Goal: Task Accomplishment & Management: Complete application form

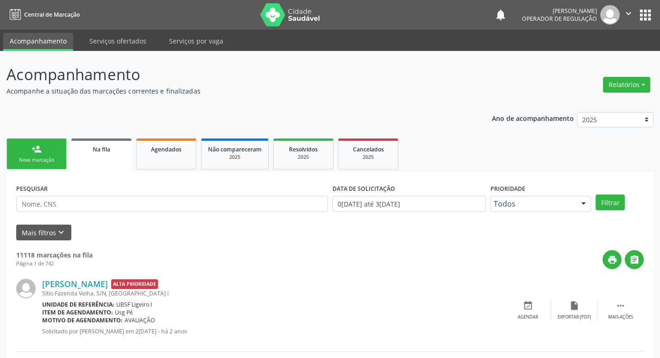
click at [45, 165] on link "person_add Nova marcação" at bounding box center [36, 154] width 60 height 31
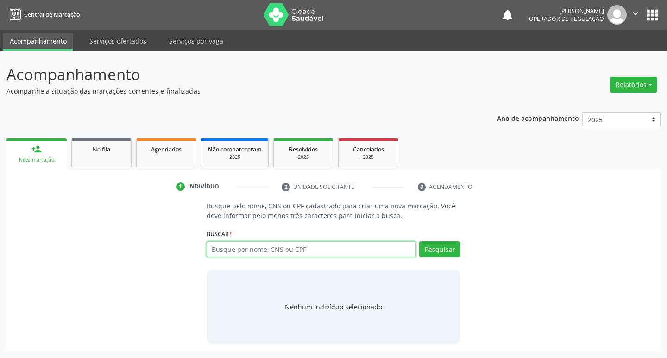
click at [246, 249] on input "text" at bounding box center [312, 249] width 210 height 16
click at [230, 252] on input "text" at bounding box center [312, 249] width 210 height 16
click at [251, 250] on input "text" at bounding box center [312, 249] width 210 height 16
click at [225, 249] on input "text" at bounding box center [312, 249] width 210 height 16
type input "704207720527289"
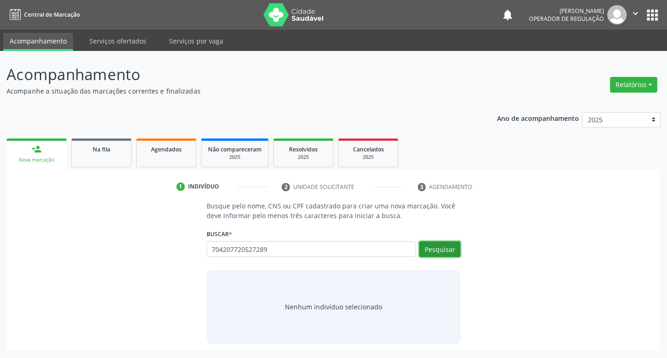
click at [431, 248] on button "Pesquisar" at bounding box center [439, 249] width 41 height 16
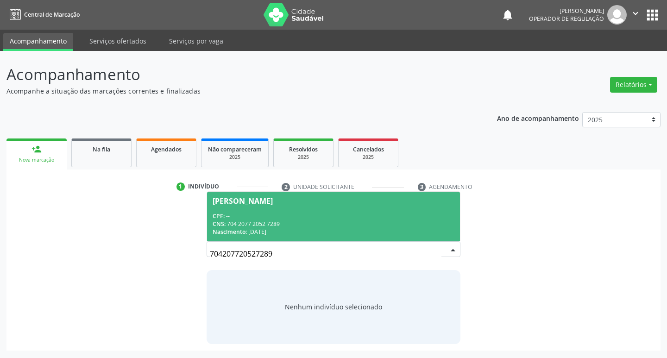
click at [277, 195] on span "Alaíne Veloso da Silva CPF: -- CNS: 704 2077 2052 7289 Nascimento: 10/08/1984" at bounding box center [333, 217] width 253 height 50
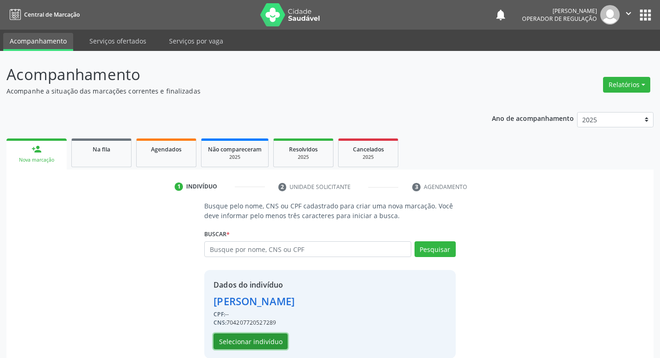
click at [270, 346] on button "Selecionar indivíduo" at bounding box center [251, 342] width 74 height 16
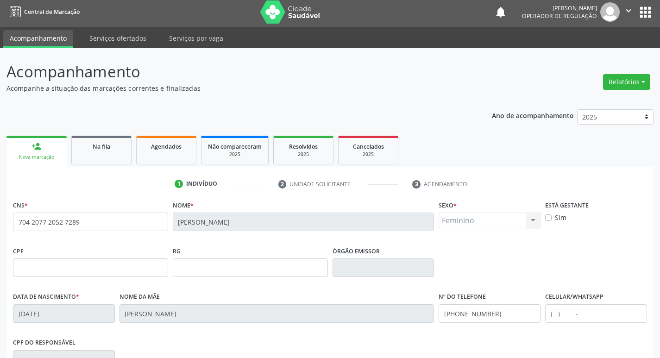
scroll to position [144, 0]
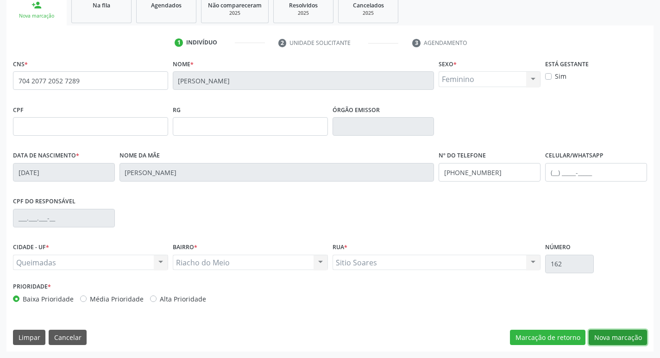
click at [613, 340] on button "Nova marcação" at bounding box center [618, 338] width 58 height 16
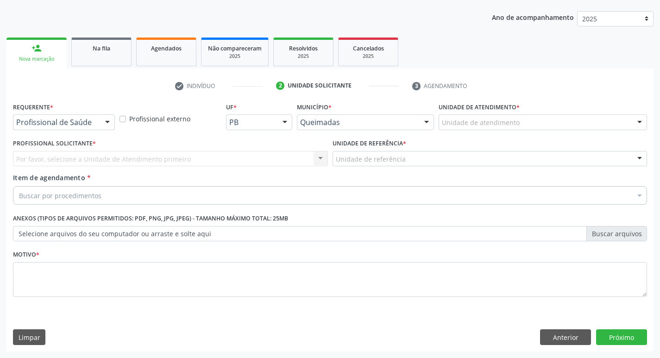
scroll to position [101, 0]
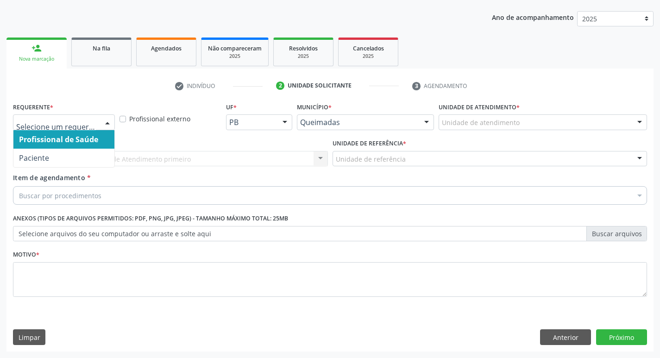
click at [101, 118] on div at bounding box center [108, 123] width 14 height 16
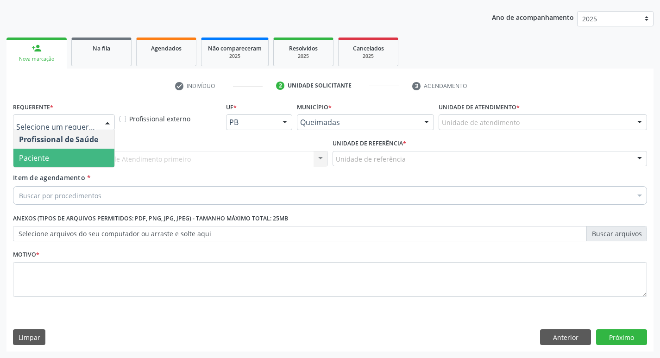
click at [61, 153] on span "Paciente" at bounding box center [63, 158] width 101 height 19
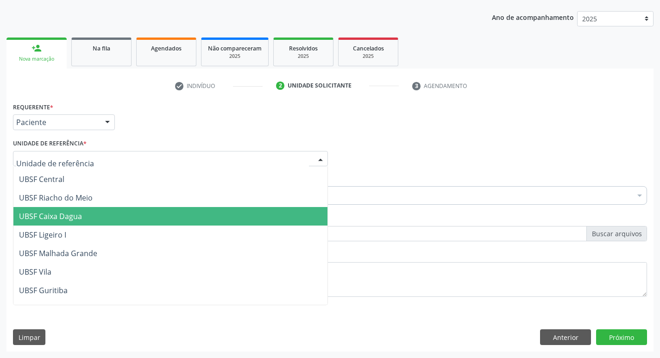
scroll to position [185, 0]
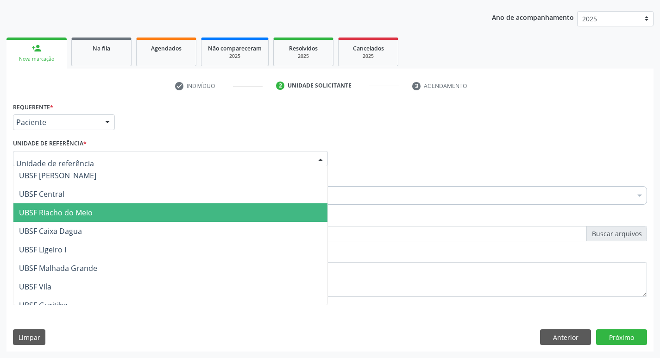
click at [84, 209] on span "UBSF Riacho do Meio" at bounding box center [56, 213] width 74 height 10
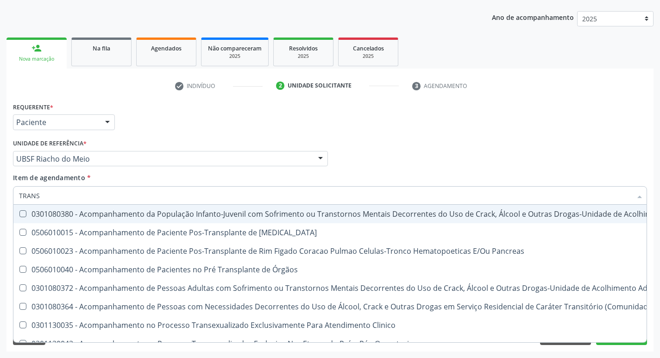
type input "transvagina"
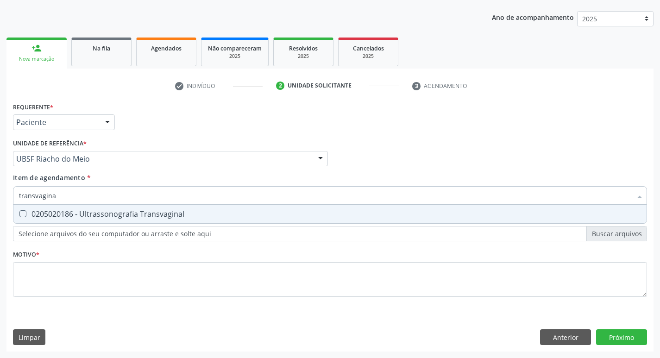
click at [25, 212] on Transvaginal at bounding box center [22, 213] width 7 height 7
click at [19, 212] on Transvaginal "checkbox" at bounding box center [16, 214] width 6 height 6
checkbox Transvaginal "true"
click at [342, 176] on div "Item de agendamento * transvagina Desfazer seleção 0205020186 - Ultrassonografi…" at bounding box center [330, 187] width 634 height 29
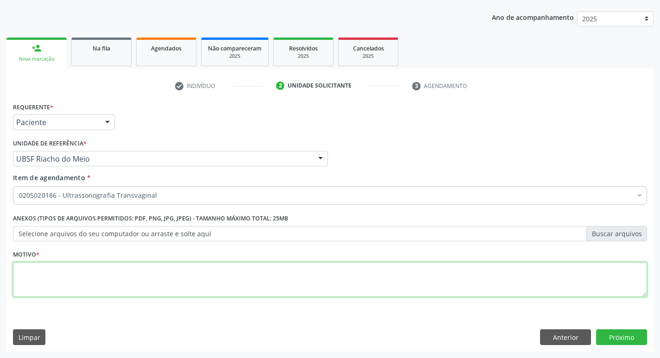
click at [42, 274] on textarea at bounding box center [330, 279] width 634 height 35
type textarea "AVALIACAO"
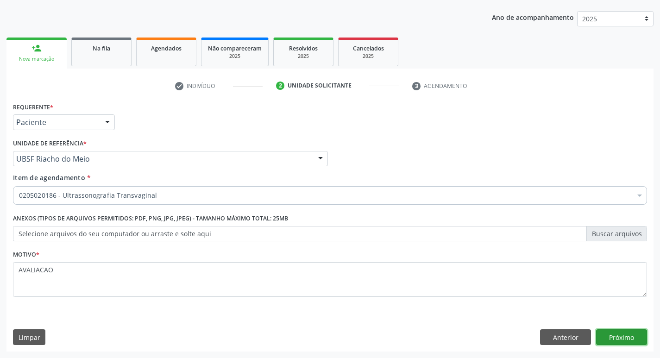
click at [625, 333] on button "Próximo" at bounding box center [621, 337] width 51 height 16
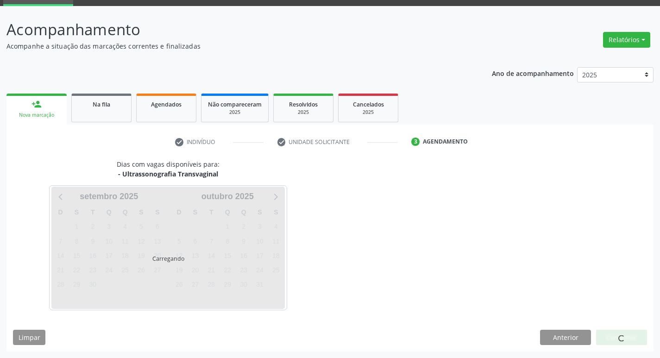
scroll to position [45, 0]
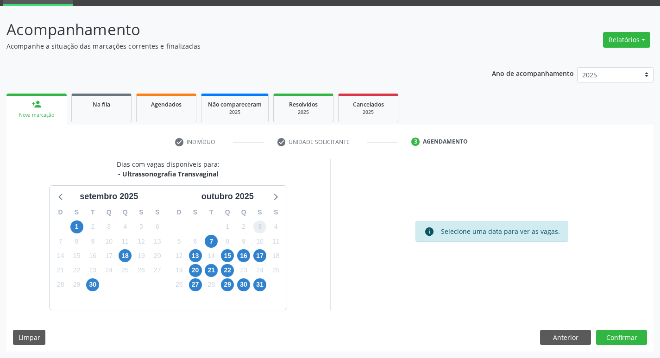
click at [261, 228] on span "3" at bounding box center [259, 226] width 13 height 13
click at [610, 336] on button "Confirmar" at bounding box center [621, 338] width 51 height 16
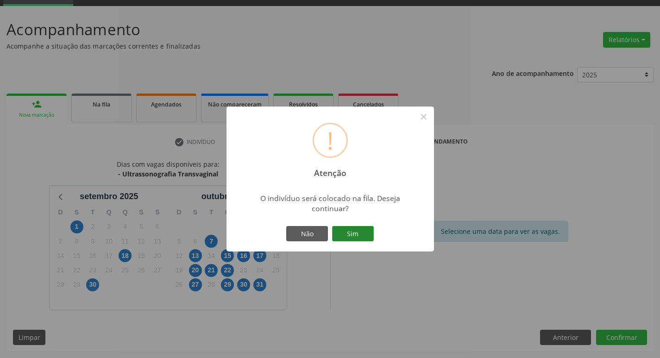
click at [363, 239] on button "Sim" at bounding box center [353, 234] width 42 height 16
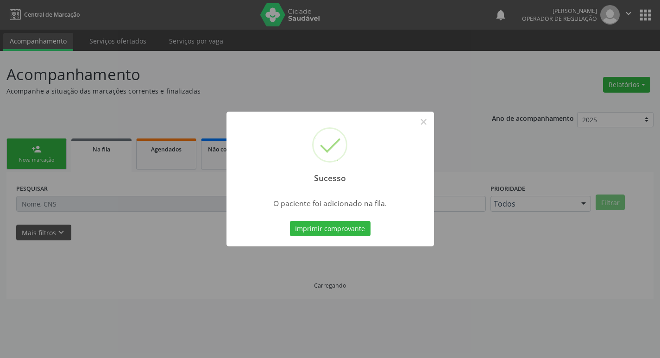
scroll to position [0, 0]
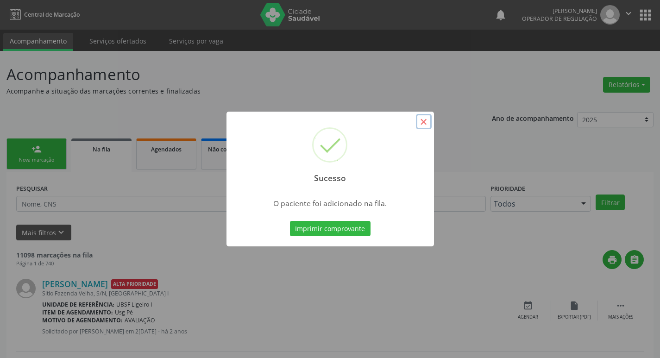
click at [422, 124] on button "×" at bounding box center [424, 122] width 16 height 16
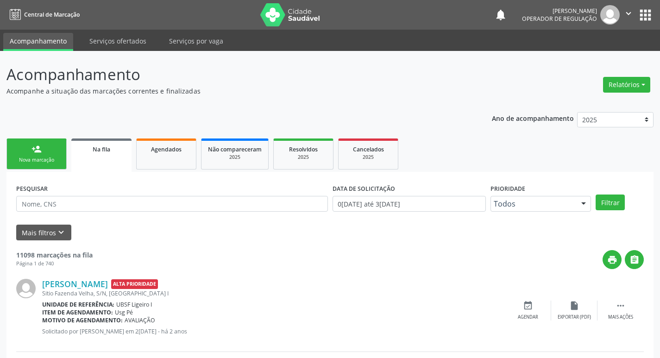
click at [37, 156] on link "person_add Nova marcação" at bounding box center [36, 154] width 60 height 31
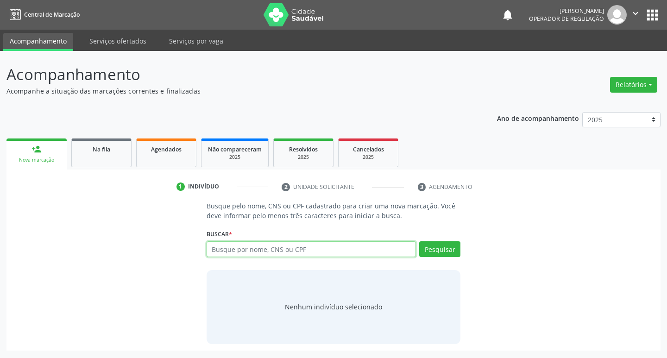
click at [267, 250] on input "text" at bounding box center [312, 249] width 210 height 16
type input "700007643793608"
click at [447, 242] on button "Pesquisar" at bounding box center [439, 249] width 41 height 16
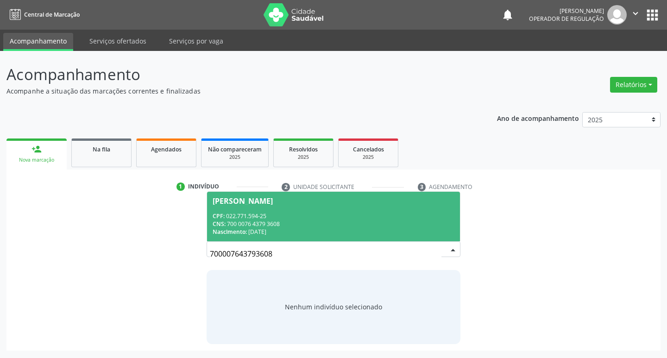
click at [252, 198] on div "Maria José do Nascimento" at bounding box center [243, 200] width 60 height 7
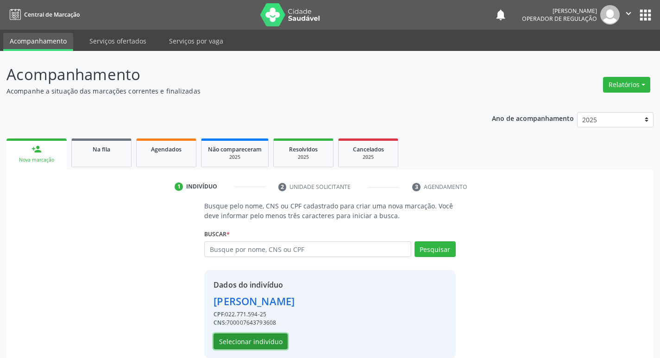
click at [246, 347] on button "Selecionar indivíduo" at bounding box center [251, 342] width 74 height 16
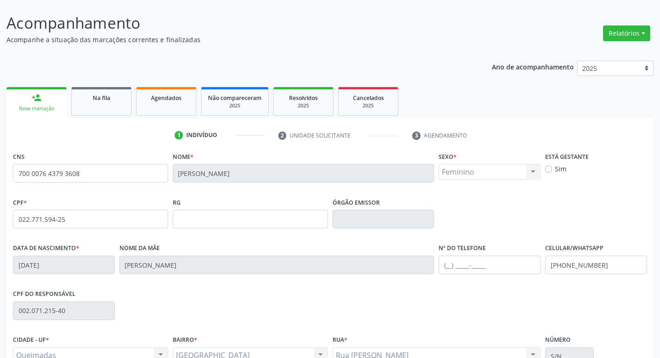
scroll to position [144, 0]
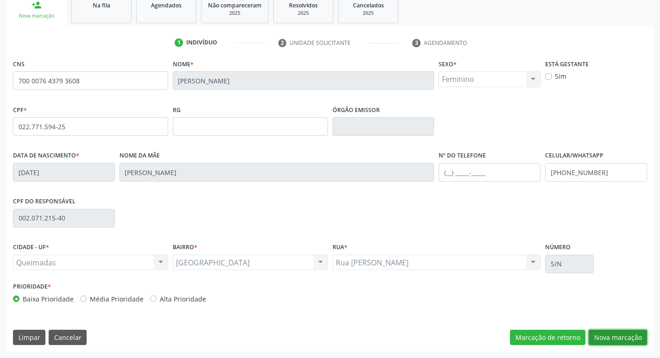
click at [618, 342] on button "Nova marcação" at bounding box center [618, 338] width 58 height 16
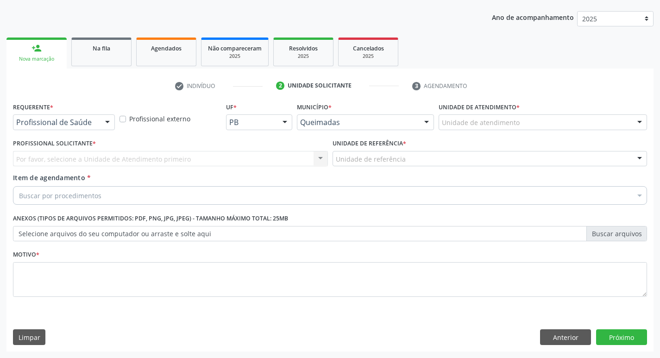
scroll to position [101, 0]
click at [106, 122] on div at bounding box center [108, 123] width 14 height 16
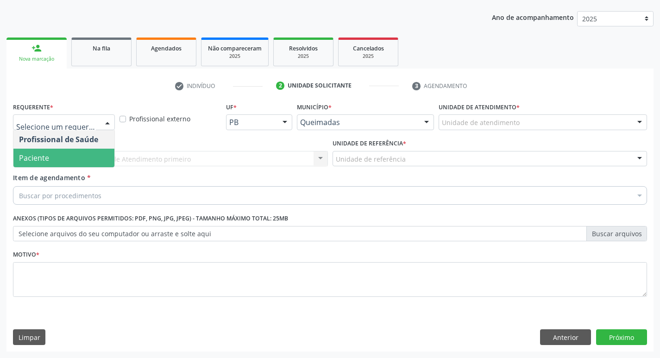
click at [84, 161] on span "Paciente" at bounding box center [63, 158] width 101 height 19
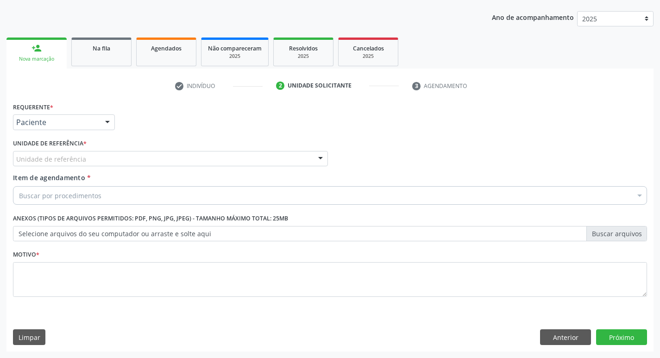
click at [84, 161] on div "Unidade de referência" at bounding box center [170, 159] width 315 height 16
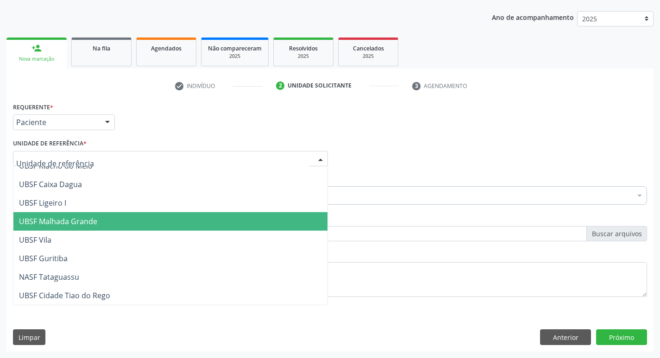
scroll to position [232, 0]
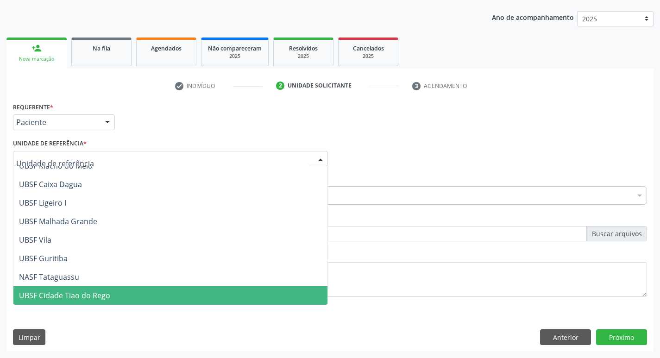
click at [86, 296] on span "UBSF Cidade Tiao do Rego" at bounding box center [64, 295] width 91 height 10
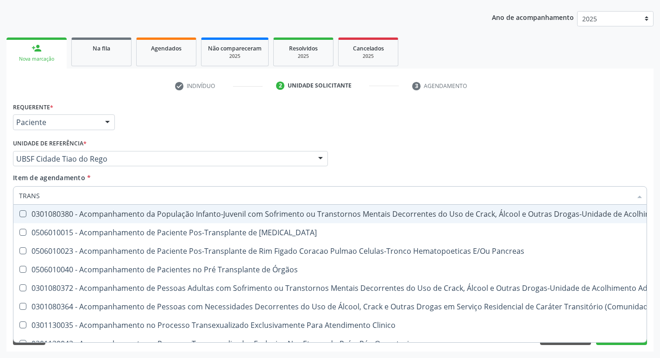
type input "transvagina"
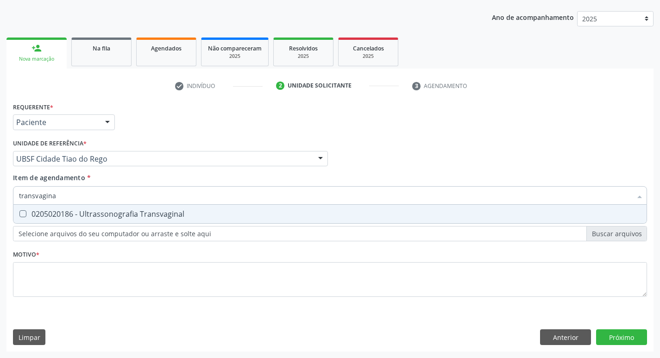
click at [22, 214] on Transvaginal at bounding box center [22, 213] width 7 height 7
click at [19, 214] on Transvaginal "checkbox" at bounding box center [16, 214] width 6 height 6
checkbox Transvaginal "true"
click at [337, 172] on div "Profissional Solicitante Por favor, selecione a Unidade de Atendimento primeiro…" at bounding box center [330, 155] width 639 height 36
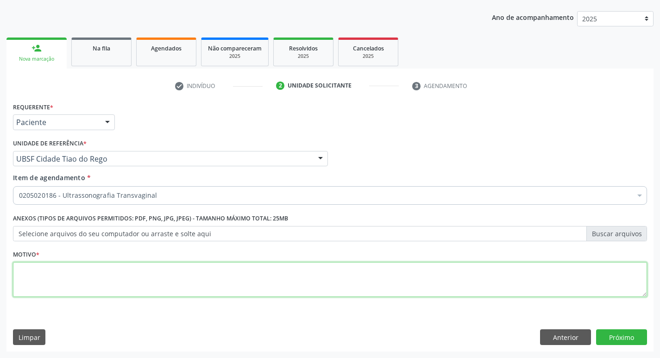
click at [31, 274] on textarea at bounding box center [330, 279] width 634 height 35
type textarea "DOR PELVICA"
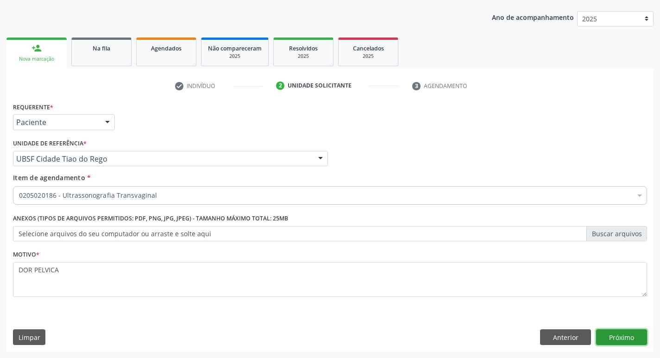
click at [614, 335] on button "Próximo" at bounding box center [621, 337] width 51 height 16
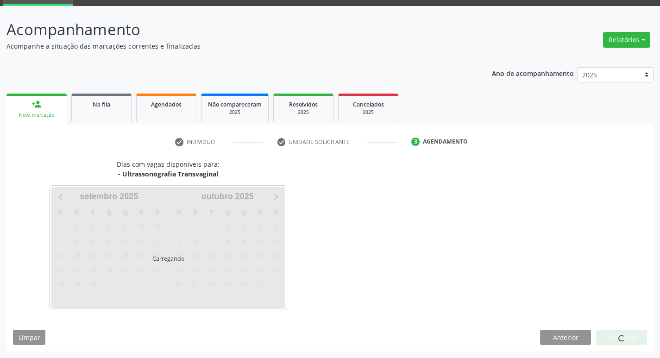
scroll to position [45, 0]
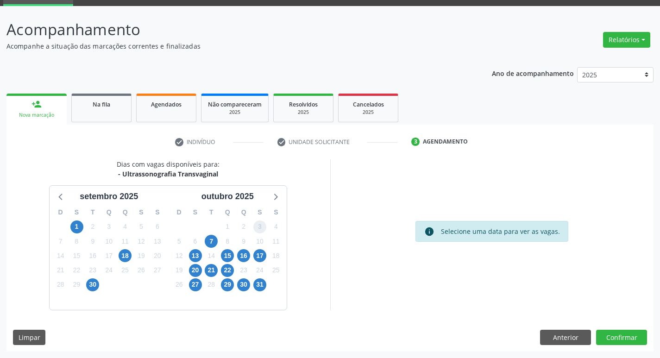
click at [260, 227] on span "3" at bounding box center [259, 226] width 13 height 13
click at [625, 337] on button "Confirmar" at bounding box center [621, 338] width 51 height 16
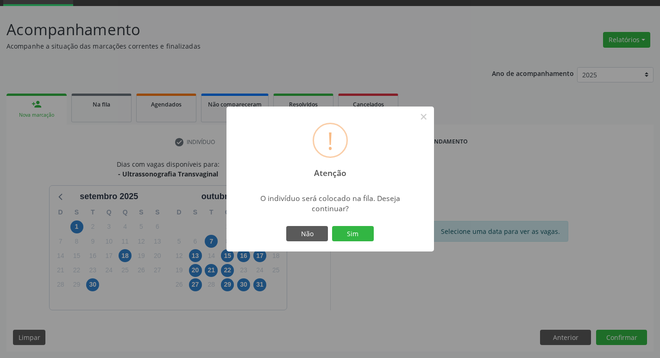
click at [361, 243] on div "Não Sim" at bounding box center [330, 233] width 92 height 19
click at [352, 239] on button "Sim" at bounding box center [353, 234] width 42 height 16
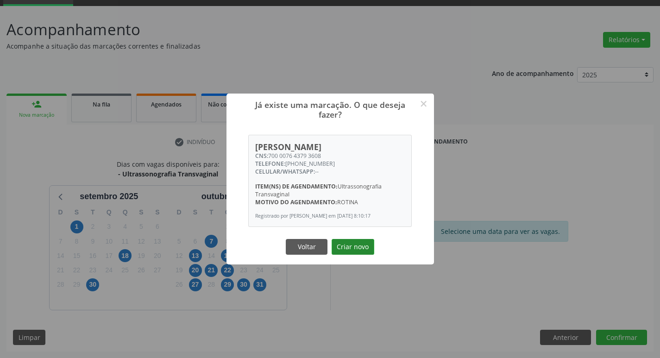
click at [366, 248] on button "Criar novo" at bounding box center [353, 247] width 43 height 16
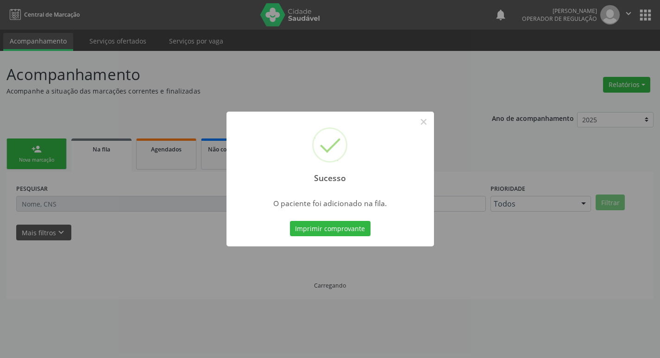
scroll to position [0, 0]
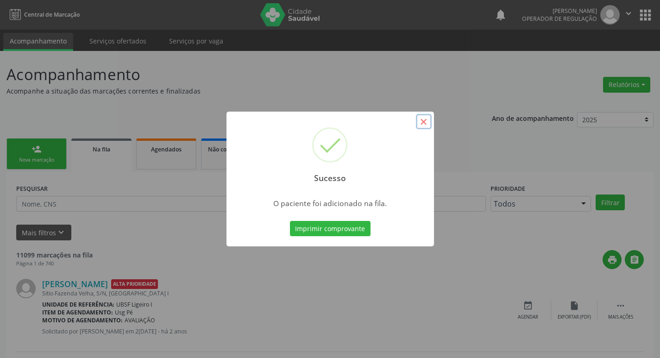
click at [424, 121] on button "×" at bounding box center [424, 122] width 16 height 16
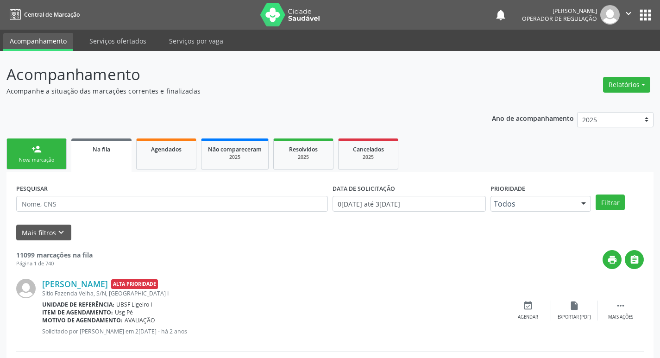
click at [63, 157] on link "person_add Nova marcação" at bounding box center [36, 154] width 60 height 31
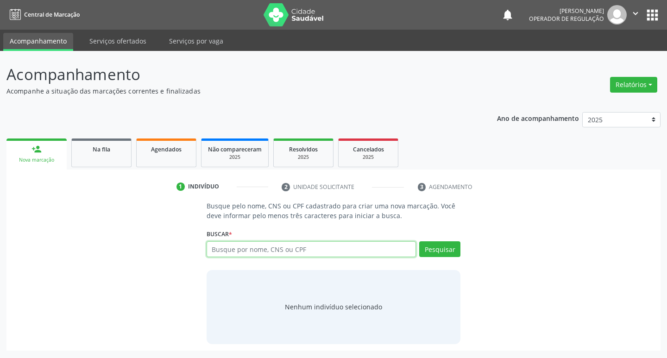
click at [258, 248] on input "text" at bounding box center [312, 249] width 210 height 16
click at [223, 249] on input "text" at bounding box center [312, 249] width 210 height 16
type input "700501915607450"
click at [440, 254] on button "Pesquisar" at bounding box center [439, 249] width 41 height 16
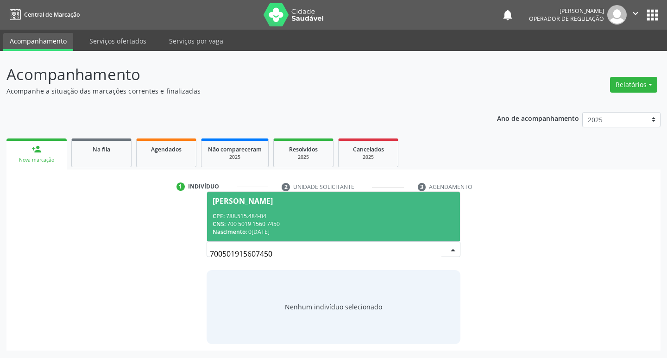
click at [246, 204] on div "Maria do Socorro Castro dos Santos" at bounding box center [243, 200] width 60 height 7
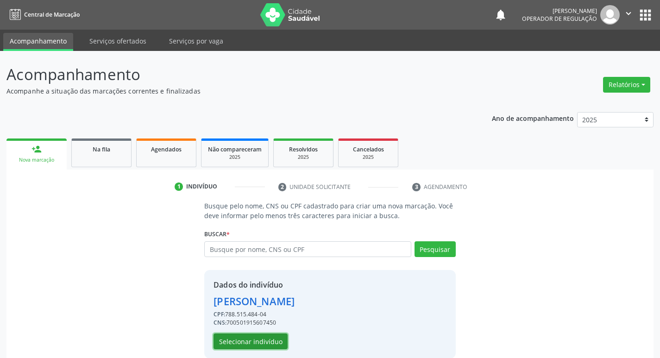
click at [263, 336] on button "Selecionar indivíduo" at bounding box center [251, 342] width 74 height 16
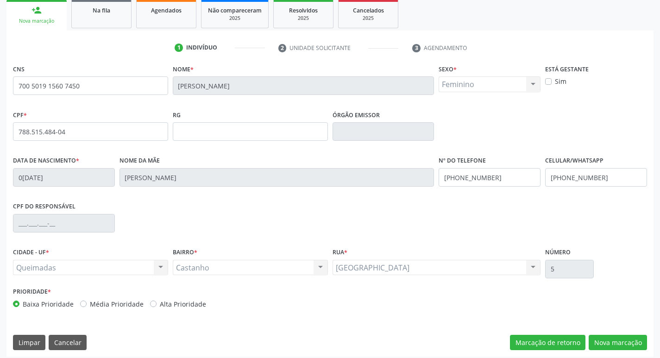
scroll to position [144, 0]
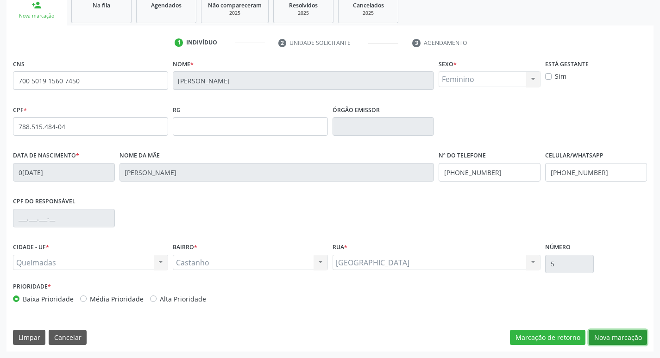
click at [625, 336] on button "Nova marcação" at bounding box center [618, 338] width 58 height 16
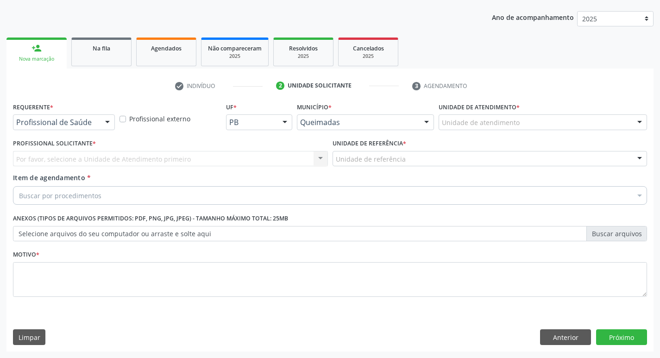
click at [103, 123] on div at bounding box center [108, 123] width 14 height 16
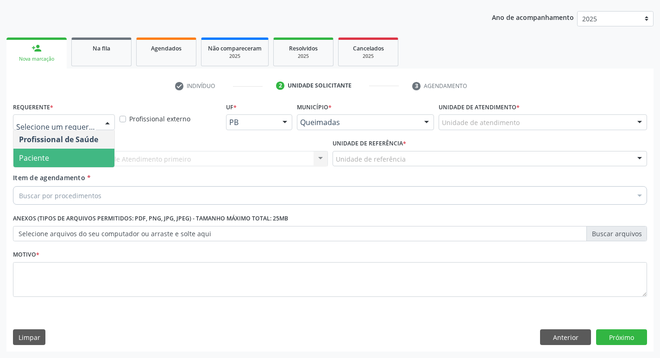
click at [73, 160] on span "Paciente" at bounding box center [63, 158] width 101 height 19
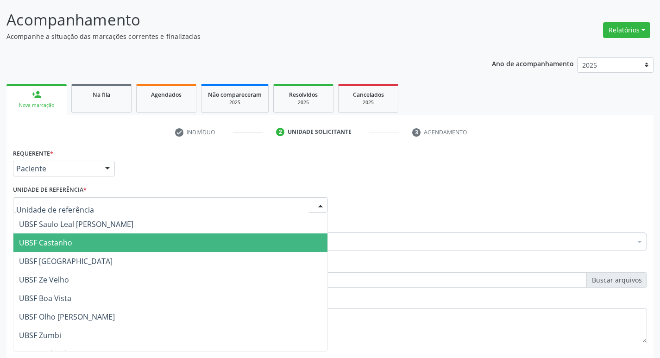
scroll to position [0, 0]
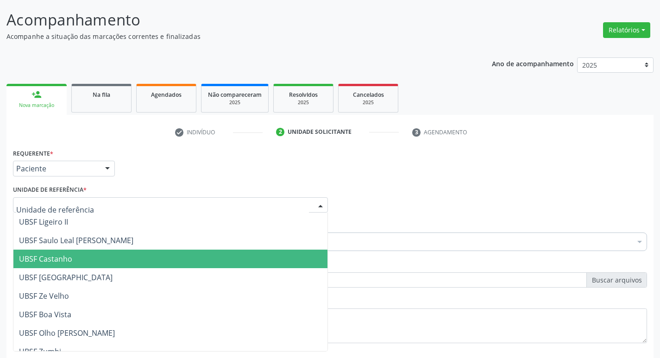
click at [99, 258] on span "UBSF Castanho" at bounding box center [170, 259] width 314 height 19
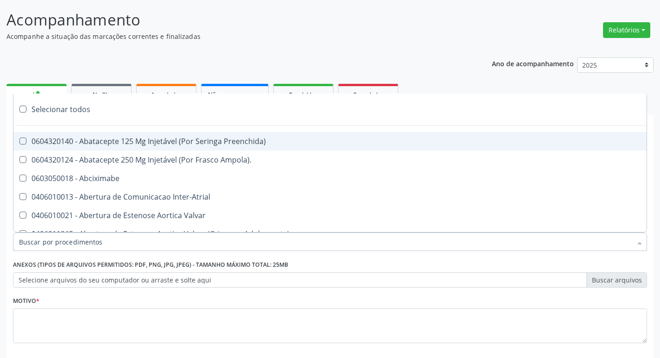
click at [63, 247] on input "Item de agendamento *" at bounding box center [325, 242] width 613 height 19
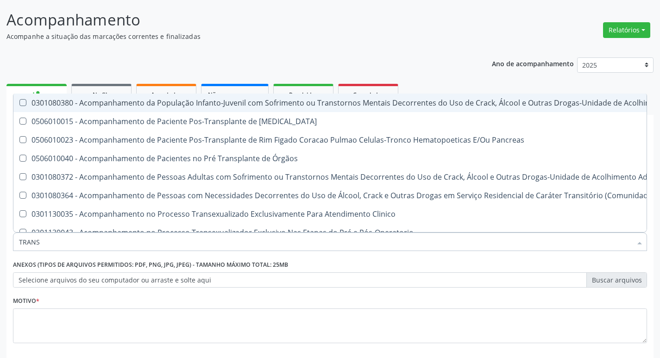
type input "transvagina"
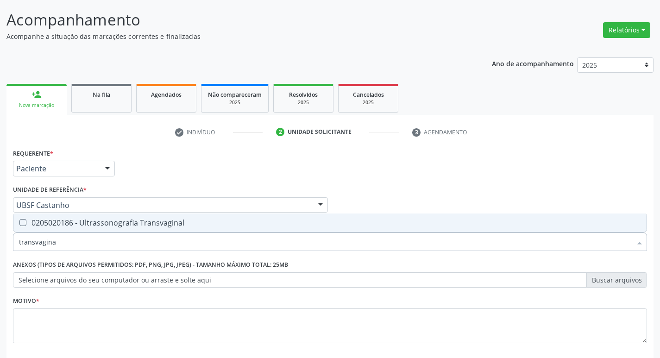
click at [22, 223] on Transvaginal at bounding box center [22, 222] width 7 height 7
click at [19, 223] on Transvaginal "checkbox" at bounding box center [16, 223] width 6 height 6
checkbox Transvaginal "true"
click at [380, 181] on div "Requerente * Paciente Profissional de Saúde Paciente Nenhum resultado encontrad…" at bounding box center [330, 251] width 634 height 210
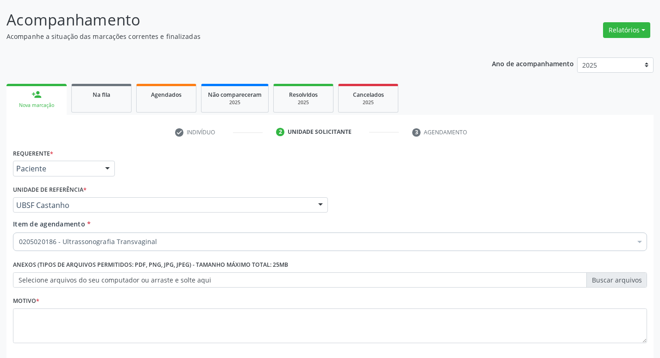
click at [431, 227] on div "Item de agendamento * 0205020186 - Ultrassonografia Transvaginal Desfazer seleç…" at bounding box center [330, 233] width 634 height 29
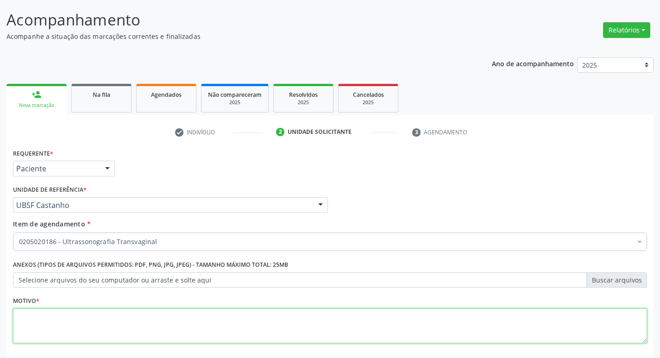
click at [54, 319] on textarea at bounding box center [330, 326] width 634 height 35
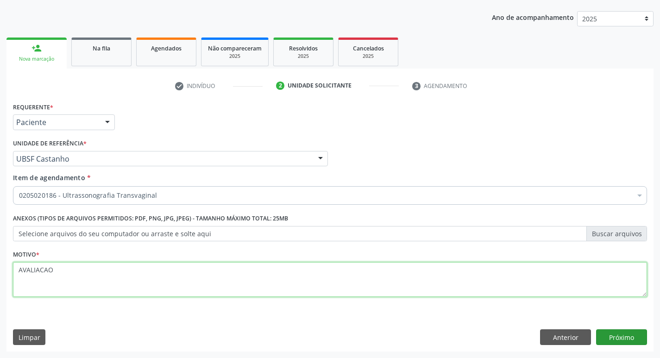
type textarea "AVALIACAO"
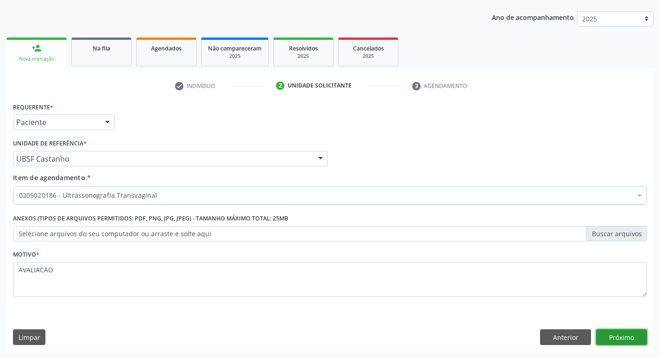
click at [619, 337] on button "Próximo" at bounding box center [621, 337] width 51 height 16
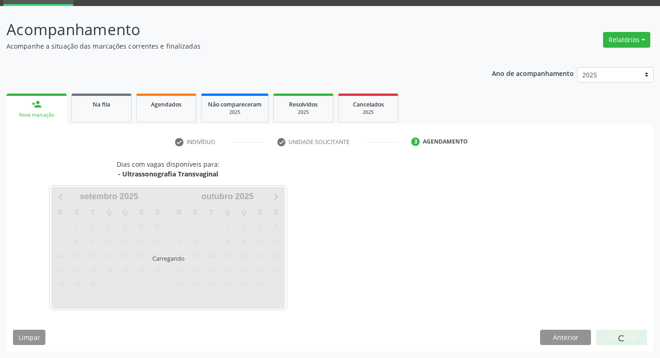
scroll to position [45, 0]
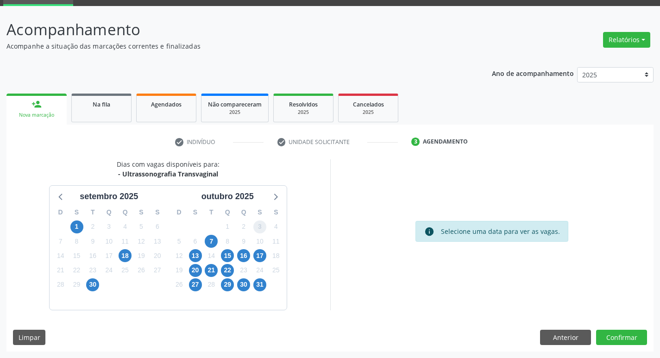
click at [264, 228] on span "3" at bounding box center [259, 226] width 13 height 13
click at [604, 332] on button "Confirmar" at bounding box center [621, 338] width 51 height 16
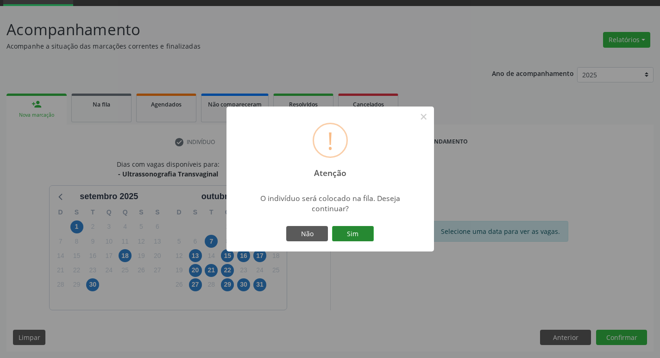
click at [366, 240] on button "Sim" at bounding box center [353, 234] width 42 height 16
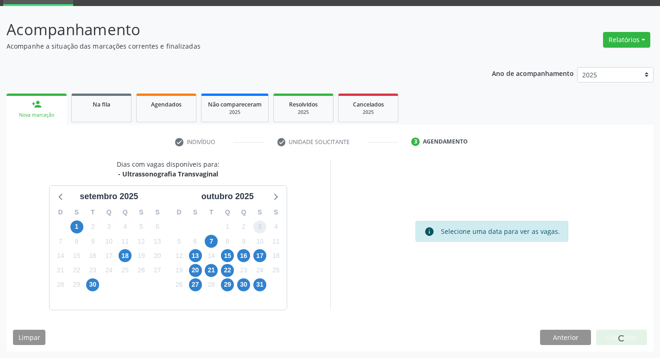
click at [262, 232] on span "3" at bounding box center [259, 226] width 13 height 13
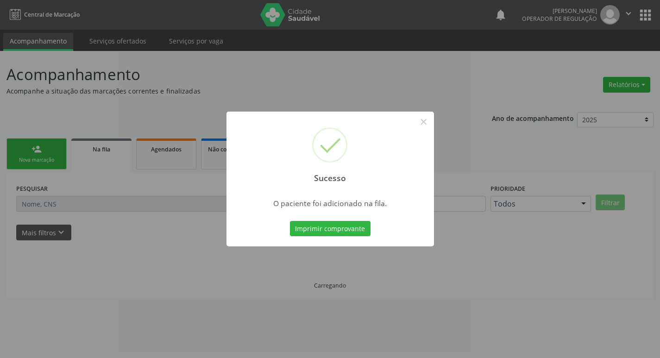
scroll to position [0, 0]
click at [428, 124] on button "×" at bounding box center [427, 122] width 16 height 16
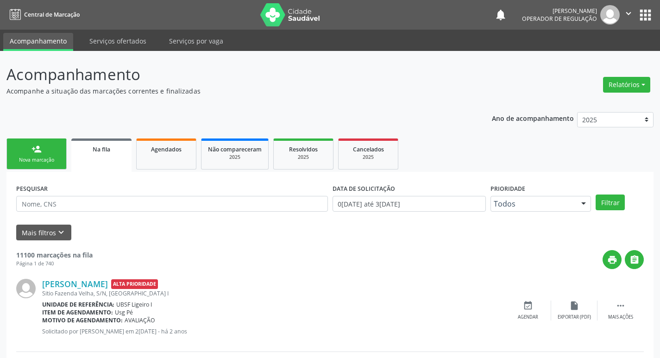
click at [53, 162] on div "Nova marcação" at bounding box center [36, 160] width 46 height 7
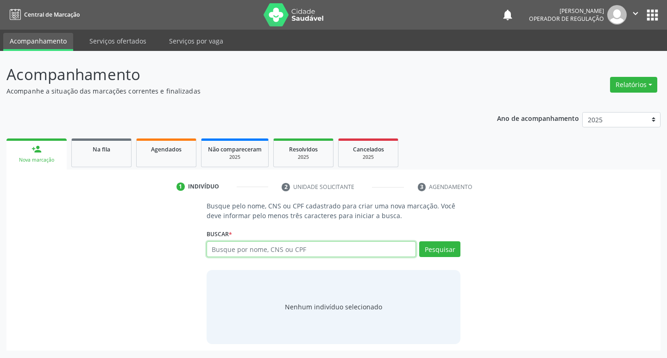
click at [233, 251] on input "text" at bounding box center [312, 249] width 210 height 16
click at [229, 249] on input "text" at bounding box center [312, 249] width 210 height 16
type input "705006202003451"
click at [433, 243] on button "Pesquisar" at bounding box center [439, 249] width 41 height 16
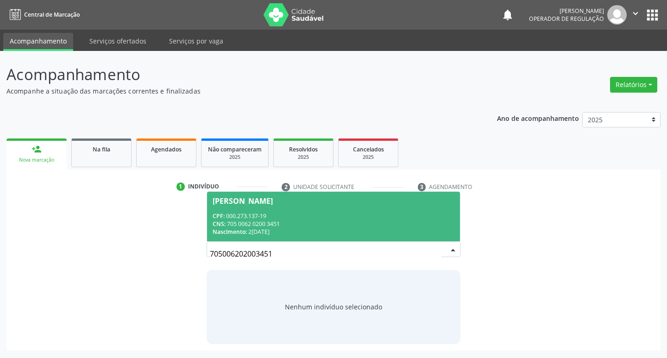
click at [252, 200] on div "Mariene da Silva Araújo" at bounding box center [243, 200] width 60 height 7
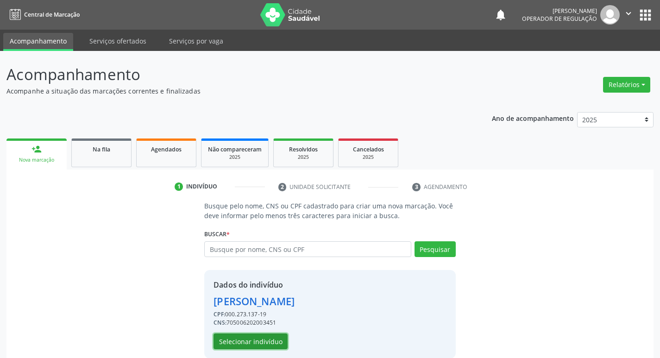
click at [263, 343] on button "Selecionar indivíduo" at bounding box center [251, 342] width 74 height 16
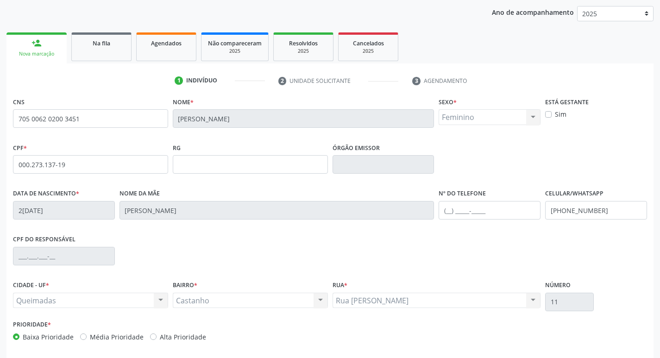
scroll to position [144, 0]
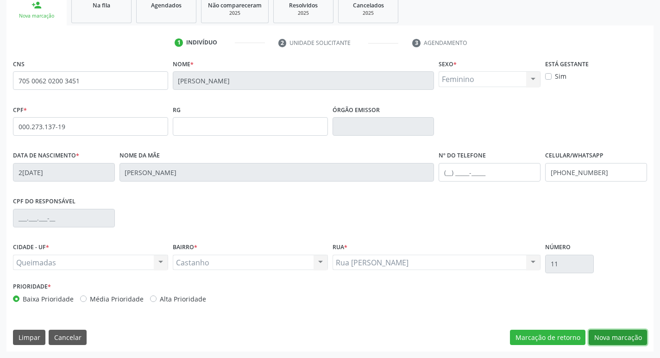
click at [624, 335] on button "Nova marcação" at bounding box center [618, 338] width 58 height 16
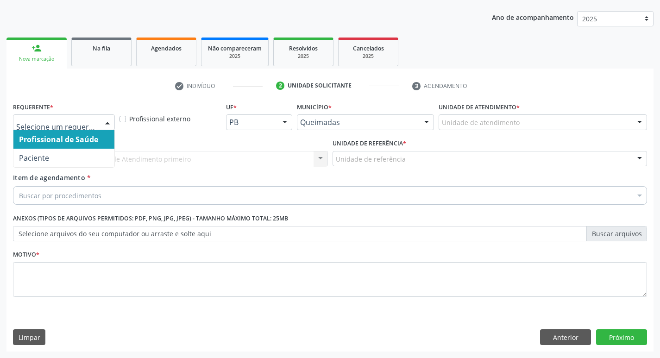
click at [109, 123] on div at bounding box center [108, 123] width 14 height 16
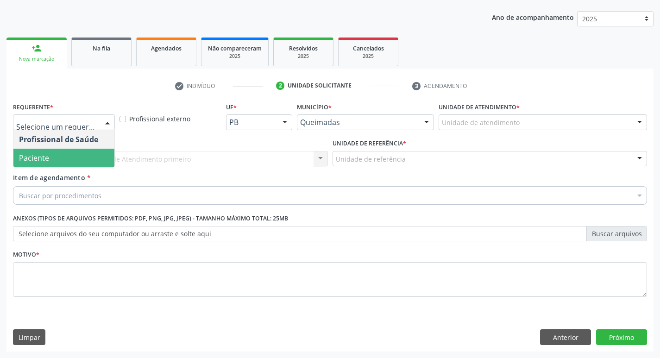
click at [101, 154] on span "Paciente" at bounding box center [63, 158] width 101 height 19
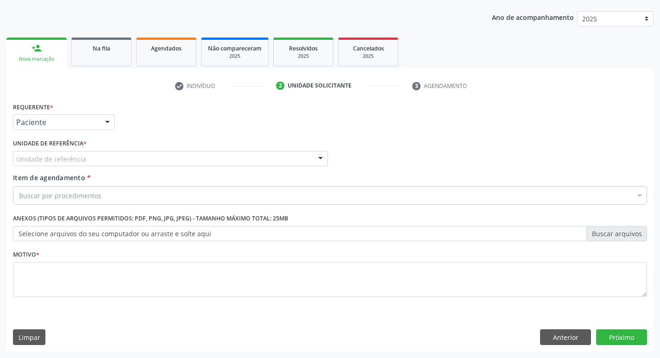
click at [101, 157] on div "Unidade de referência" at bounding box center [170, 159] width 315 height 16
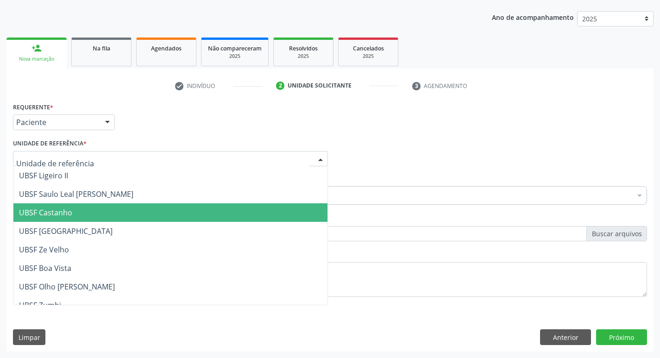
click at [88, 211] on span "UBSF Castanho" at bounding box center [170, 212] width 314 height 19
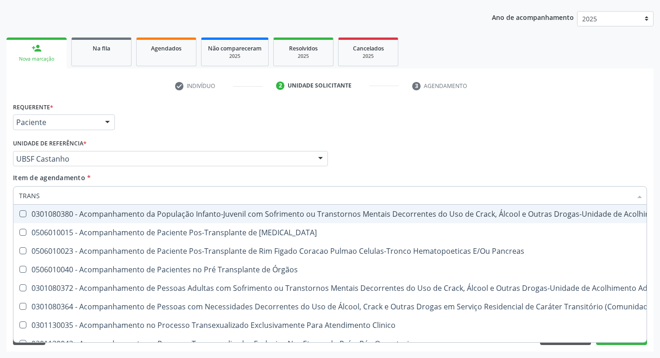
type input "transvagina"
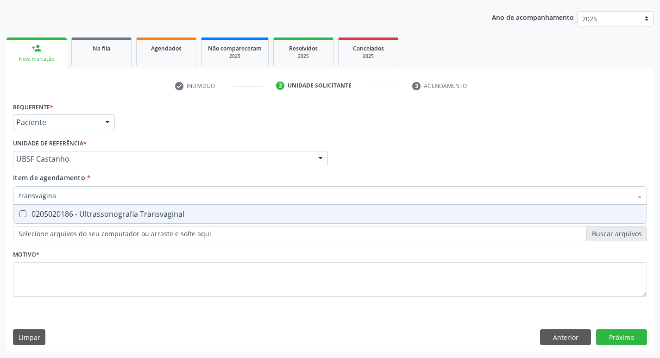
click at [420, 170] on div "Profissional Solicitante Por favor, selecione a Unidade de Atendimento primeiro…" at bounding box center [330, 155] width 639 height 36
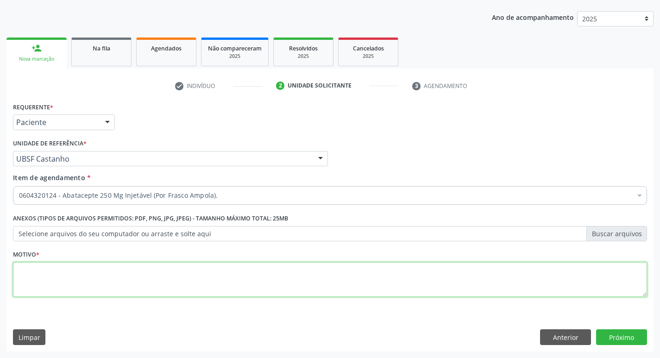
click at [60, 272] on textarea at bounding box center [330, 279] width 634 height 35
type textarea "AVALIACAO"
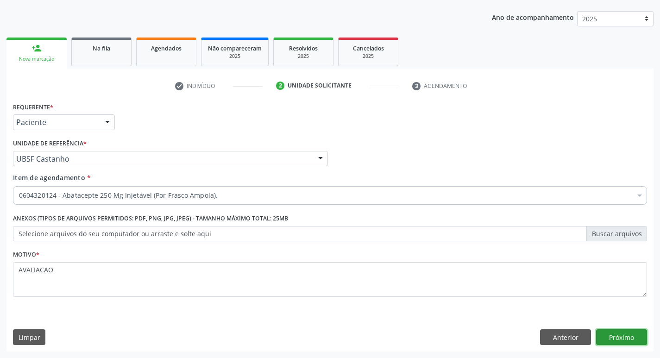
click at [622, 336] on button "Próximo" at bounding box center [621, 337] width 51 height 16
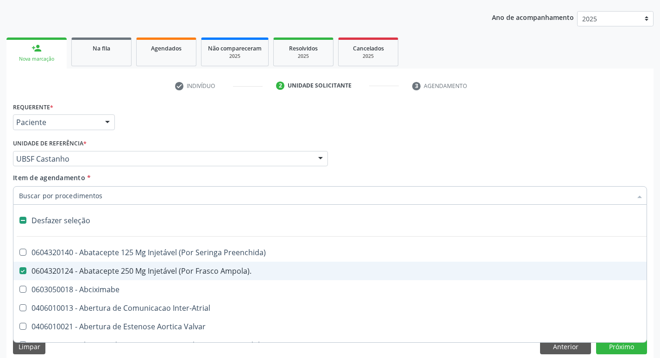
click at [233, 190] on div at bounding box center [330, 195] width 634 height 19
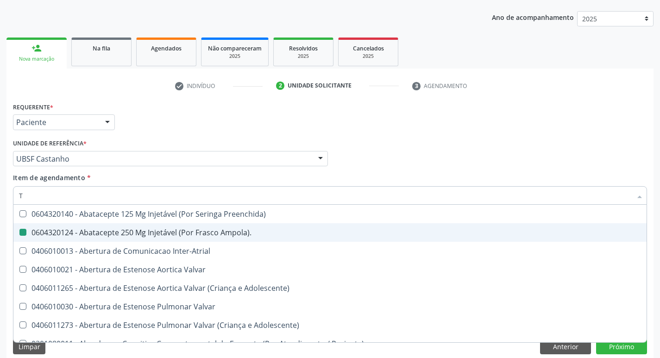
type input "TR"
checkbox Ampola\)\ "false"
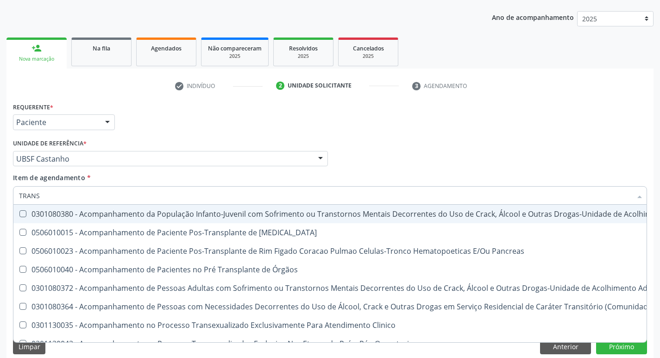
type input "transvagina"
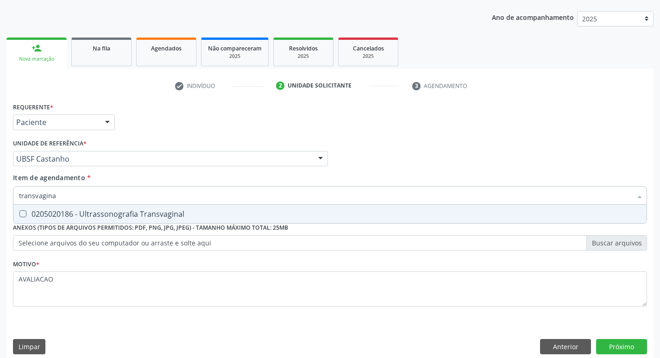
click at [459, 170] on div "Profissional Solicitante Por favor, selecione a Unidade de Atendimento primeiro…" at bounding box center [330, 155] width 639 height 36
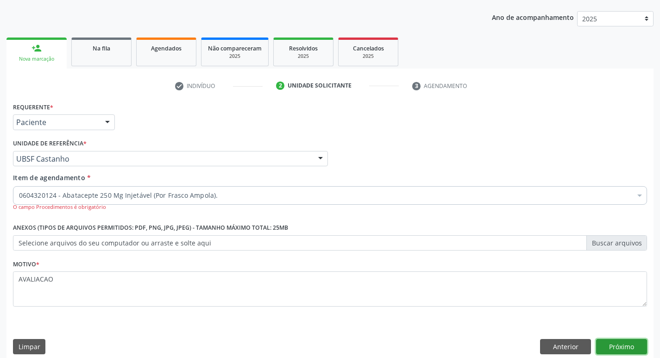
click at [624, 346] on button "Próximo" at bounding box center [621, 347] width 51 height 16
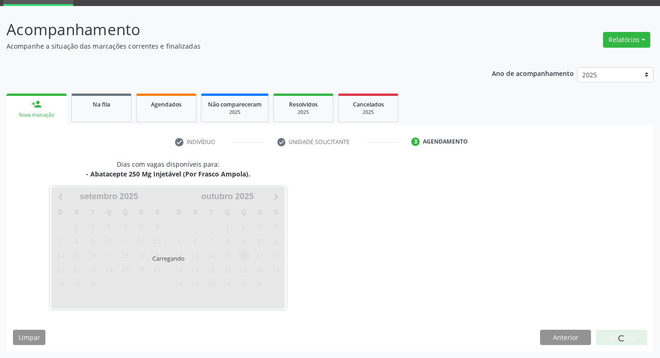
scroll to position [72, 0]
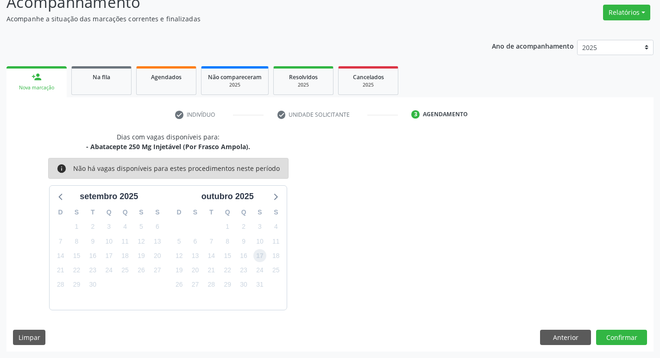
click at [259, 256] on span "17" at bounding box center [259, 255] width 13 height 13
click at [623, 339] on button "Confirmar" at bounding box center [621, 338] width 51 height 16
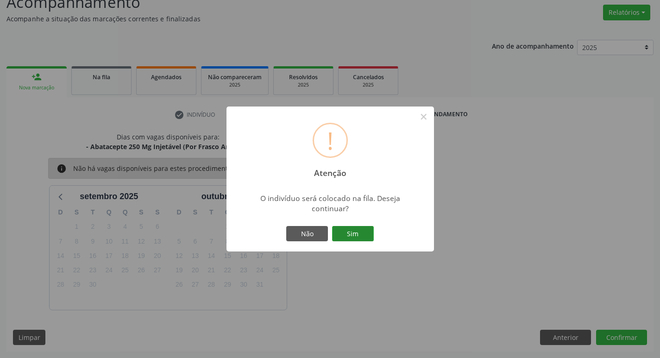
click at [364, 235] on button "Sim" at bounding box center [353, 234] width 42 height 16
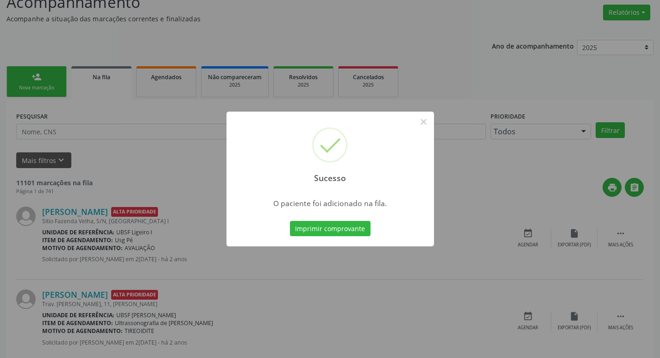
scroll to position [0, 0]
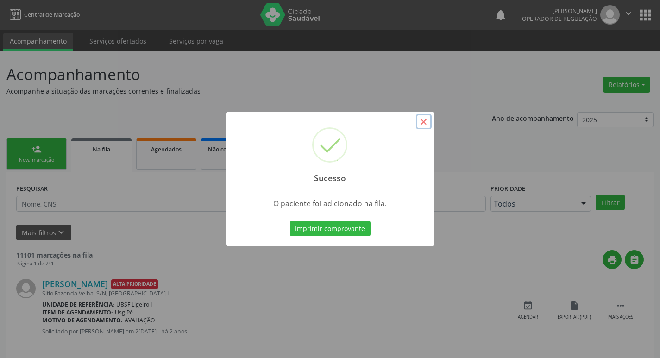
click at [424, 127] on button "×" at bounding box center [424, 122] width 16 height 16
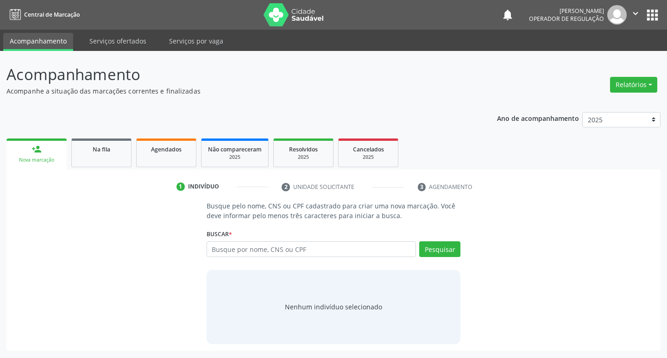
click at [28, 157] on div "Nova marcação" at bounding box center [36, 160] width 47 height 7
click at [263, 248] on input "text" at bounding box center [312, 249] width 210 height 16
click at [248, 251] on input "text" at bounding box center [312, 249] width 210 height 16
click at [226, 246] on input "text" at bounding box center [312, 249] width 210 height 16
type input "702804565179370"
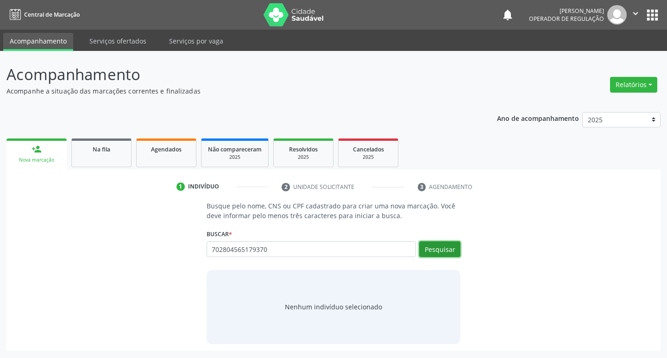
click at [440, 244] on button "Pesquisar" at bounding box center [439, 249] width 41 height 16
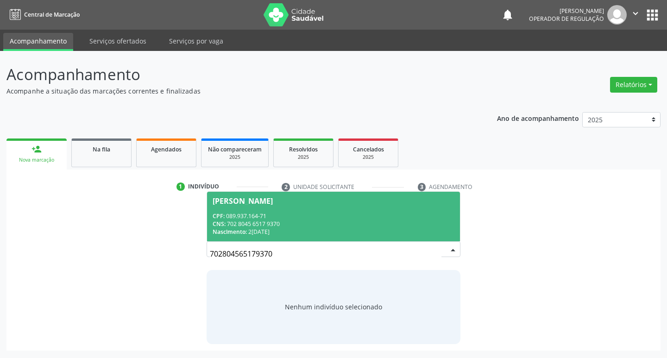
click at [264, 203] on div "Vitoria Gabriela Santos Cavalcante" at bounding box center [243, 200] width 60 height 7
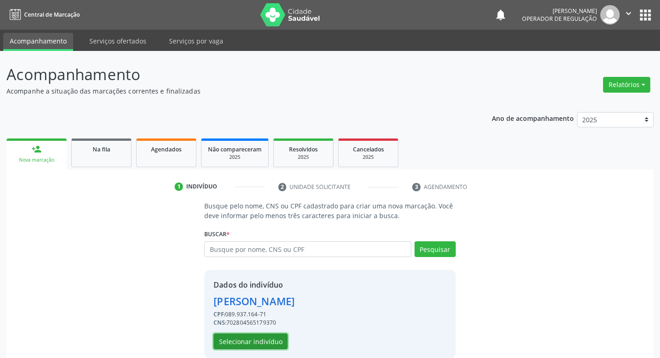
click at [273, 342] on button "Selecionar indivíduo" at bounding box center [251, 342] width 74 height 16
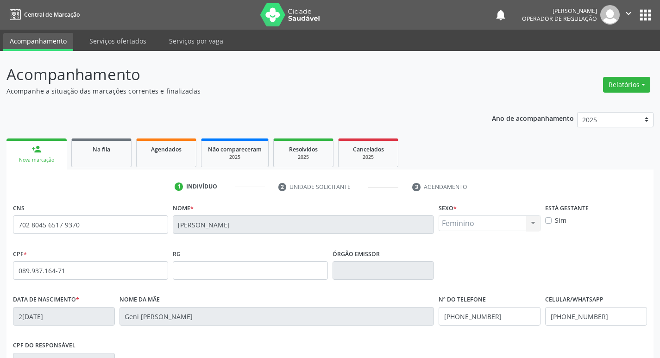
scroll to position [144, 0]
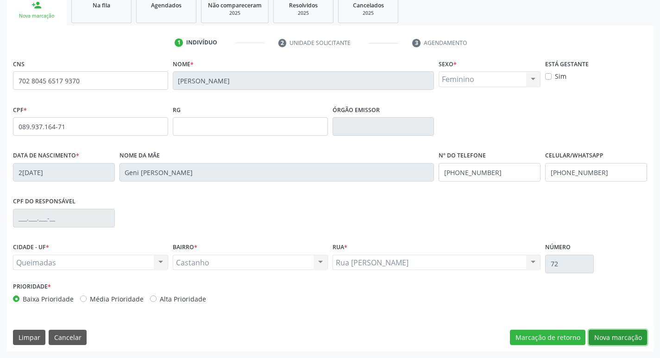
click at [611, 337] on button "Nova marcação" at bounding box center [618, 338] width 58 height 16
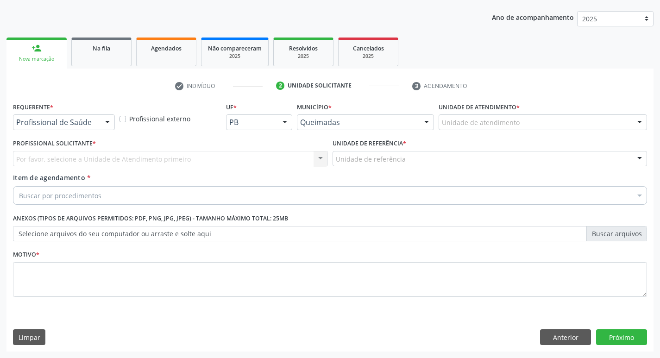
scroll to position [101, 0]
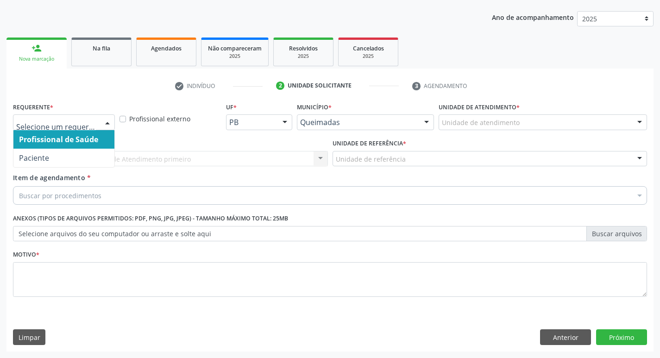
click at [113, 121] on div at bounding box center [108, 123] width 14 height 16
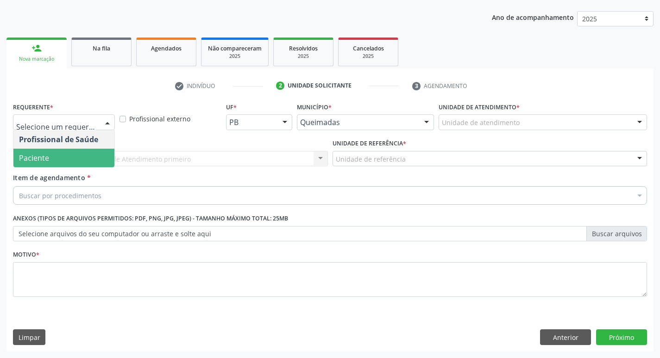
click at [106, 160] on span "Paciente" at bounding box center [63, 158] width 101 height 19
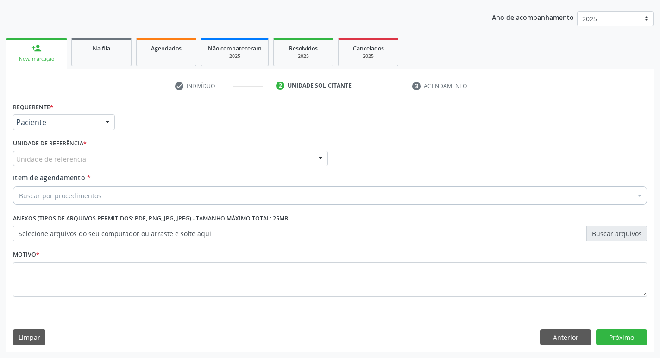
click at [106, 160] on div "Unidade de referência" at bounding box center [170, 159] width 315 height 16
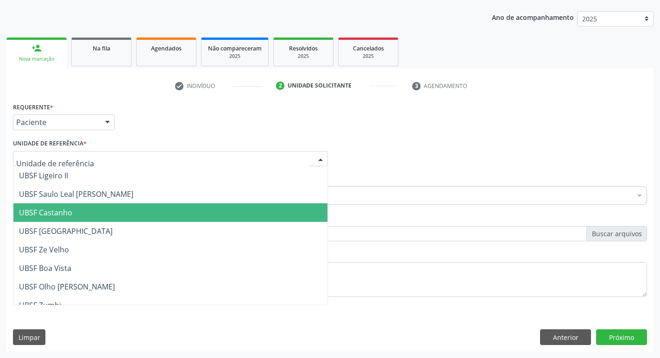
click at [88, 209] on span "UBSF Castanho" at bounding box center [170, 212] width 314 height 19
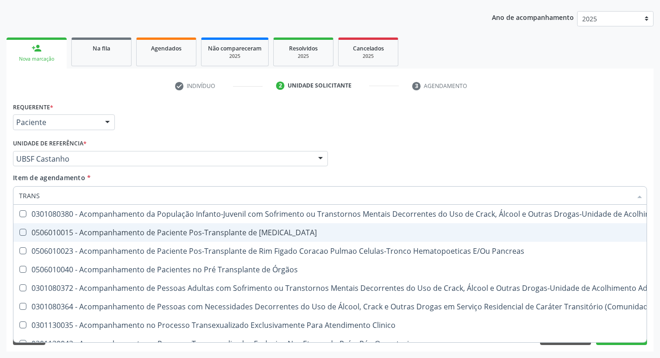
type input "transvagina"
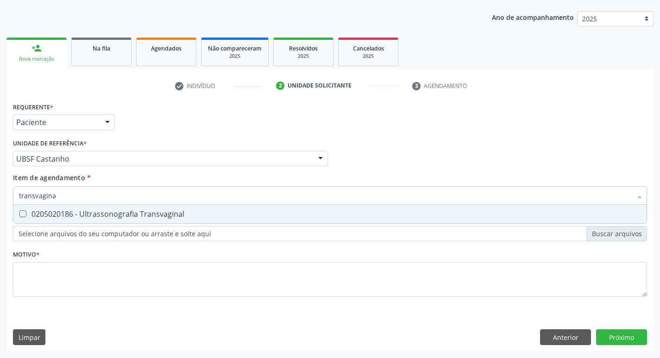
click at [19, 214] on div at bounding box center [16, 213] width 7 height 7
checkbox Transvaginal "true"
click at [341, 166] on div "Profissional Solicitante Por favor, selecione a Unidade de Atendimento primeiro…" at bounding box center [330, 155] width 639 height 36
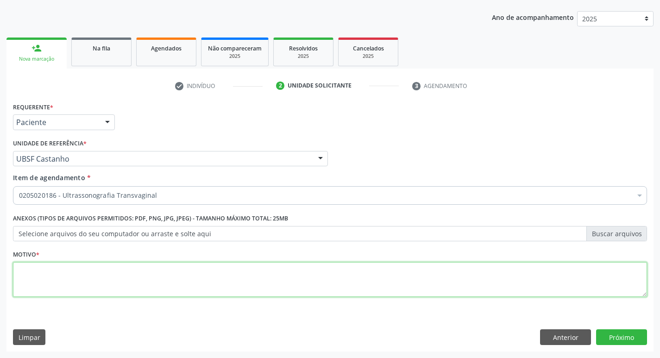
click at [28, 269] on textarea at bounding box center [330, 279] width 634 height 35
type textarea "AVALIACAO"
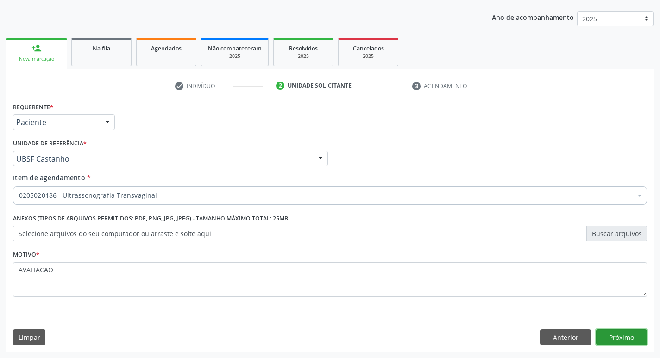
click at [617, 336] on button "Próximo" at bounding box center [621, 337] width 51 height 16
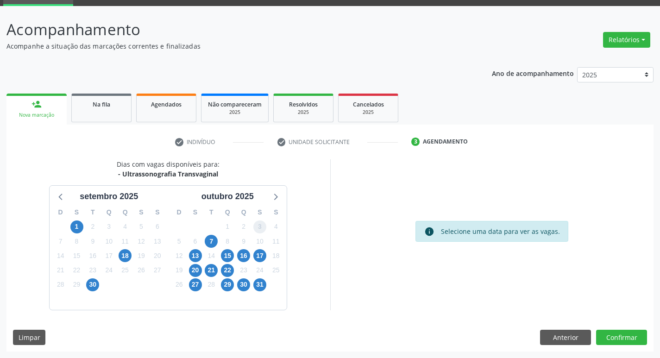
click at [261, 228] on span "3" at bounding box center [259, 226] width 13 height 13
click at [615, 337] on button "Confirmar" at bounding box center [621, 338] width 51 height 16
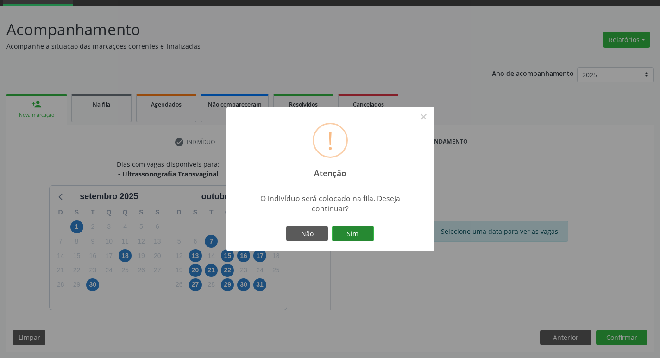
click at [365, 236] on button "Sim" at bounding box center [353, 234] width 42 height 16
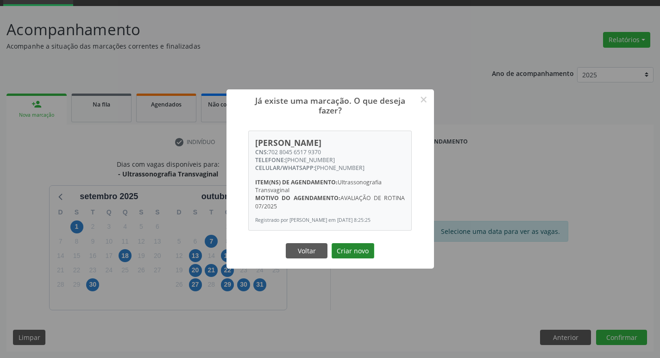
click at [349, 252] on button "Criar novo" at bounding box center [353, 251] width 43 height 16
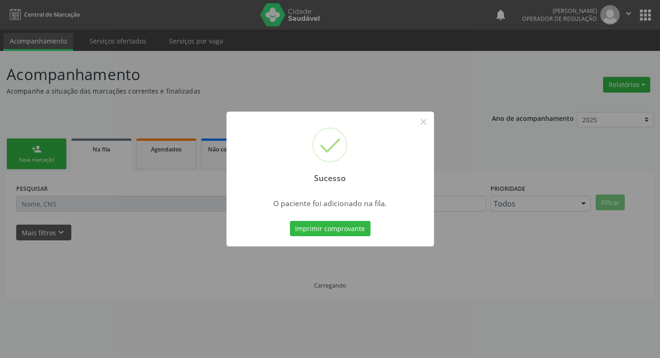
scroll to position [0, 0]
click at [428, 126] on button "×" at bounding box center [427, 122] width 16 height 16
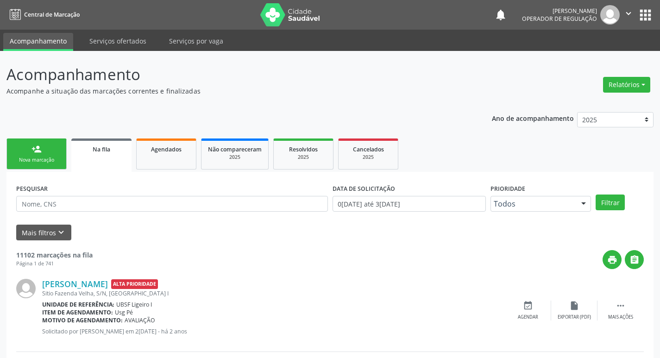
click at [44, 162] on div "Nova marcação" at bounding box center [36, 160] width 46 height 7
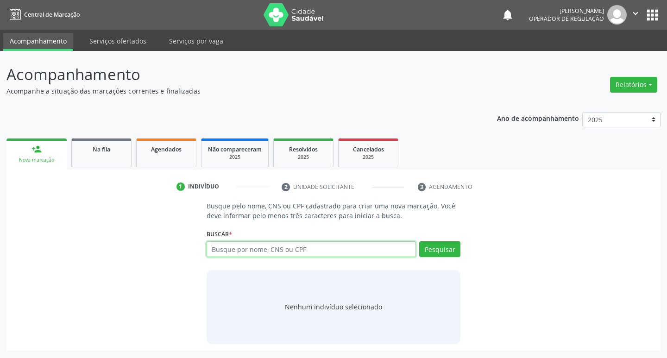
click at [250, 248] on input "text" at bounding box center [312, 249] width 210 height 16
type input "700504915528251"
click at [445, 247] on button "Pesquisar" at bounding box center [439, 249] width 41 height 16
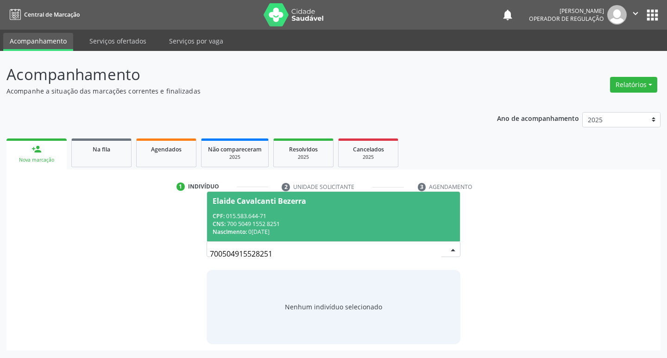
click at [229, 201] on div "Elaide Cavalcanti Bezerra" at bounding box center [260, 200] width 94 height 7
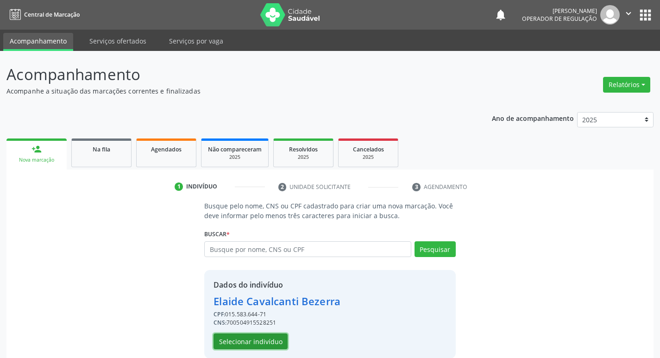
click at [237, 341] on button "Selecionar indivíduo" at bounding box center [251, 342] width 74 height 16
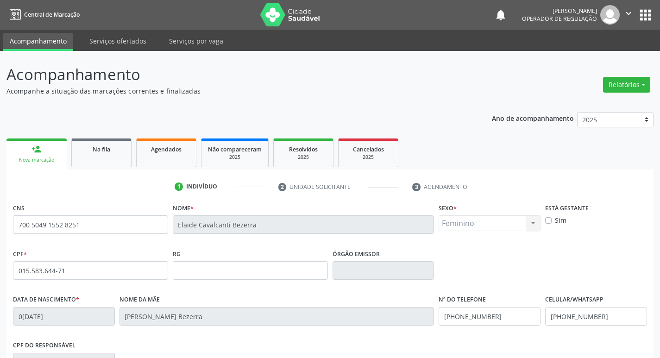
scroll to position [144, 0]
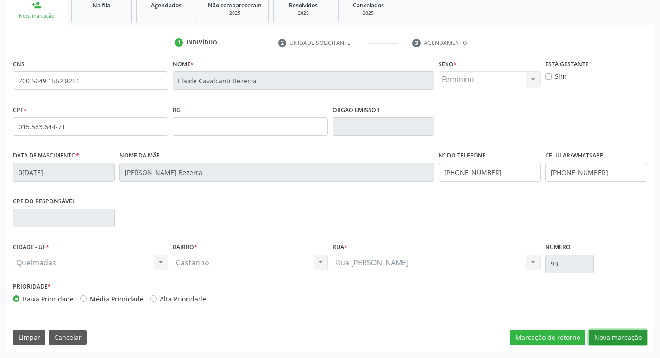
click at [625, 340] on button "Nova marcação" at bounding box center [618, 338] width 58 height 16
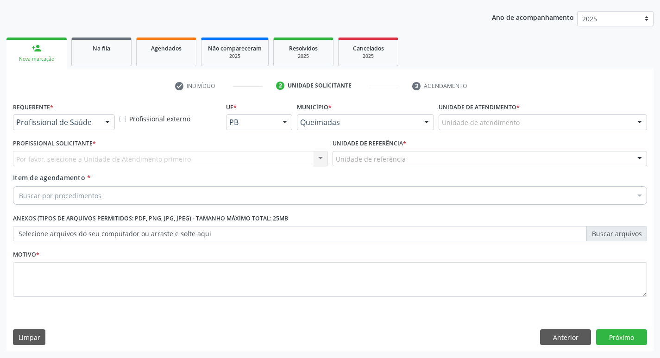
click at [109, 125] on div at bounding box center [108, 123] width 14 height 16
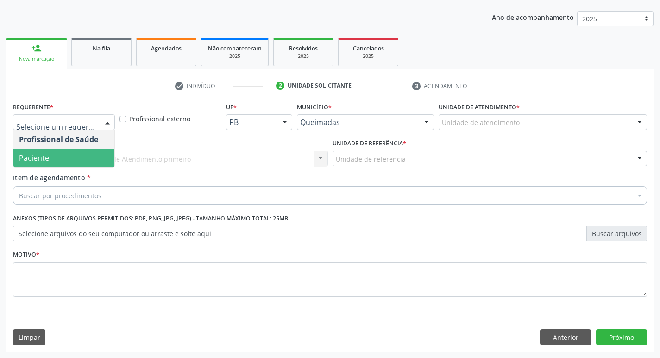
click at [100, 151] on span "Paciente" at bounding box center [63, 158] width 101 height 19
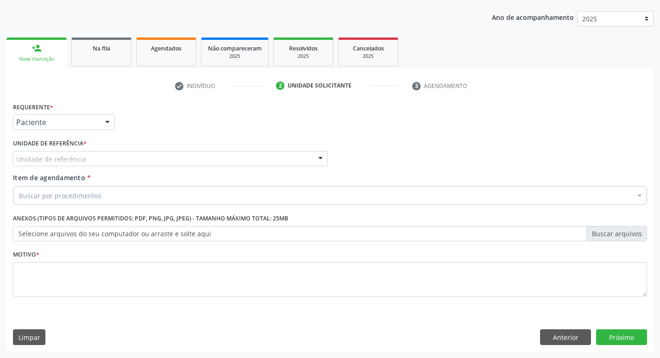
click at [85, 158] on div "Unidade de referência" at bounding box center [170, 159] width 315 height 16
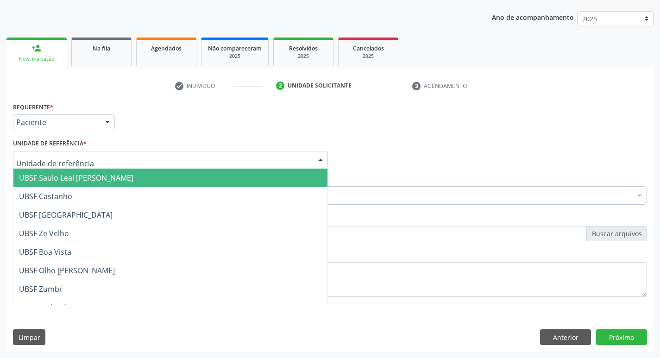
scroll to position [0, 0]
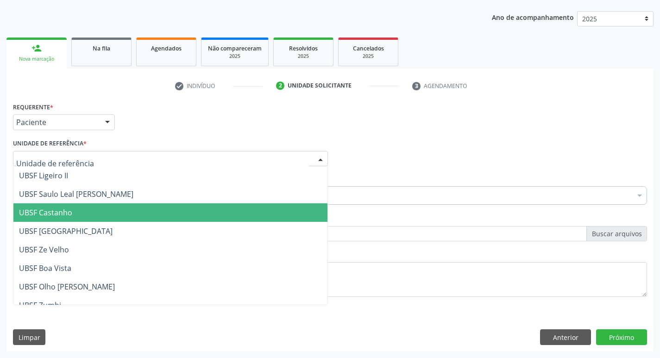
click at [68, 216] on span "UBSF Castanho" at bounding box center [45, 213] width 53 height 10
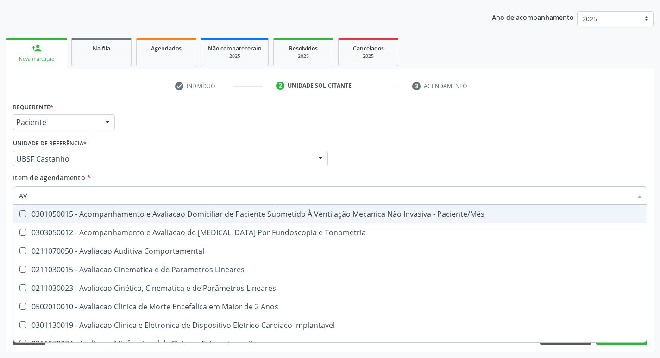
type input "A"
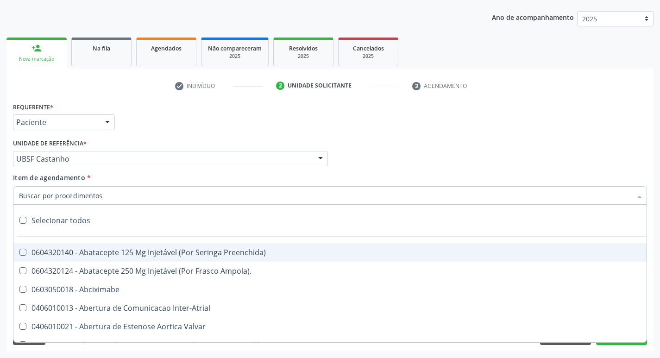
click at [77, 189] on input "Item de agendamento *" at bounding box center [325, 195] width 613 height 19
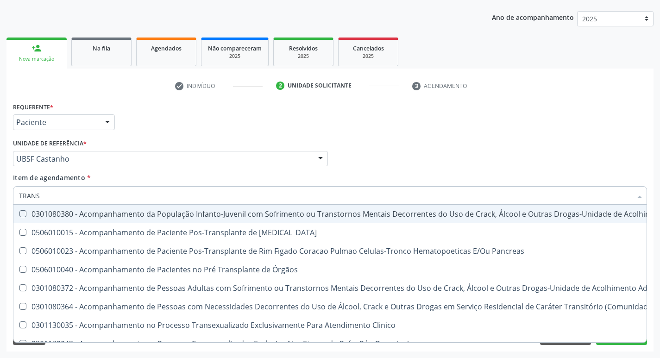
type input "transvagina"
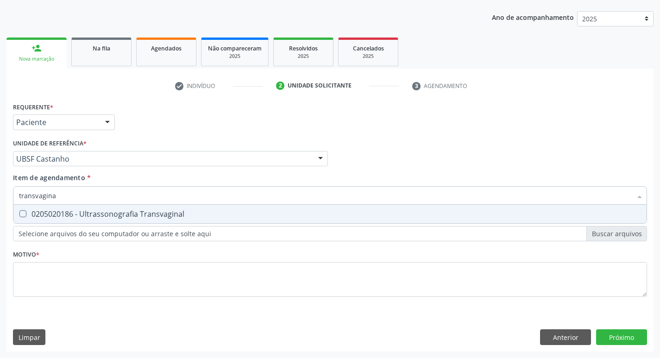
click at [23, 212] on Transvaginal at bounding box center [22, 213] width 7 height 7
click at [19, 212] on Transvaginal "checkbox" at bounding box center [16, 214] width 6 height 6
checkbox Transvaginal "true"
click at [467, 153] on div "Profissional Solicitante Por favor, selecione a Unidade de Atendimento primeiro…" at bounding box center [330, 155] width 639 height 36
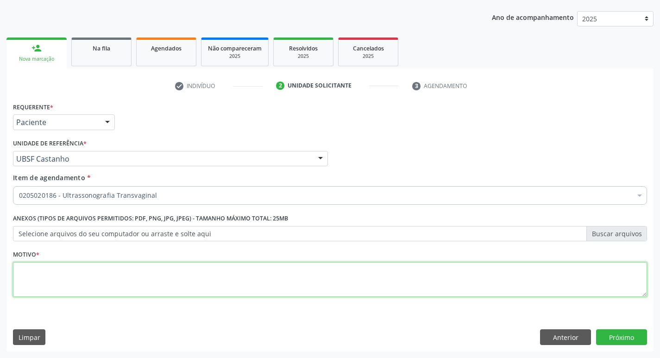
click at [44, 279] on textarea at bounding box center [330, 279] width 634 height 35
type textarea "AVALIACAO"
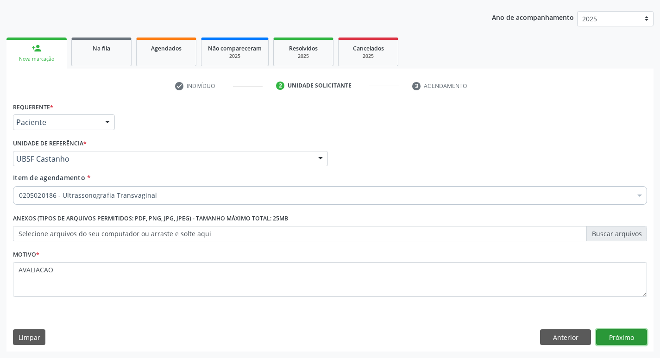
click at [614, 334] on button "Próximo" at bounding box center [621, 337] width 51 height 16
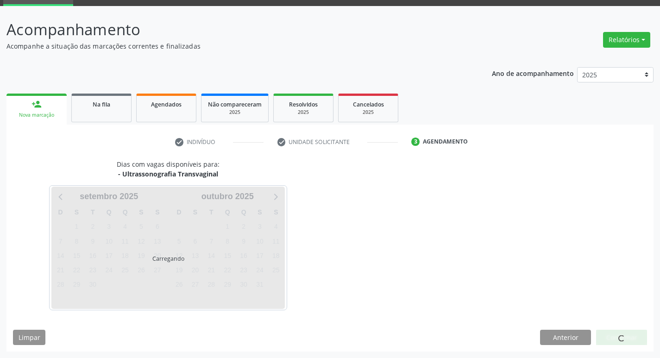
scroll to position [45, 0]
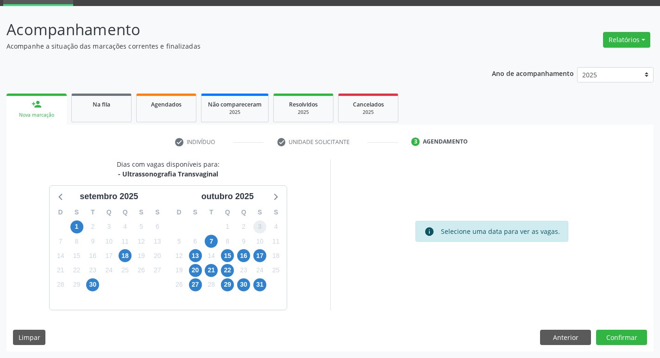
click at [258, 232] on span "3" at bounding box center [259, 226] width 13 height 13
click at [606, 334] on button "Confirmar" at bounding box center [621, 338] width 51 height 16
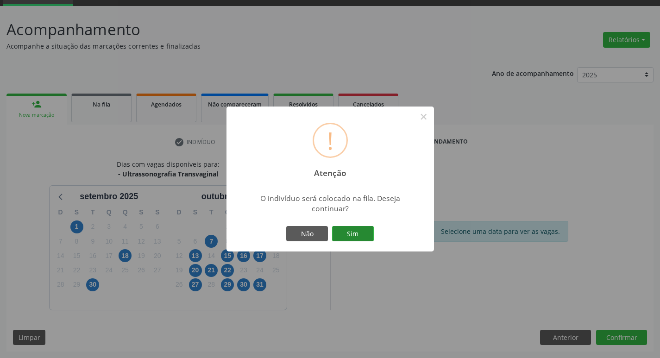
click at [355, 237] on button "Sim" at bounding box center [353, 234] width 42 height 16
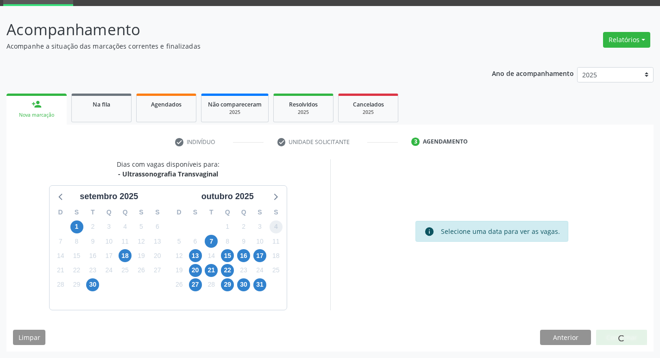
click at [285, 228] on div "D S T Q Q S S 28 29 30 1 2 3 4 5 6 7 8 9 10 11 12 13 14 15 16 17 18 19 20 21 22…" at bounding box center [227, 256] width 119 height 107
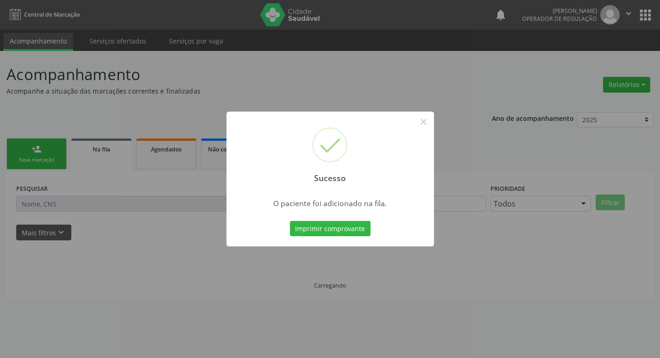
scroll to position [0, 0]
click at [428, 119] on button "×" at bounding box center [427, 122] width 16 height 16
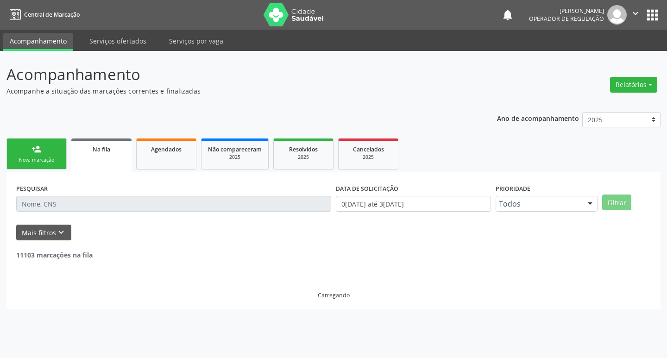
click at [48, 155] on link "person_add Nova marcação" at bounding box center [36, 154] width 60 height 31
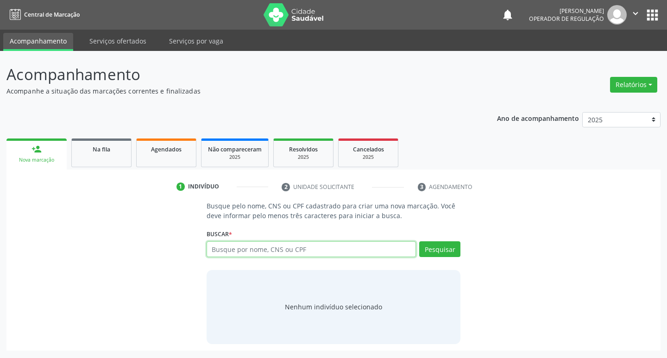
click at [234, 247] on input "text" at bounding box center [312, 249] width 210 height 16
type input "700100945714819"
click at [447, 245] on button "Pesquisar" at bounding box center [439, 249] width 41 height 16
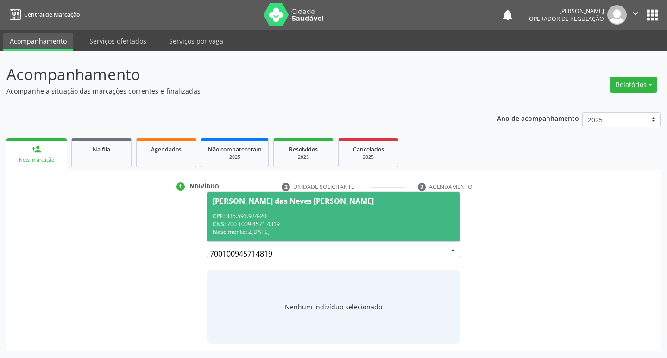
click at [264, 195] on span "Maria das Neves Constantino da Silva CPF: 335.593.924-20 CNS: 700 1009 4571 481…" at bounding box center [333, 217] width 253 height 50
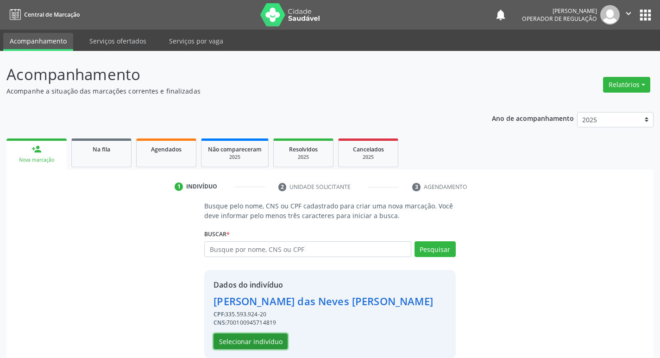
click at [253, 342] on button "Selecionar indivíduo" at bounding box center [251, 342] width 74 height 16
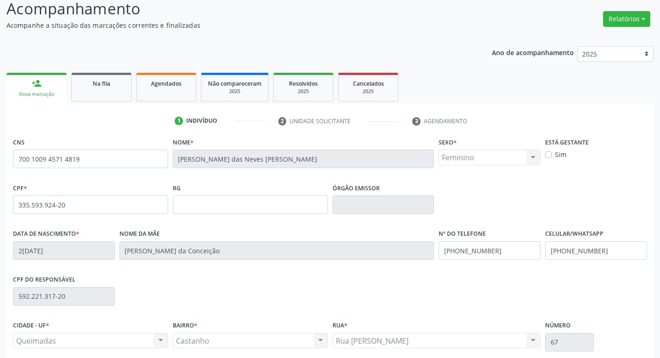
scroll to position [144, 0]
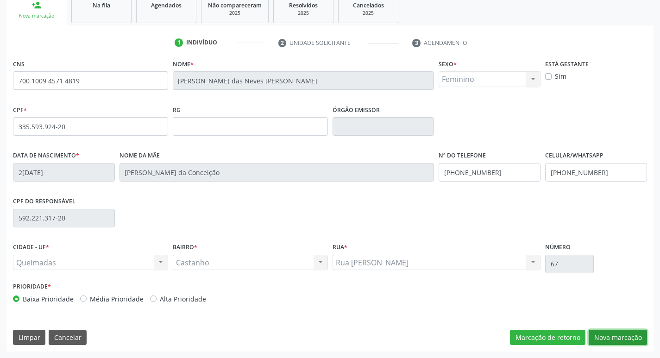
click at [620, 335] on button "Nova marcação" at bounding box center [618, 338] width 58 height 16
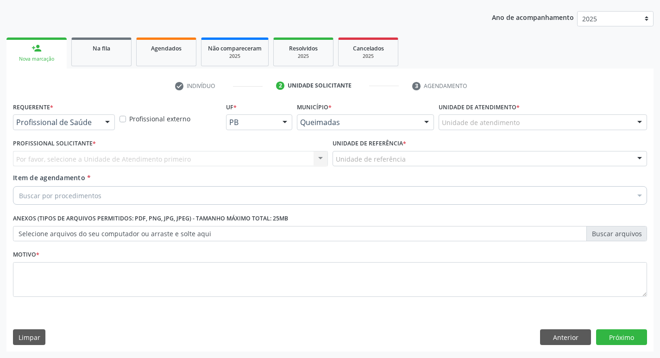
click at [111, 121] on div at bounding box center [108, 123] width 14 height 16
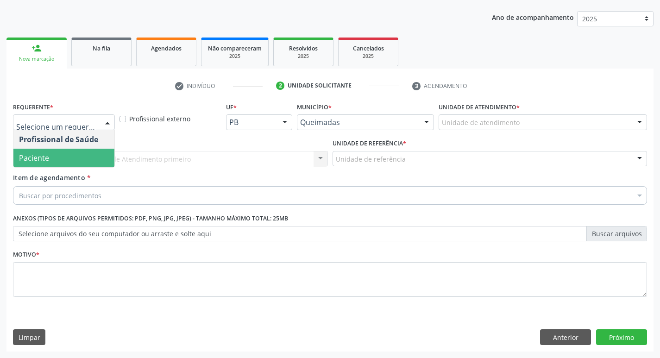
click at [105, 153] on span "Paciente" at bounding box center [63, 158] width 101 height 19
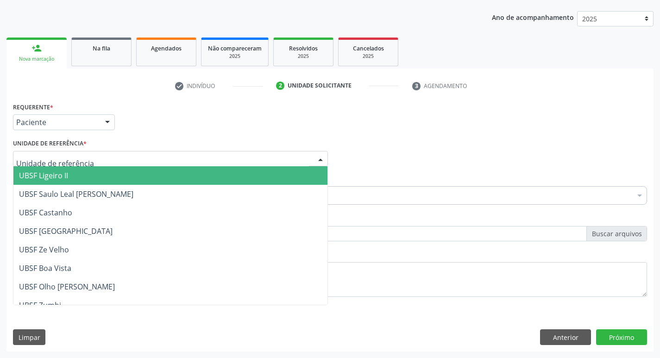
click at [112, 157] on div at bounding box center [170, 159] width 315 height 16
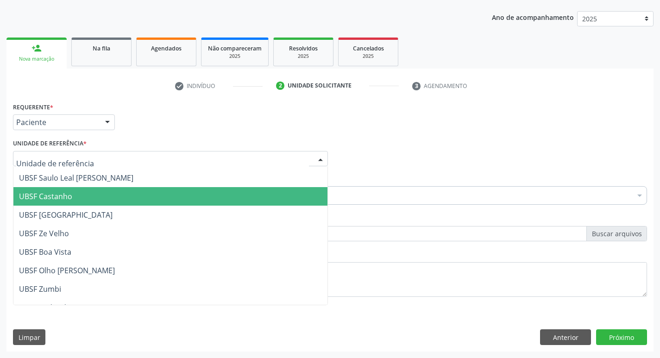
scroll to position [0, 0]
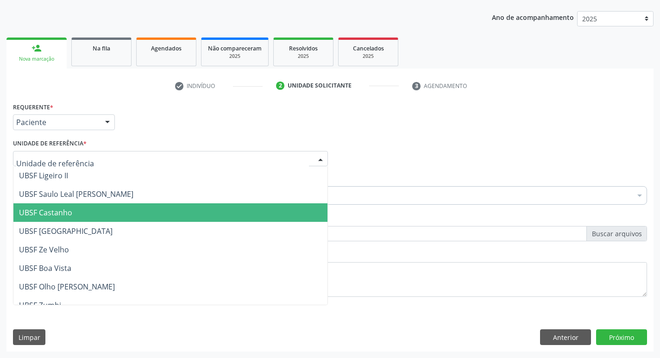
click at [82, 208] on span "UBSF Castanho" at bounding box center [170, 212] width 314 height 19
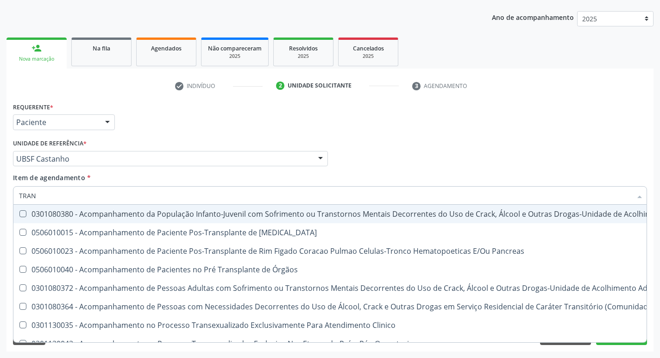
type input "TRANS"
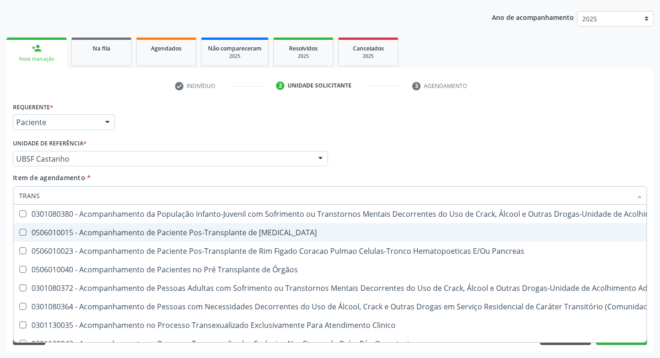
click at [88, 234] on div "0506010015 - Acompanhamento de Paciente Pos-Transplante de [MEDICAL_DATA]" at bounding box center [509, 232] width 981 height 7
checkbox Cornea "true"
type input "transvagina"
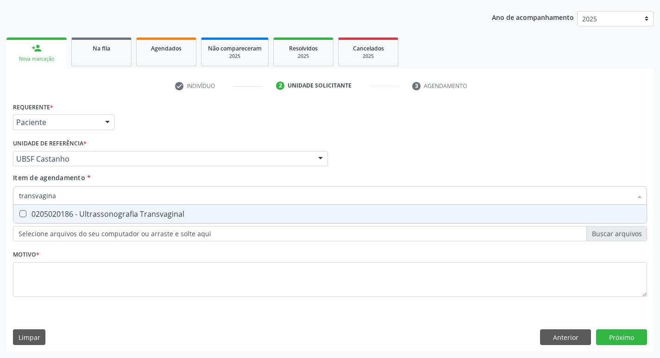
click at [22, 214] on Transvaginal at bounding box center [22, 213] width 7 height 7
click at [19, 214] on Transvaginal "checkbox" at bounding box center [16, 214] width 6 height 6
checkbox Transvaginal "true"
click at [490, 175] on div "Item de agendamento * transvagina Desfazer seleção 0205020186 - Ultrassonografi…" at bounding box center [330, 187] width 634 height 29
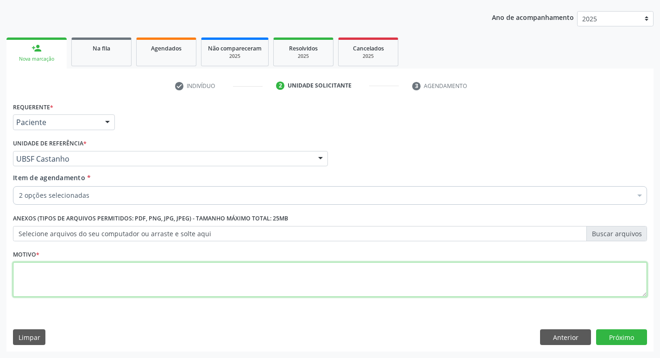
click at [71, 271] on textarea at bounding box center [330, 279] width 634 height 35
type textarea "AVALIACAO"
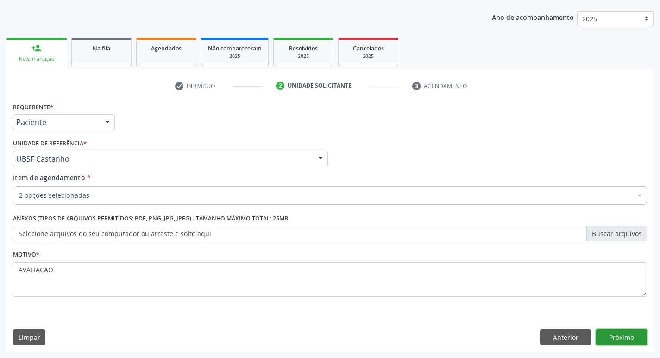
click at [619, 343] on button "Próximo" at bounding box center [621, 337] width 51 height 16
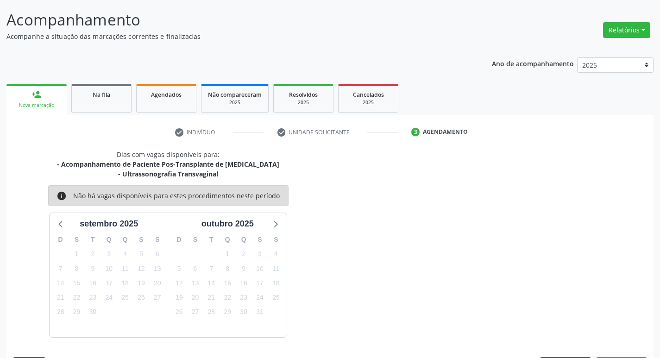
scroll to position [82, 0]
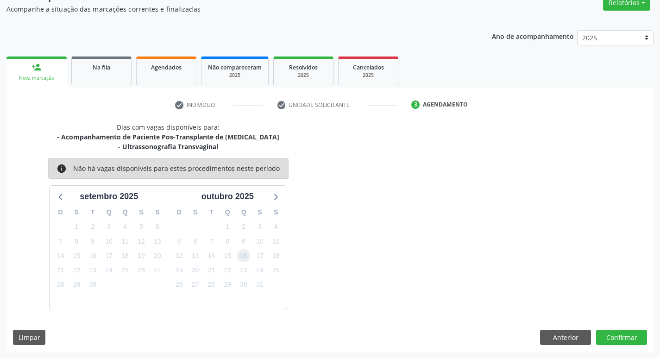
click at [245, 255] on span "16" at bounding box center [243, 255] width 13 height 13
click at [636, 339] on button "Confirmar" at bounding box center [621, 338] width 51 height 16
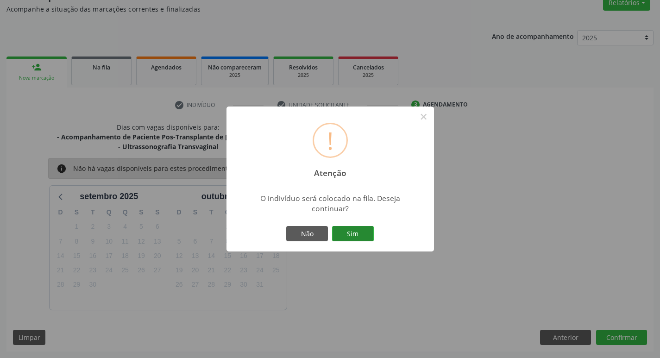
click at [353, 233] on button "Sim" at bounding box center [353, 234] width 42 height 16
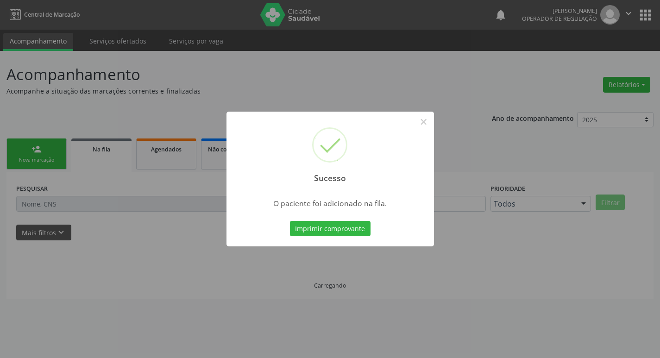
scroll to position [0, 0]
click at [427, 126] on button "×" at bounding box center [427, 122] width 16 height 16
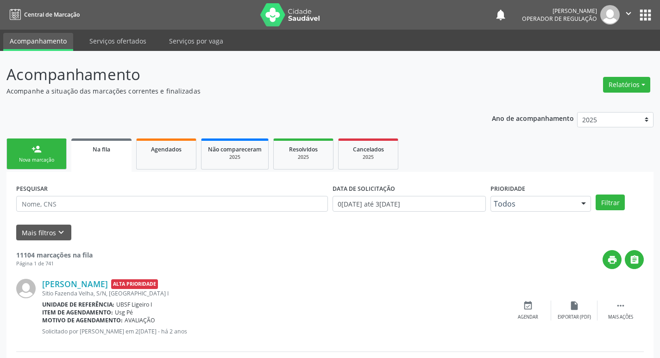
click at [46, 161] on div "Nova marcação" at bounding box center [36, 160] width 46 height 7
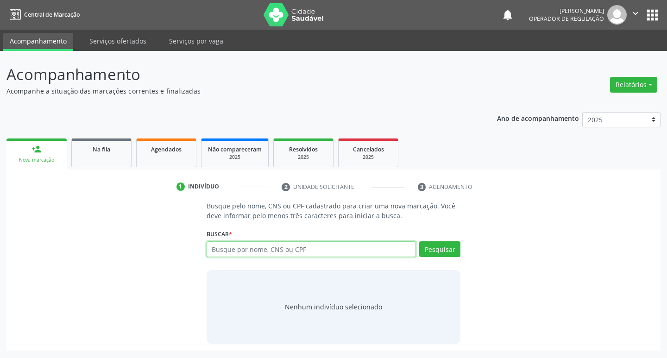
click at [259, 247] on input "text" at bounding box center [312, 249] width 210 height 16
type input "704708707354534"
click at [435, 244] on button "Pesquisar" at bounding box center [439, 249] width 41 height 16
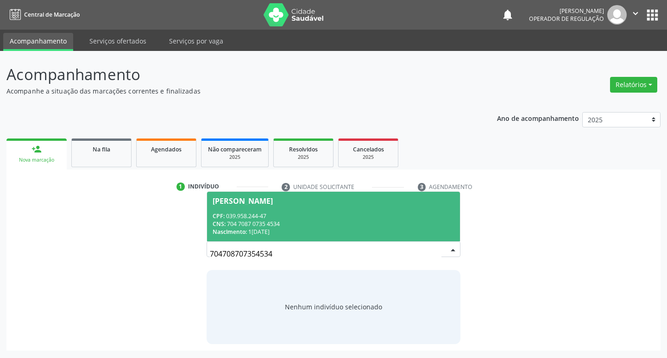
click at [287, 196] on span "Antonia Nunis Bezerra CPF: 039.958.244-47 CNS: 704 7087 0735 4534 Nascimento: 1…" at bounding box center [333, 217] width 253 height 50
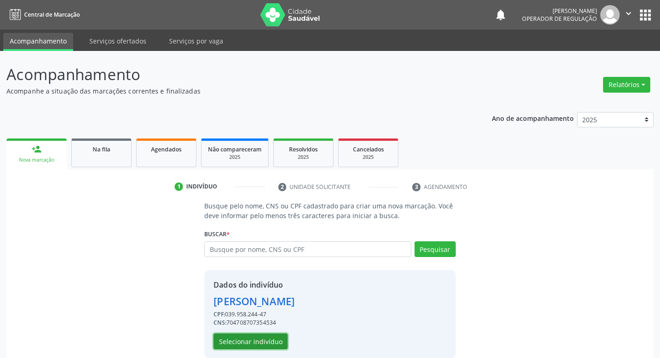
click at [276, 340] on button "Selecionar indivíduo" at bounding box center [251, 342] width 74 height 16
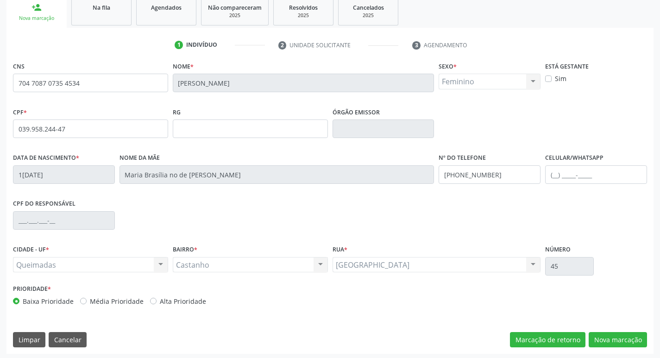
scroll to position [144, 0]
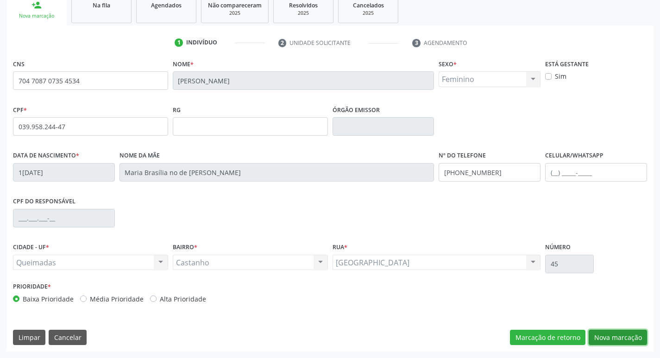
click at [607, 340] on button "Nova marcação" at bounding box center [618, 338] width 58 height 16
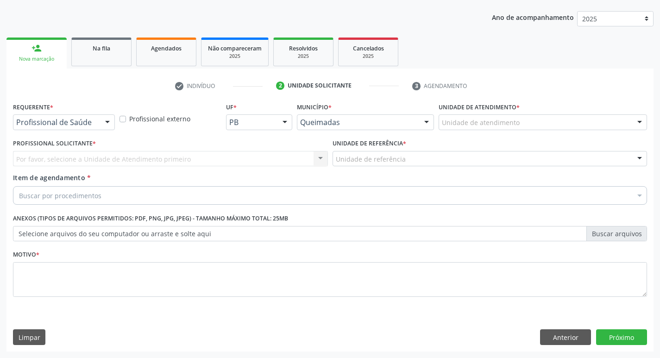
scroll to position [101, 0]
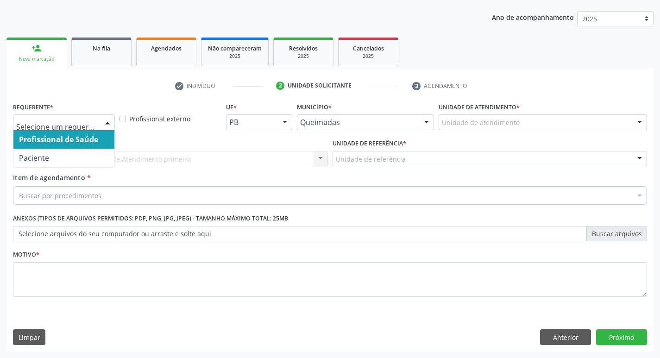
click at [111, 122] on div at bounding box center [108, 123] width 14 height 16
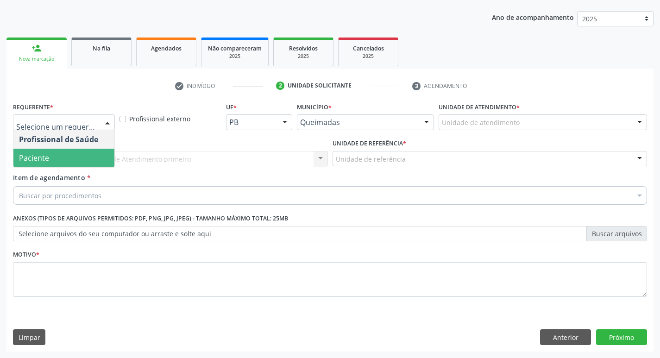
click at [100, 149] on span "Paciente" at bounding box center [63, 158] width 101 height 19
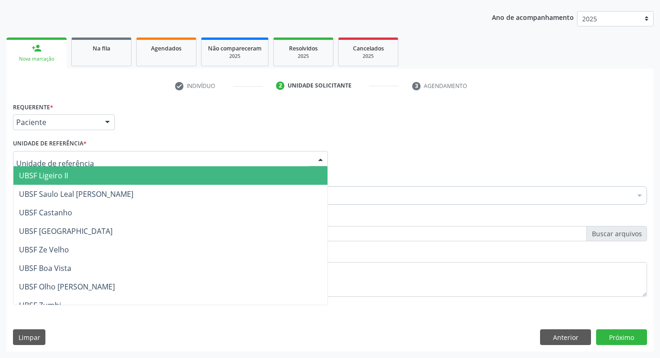
click at [94, 151] on div at bounding box center [170, 159] width 315 height 16
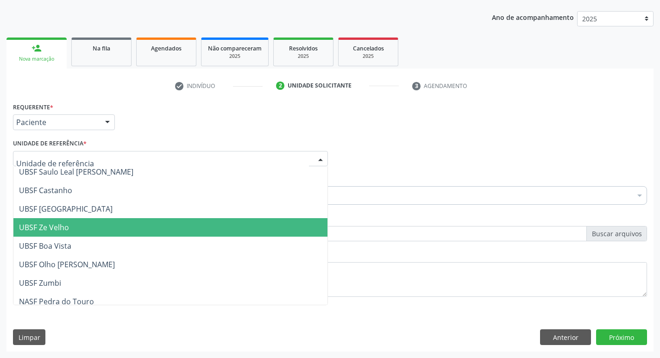
scroll to position [0, 0]
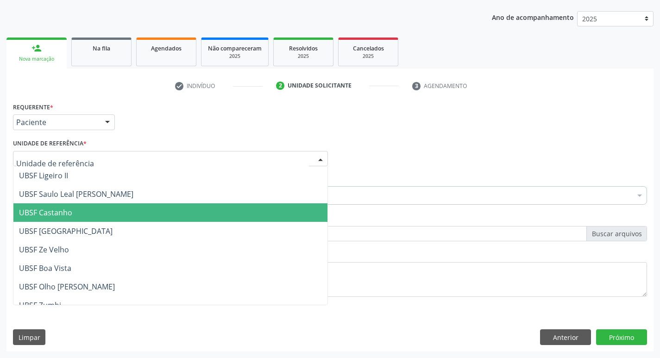
click at [76, 207] on span "UBSF Castanho" at bounding box center [170, 212] width 314 height 19
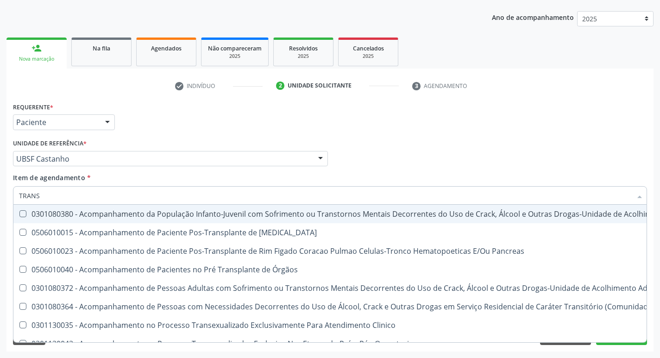
type input "transvagina"
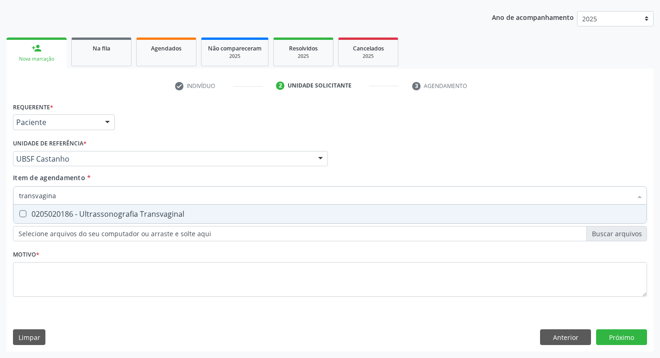
click at [19, 215] on div at bounding box center [16, 213] width 7 height 7
checkbox Transvaginal "true"
click at [453, 176] on div "Item de agendamento * transvagina Desfazer seleção 0205020186 - Ultrassonografi…" at bounding box center [330, 187] width 634 height 29
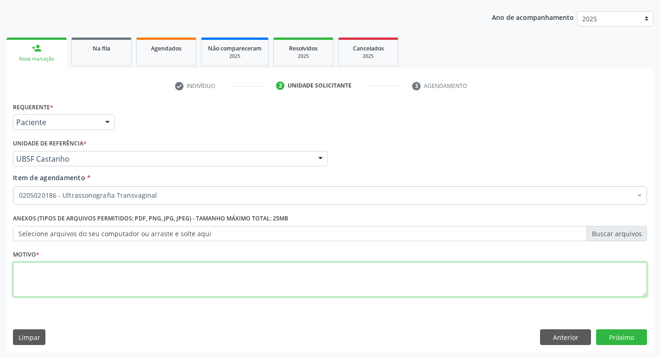
click at [30, 283] on textarea at bounding box center [330, 279] width 634 height 35
click at [27, 269] on textarea "A" at bounding box center [330, 279] width 634 height 35
type textarea "AVALIACAO"
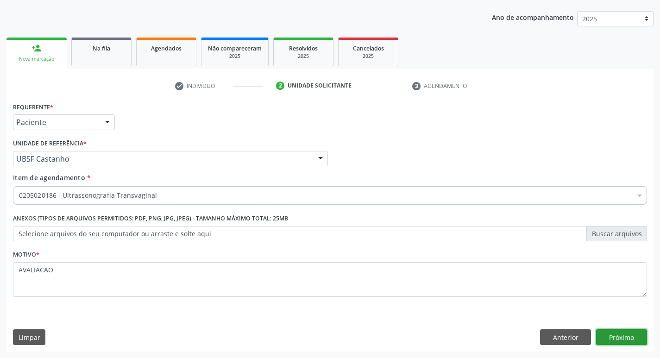
click at [623, 336] on button "Próximo" at bounding box center [621, 337] width 51 height 16
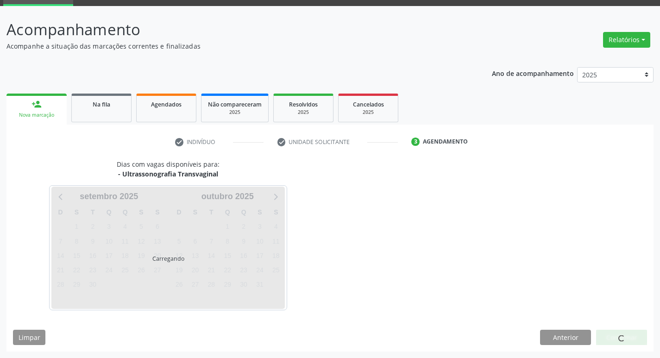
scroll to position [45, 0]
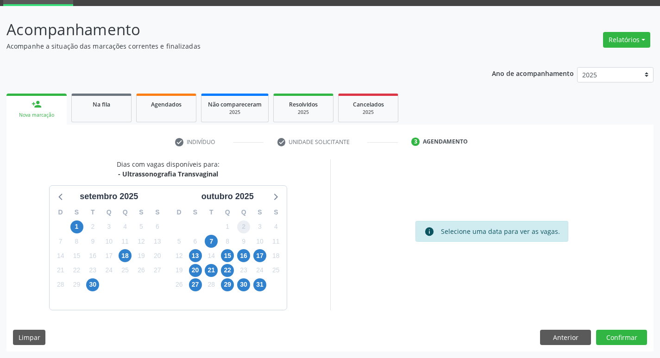
click at [243, 224] on span "2" at bounding box center [243, 226] width 13 height 13
click at [622, 338] on button "Confirmar" at bounding box center [621, 338] width 51 height 16
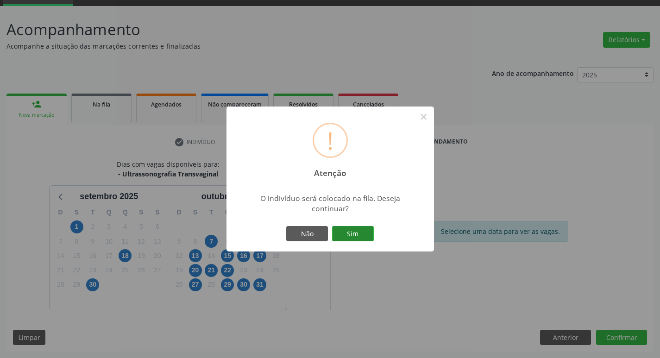
click at [359, 238] on button "Sim" at bounding box center [353, 234] width 42 height 16
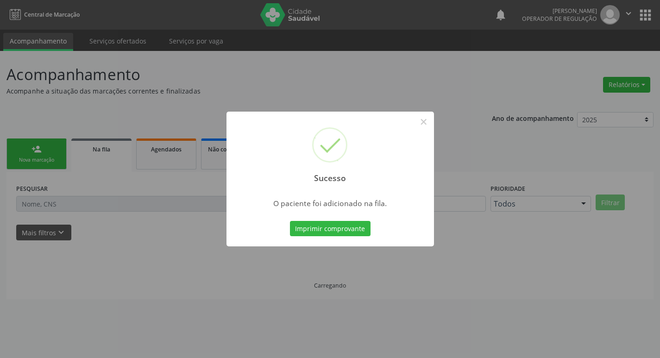
scroll to position [0, 0]
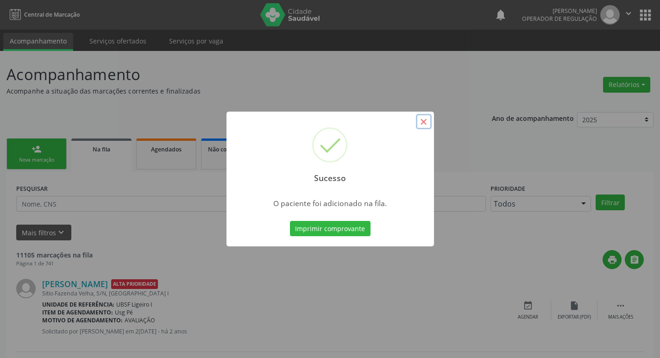
click at [427, 122] on button "×" at bounding box center [424, 122] width 16 height 16
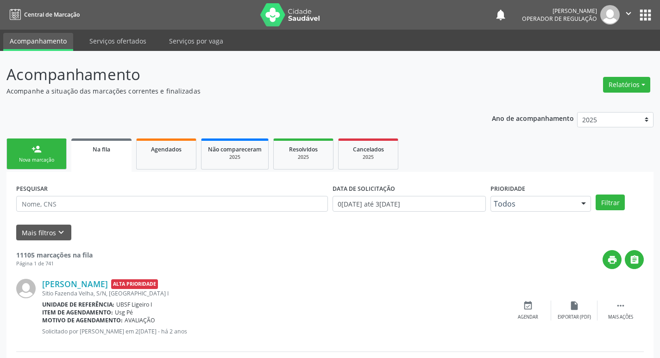
click at [58, 157] on div "Nova marcação" at bounding box center [36, 160] width 46 height 7
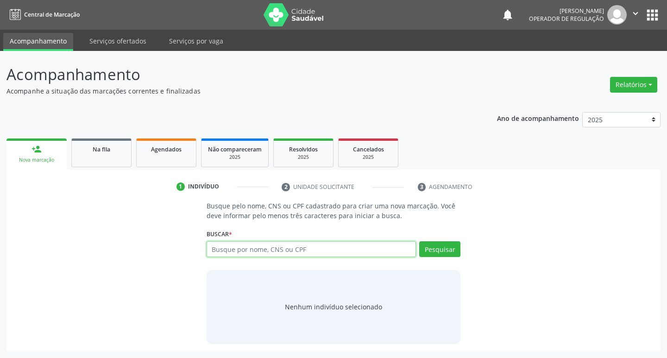
click at [233, 247] on input "text" at bounding box center [312, 249] width 210 height 16
type input "708001879727722"
click at [435, 246] on button "Pesquisar" at bounding box center [439, 249] width 41 height 16
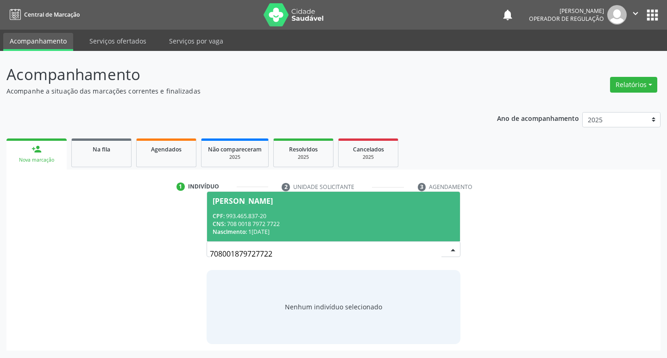
drag, startPoint x: 246, startPoint y: 202, endPoint x: 253, endPoint y: 202, distance: 7.5
click at [253, 202] on div "Josefa Diana Cabral" at bounding box center [243, 200] width 60 height 7
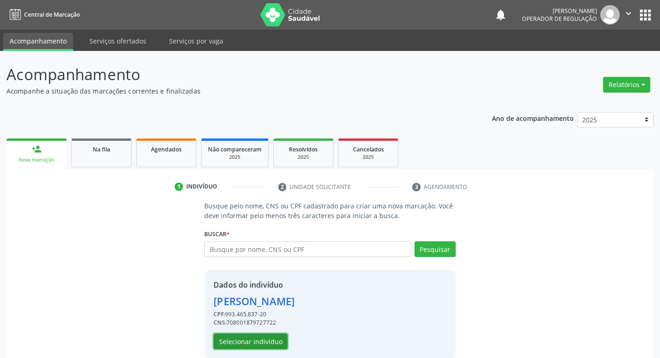
click at [261, 341] on button "Selecionar indivíduo" at bounding box center [251, 342] width 74 height 16
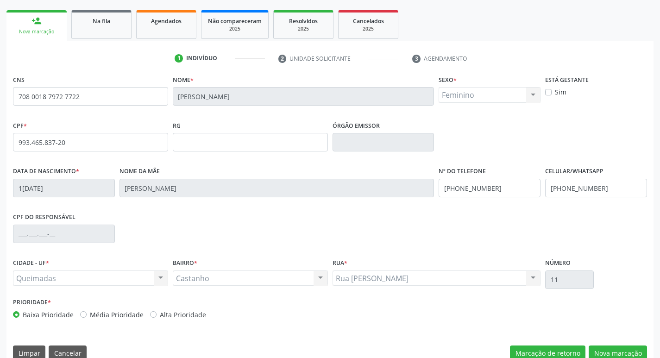
scroll to position [144, 0]
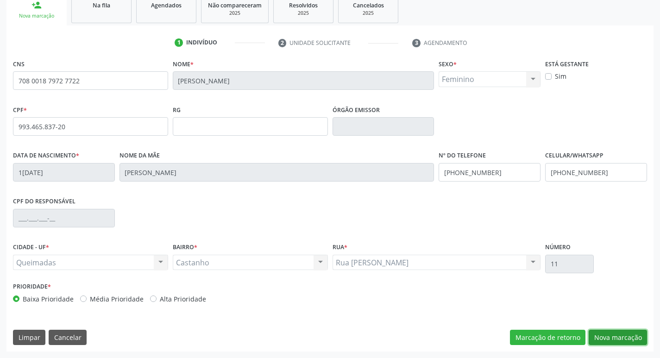
click at [624, 338] on button "Nova marcação" at bounding box center [618, 338] width 58 height 16
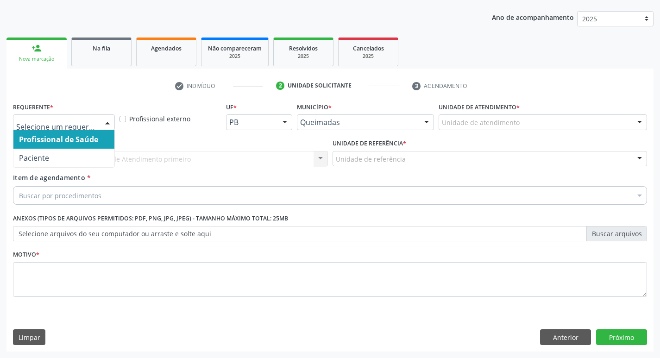
click at [112, 124] on div at bounding box center [108, 123] width 14 height 16
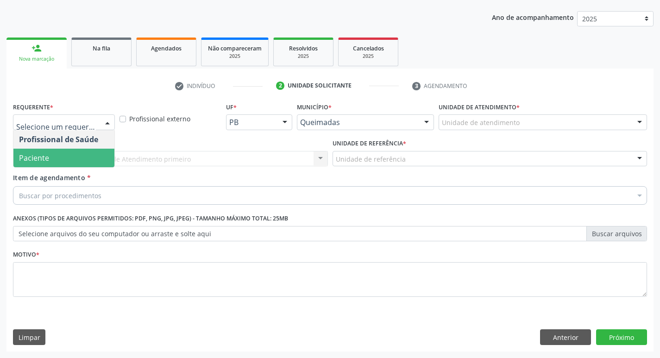
click at [93, 160] on span "Paciente" at bounding box center [63, 158] width 101 height 19
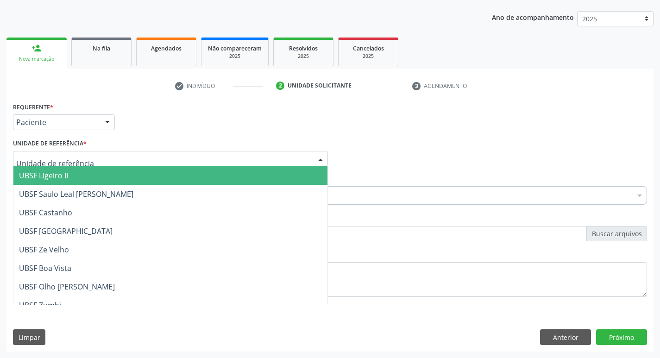
click at [93, 160] on div at bounding box center [170, 159] width 315 height 16
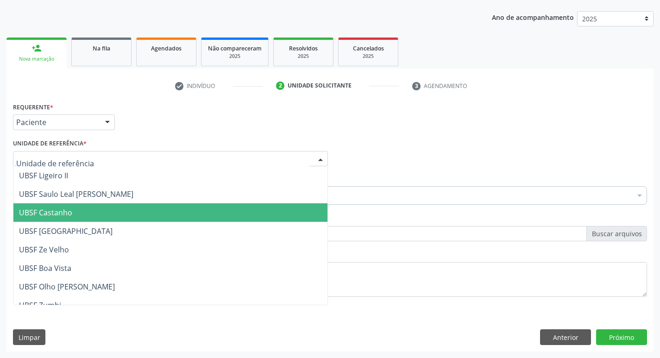
click at [81, 208] on span "UBSF Castanho" at bounding box center [170, 212] width 314 height 19
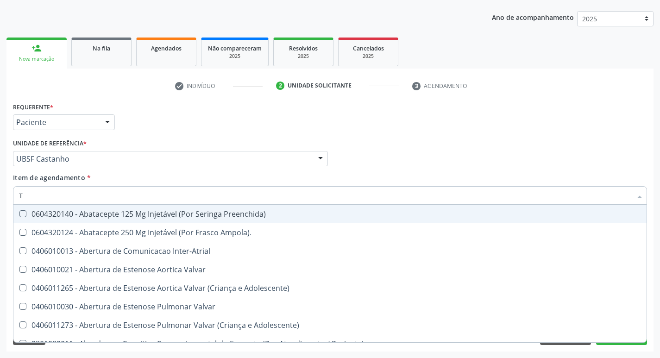
type input "TR"
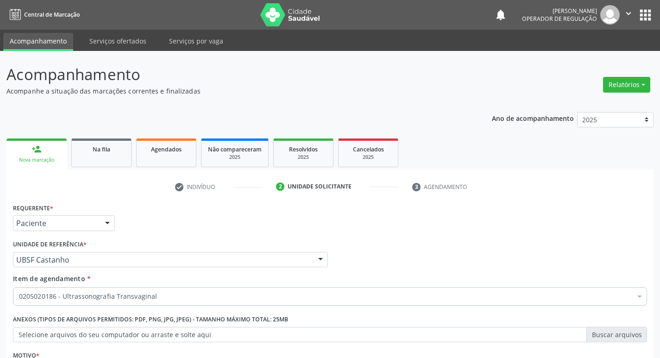
scroll to position [101, 0]
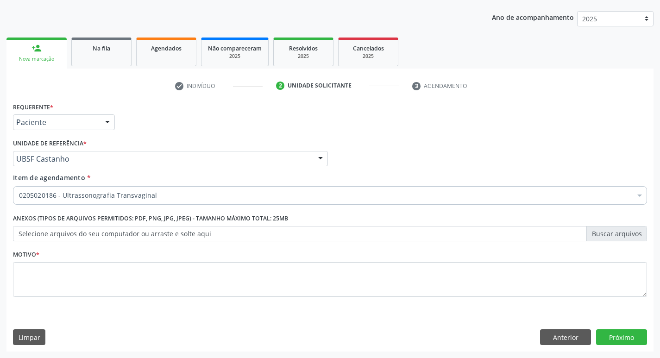
drag, startPoint x: 33, startPoint y: 279, endPoint x: 39, endPoint y: 279, distance: 6.0
click at [39, 279] on textarea at bounding box center [330, 279] width 634 height 35
type textarea "AVALIACAO"
click at [626, 332] on button "Próximo" at bounding box center [621, 337] width 51 height 16
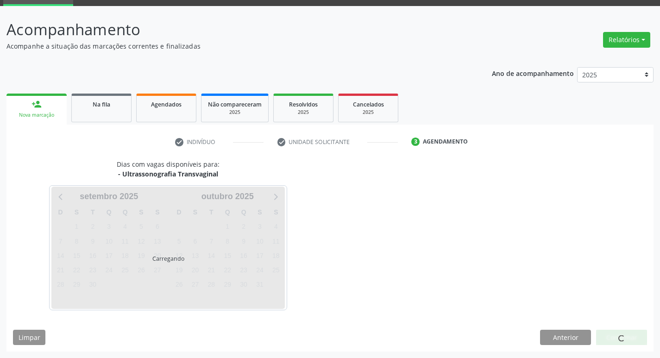
scroll to position [45, 0]
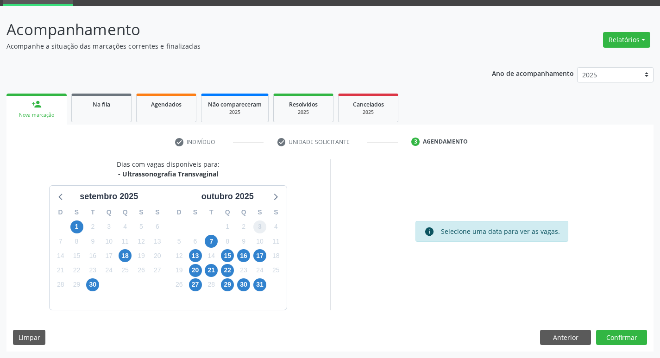
click at [263, 227] on span "3" at bounding box center [259, 226] width 13 height 13
click at [636, 340] on button "Confirmar" at bounding box center [621, 338] width 51 height 16
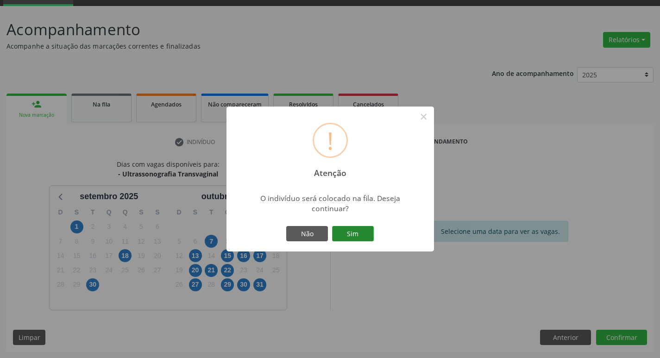
click at [360, 234] on button "Sim" at bounding box center [353, 234] width 42 height 16
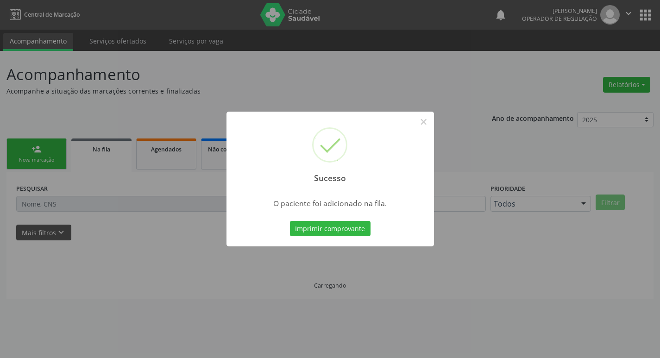
scroll to position [0, 0]
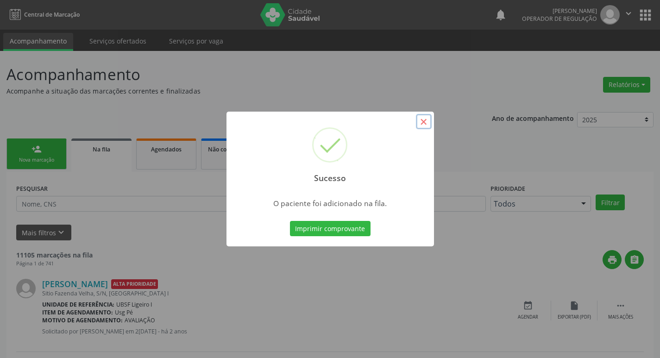
click at [426, 122] on button "×" at bounding box center [424, 122] width 16 height 16
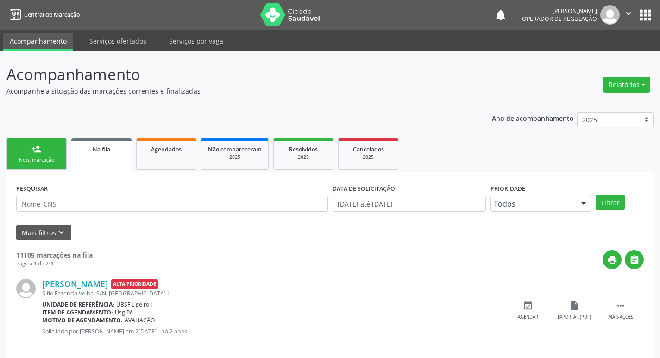
click at [53, 151] on link "person_add Nova marcação" at bounding box center [36, 154] width 60 height 31
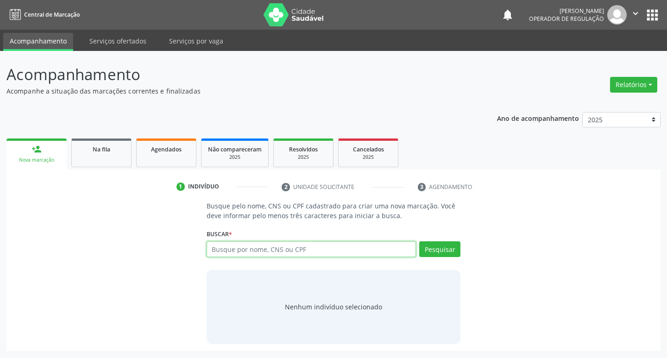
click at [235, 250] on input "text" at bounding box center [312, 249] width 210 height 16
type input "704604683193622"
click at [428, 257] on div "Pesquisar" at bounding box center [438, 252] width 44 height 22
click at [428, 246] on button "Pesquisar" at bounding box center [439, 249] width 41 height 16
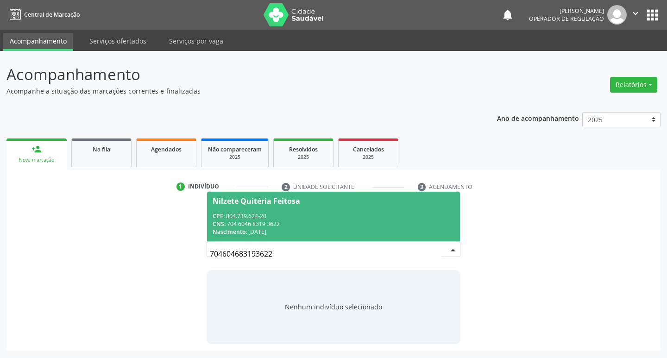
click at [261, 202] on div "Nilzete Quitéria Feitosa" at bounding box center [257, 200] width 88 height 7
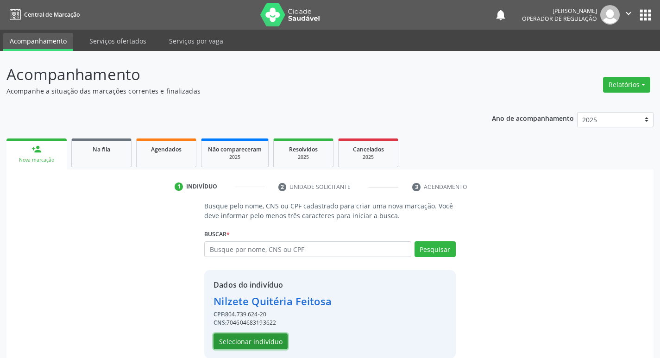
click at [258, 344] on button "Selecionar indivíduo" at bounding box center [251, 342] width 74 height 16
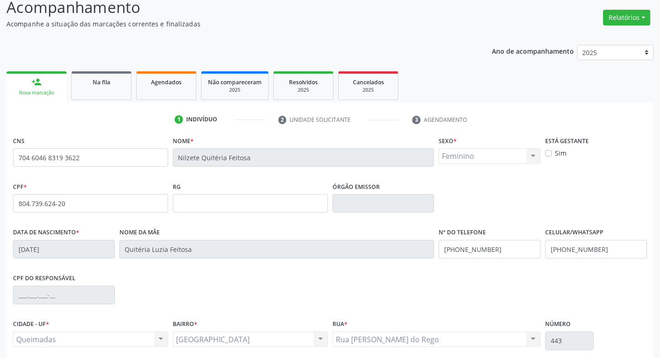
scroll to position [144, 0]
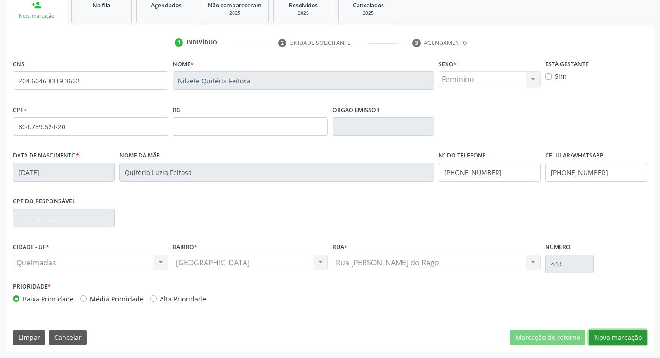
click at [611, 341] on button "Nova marcação" at bounding box center [618, 338] width 58 height 16
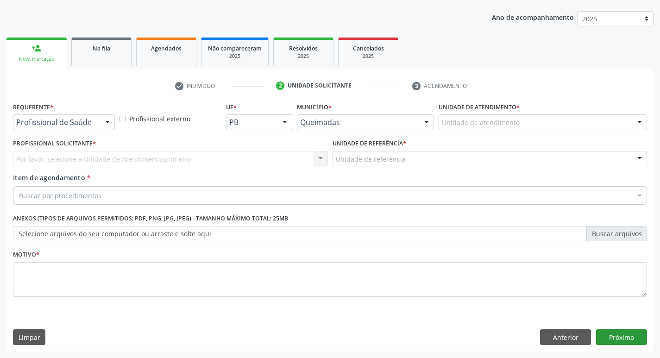
scroll to position [101, 0]
click at [627, 343] on button "Próximo" at bounding box center [621, 337] width 51 height 16
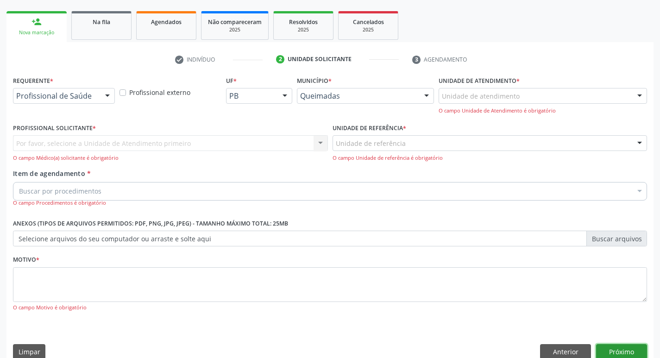
scroll to position [142, 0]
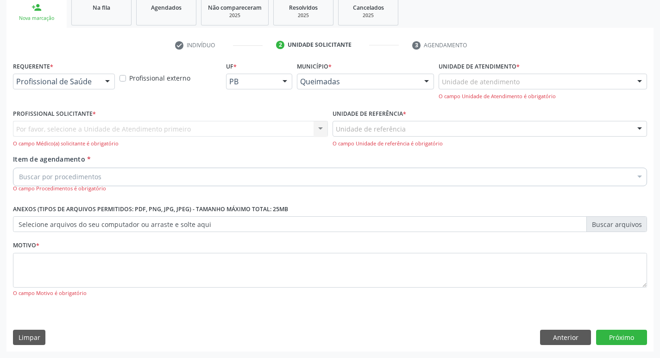
click at [106, 81] on div at bounding box center [108, 82] width 14 height 16
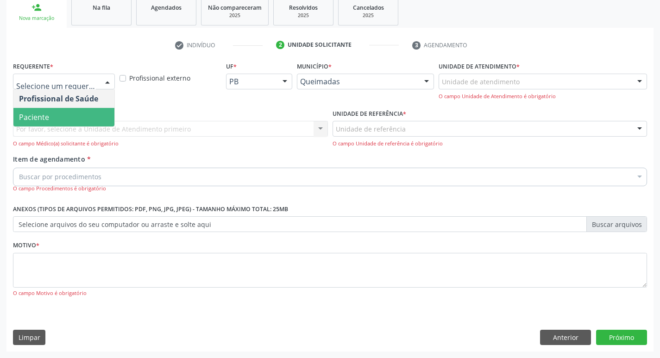
click at [65, 112] on span "Paciente" at bounding box center [63, 117] width 101 height 19
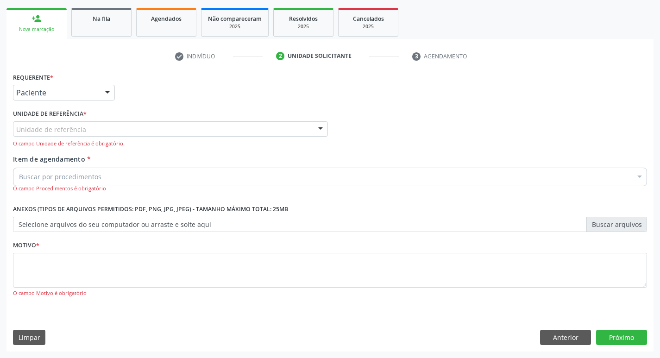
scroll to position [131, 0]
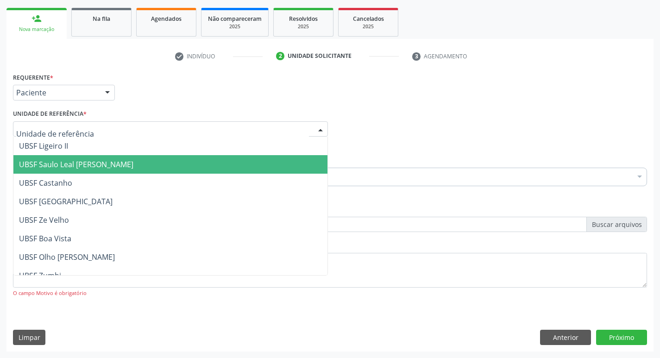
click at [66, 162] on span "UBSF Saulo Leal [PERSON_NAME]" at bounding box center [76, 164] width 114 height 10
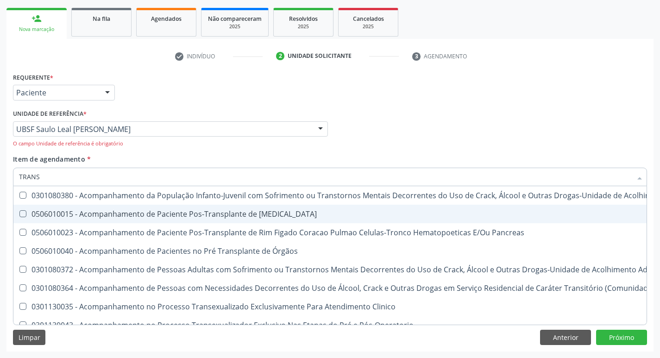
type input "transvagina"
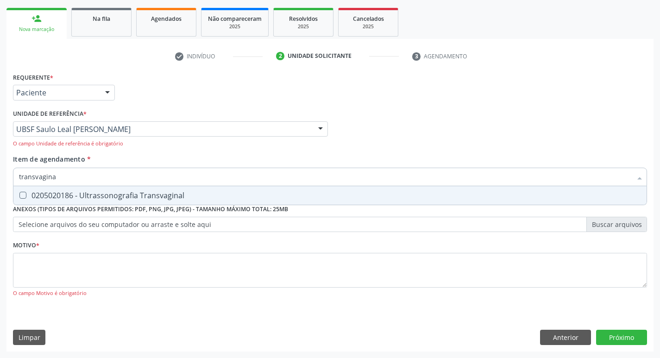
drag, startPoint x: 25, startPoint y: 195, endPoint x: 30, endPoint y: 205, distance: 10.8
click at [28, 202] on span "0205020186 - Ultrassonografia Transvaginal" at bounding box center [329, 195] width 633 height 19
checkbox Transvaginal "true"
click at [405, 151] on div "Profissional Solicitante Por favor, selecione a Unidade de Atendimento primeiro…" at bounding box center [330, 130] width 639 height 47
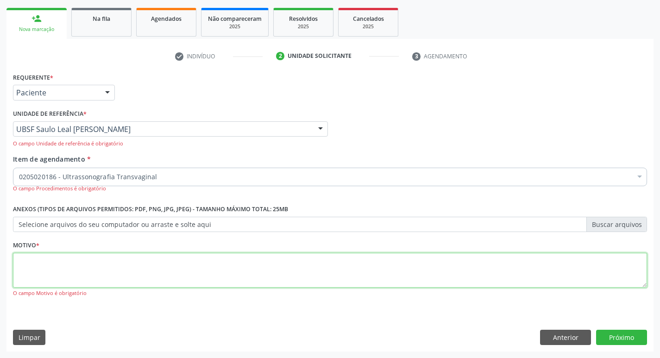
click at [38, 266] on textarea at bounding box center [330, 270] width 634 height 35
click at [37, 267] on textarea at bounding box center [330, 270] width 634 height 35
type textarea "A"
type textarea "AVALIACAO"
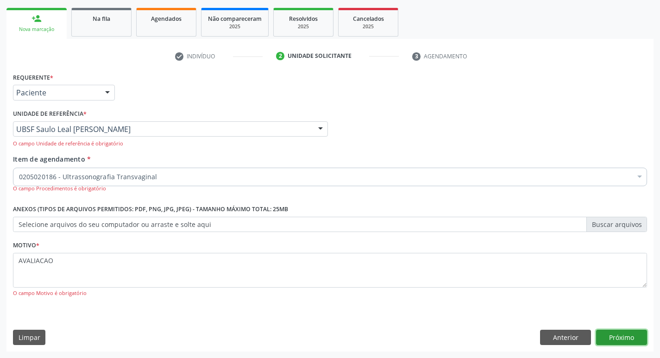
click at [622, 334] on button "Próximo" at bounding box center [621, 338] width 51 height 16
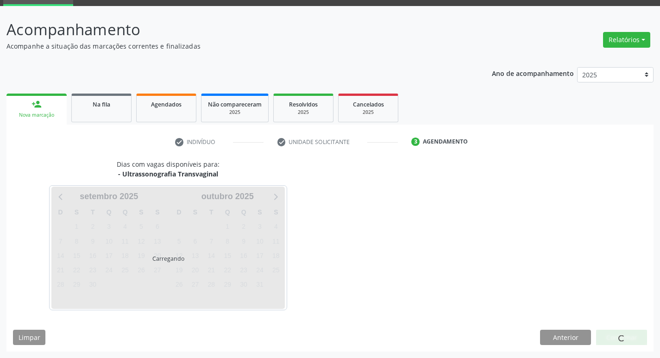
scroll to position [45, 0]
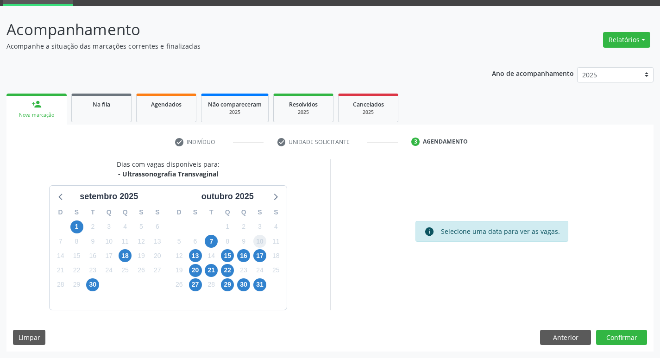
click at [259, 243] on span "10" at bounding box center [259, 241] width 13 height 13
click at [618, 339] on button "Confirmar" at bounding box center [621, 338] width 51 height 16
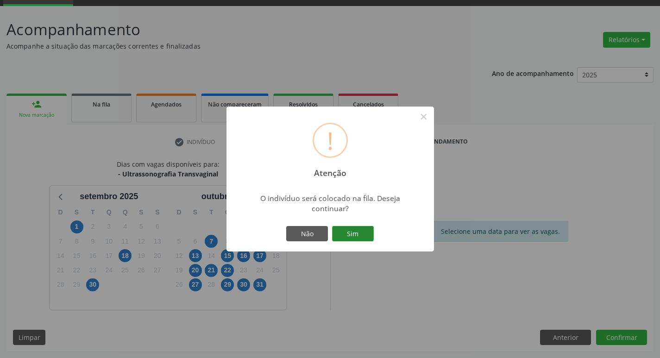
click at [363, 238] on button "Sim" at bounding box center [353, 234] width 42 height 16
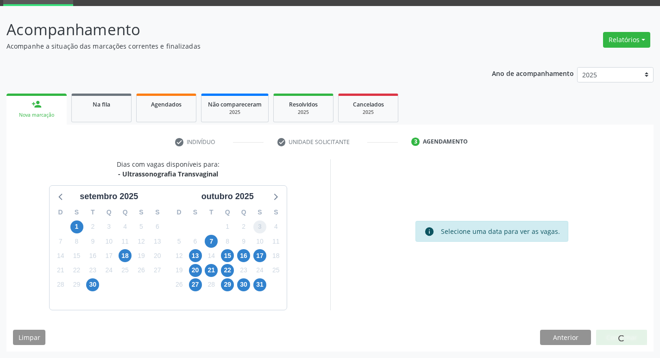
click at [264, 226] on span "3" at bounding box center [259, 226] width 13 height 13
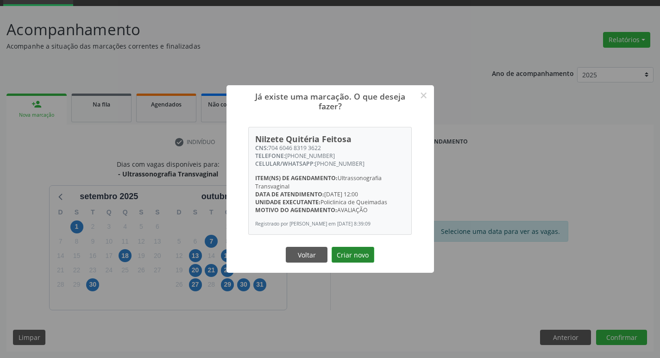
click at [364, 258] on button "Criar novo" at bounding box center [353, 255] width 43 height 16
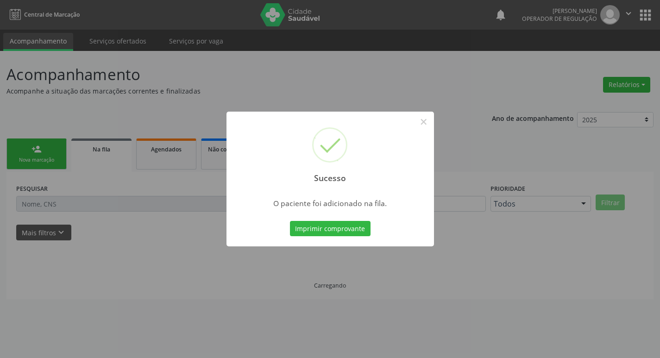
scroll to position [0, 0]
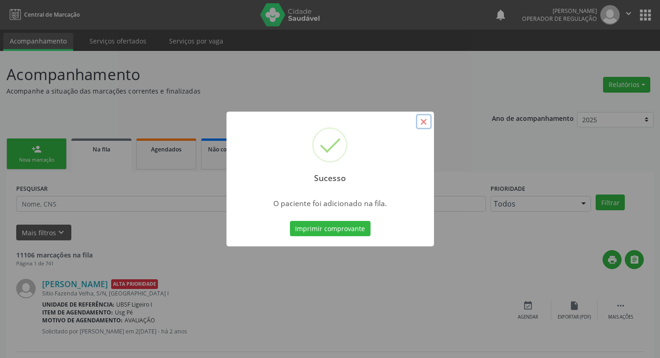
click at [429, 118] on button "×" at bounding box center [424, 122] width 16 height 16
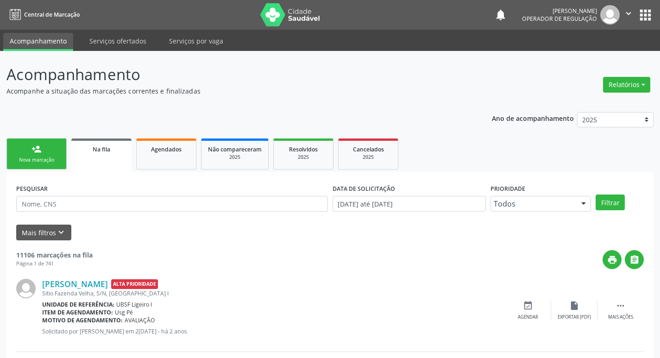
click at [43, 155] on link "person_add Nova marcação" at bounding box center [36, 154] width 60 height 31
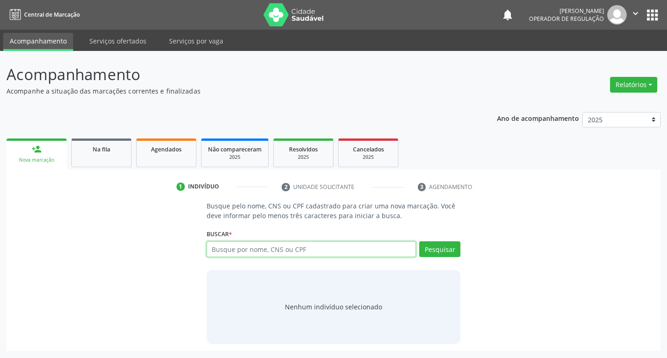
click at [224, 250] on input "text" at bounding box center [312, 249] width 210 height 16
type input "703002887834672"
click at [427, 242] on button "Pesquisar" at bounding box center [439, 249] width 41 height 16
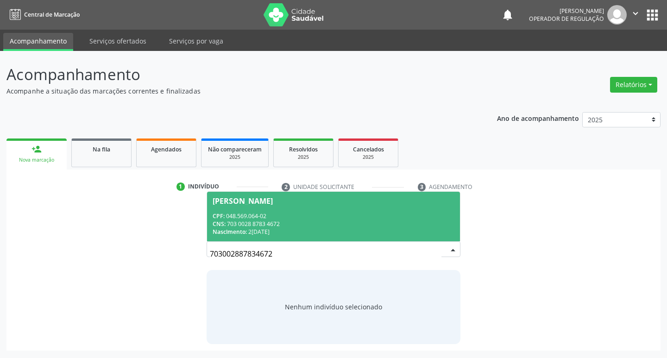
click at [273, 203] on div "Hilda Ferreira da Silva" at bounding box center [243, 200] width 60 height 7
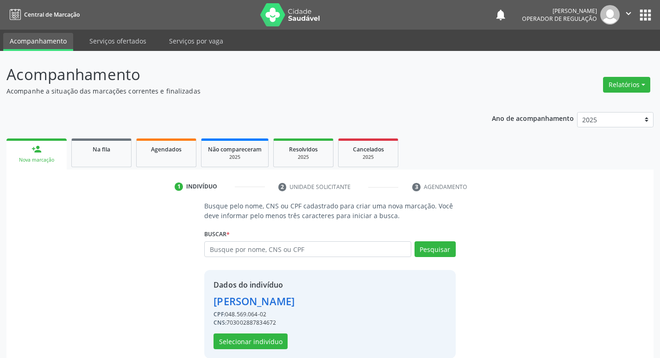
click at [258, 350] on div "Dados do indivíduo Hilda Ferreira da Silva CPF: 048.569.064-02 CNS: 70300288783…" at bounding box center [329, 314] width 251 height 88
click at [258, 338] on button "Selecionar indivíduo" at bounding box center [251, 342] width 74 height 16
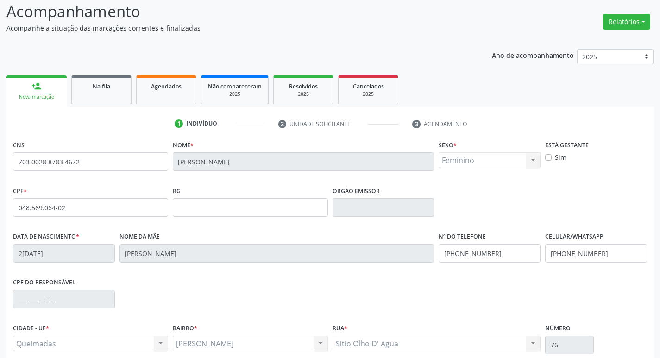
scroll to position [144, 0]
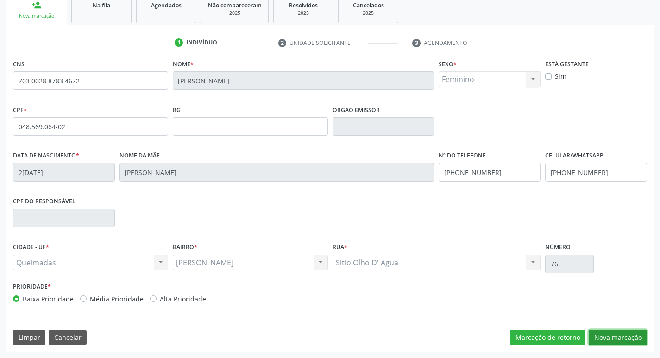
click at [618, 333] on button "Nova marcação" at bounding box center [618, 338] width 58 height 16
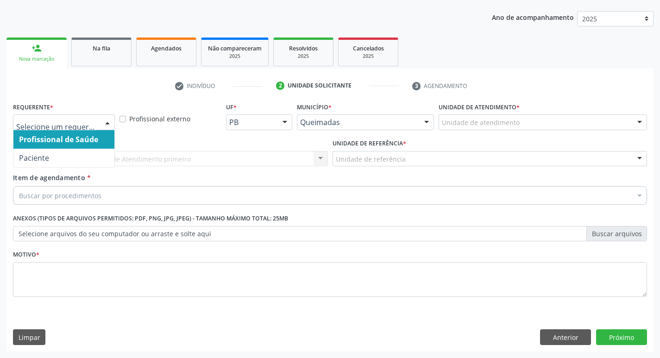
click at [109, 121] on div at bounding box center [108, 123] width 14 height 16
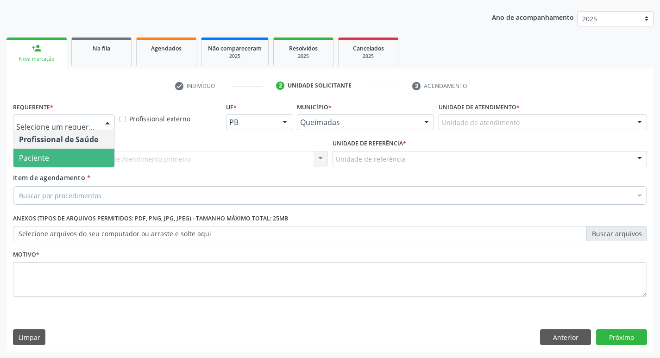
click at [92, 158] on span "Paciente" at bounding box center [63, 158] width 101 height 19
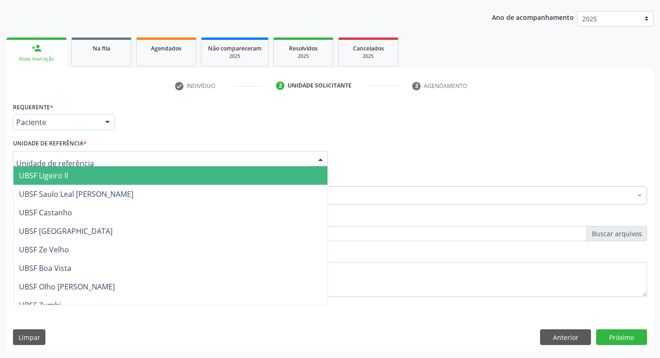
click at [92, 158] on div at bounding box center [170, 159] width 315 height 16
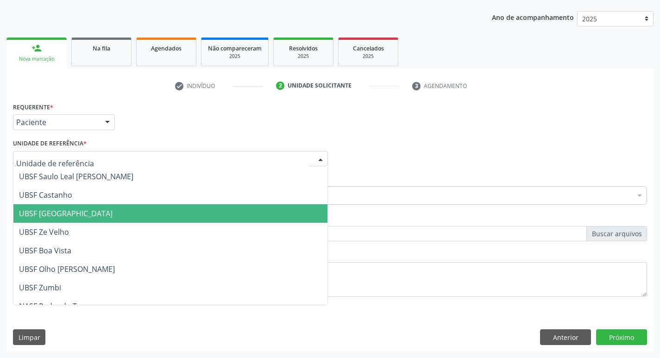
scroll to position [0, 0]
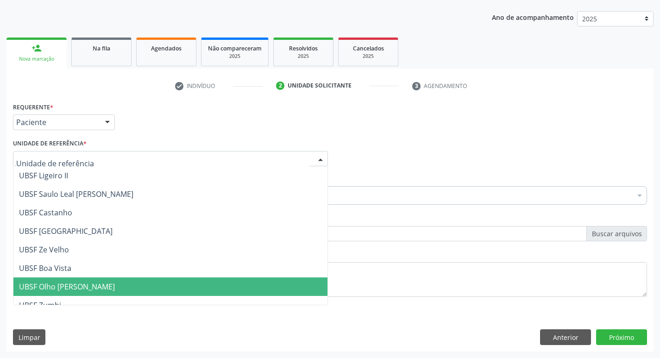
click at [95, 283] on span "UBSF Olho [PERSON_NAME]" at bounding box center [67, 287] width 96 height 10
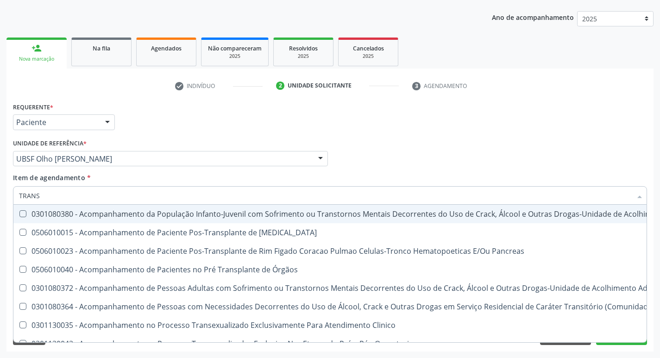
type input "transvagina"
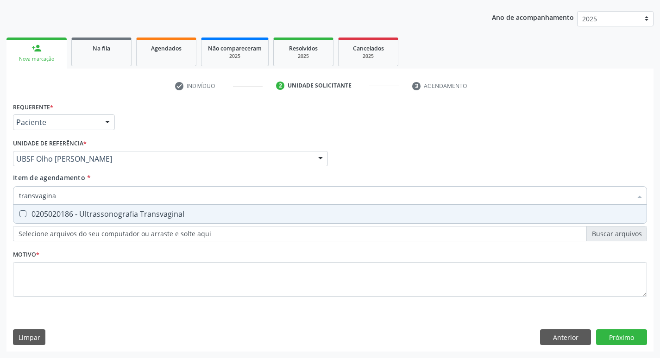
click at [19, 212] on Transvaginal at bounding box center [22, 213] width 7 height 7
click at [19, 212] on Transvaginal "checkbox" at bounding box center [16, 214] width 6 height 6
checkbox Transvaginal "true"
click at [350, 170] on div "Profissional Solicitante Por favor, selecione a Unidade de Atendimento primeiro…" at bounding box center [330, 155] width 639 height 36
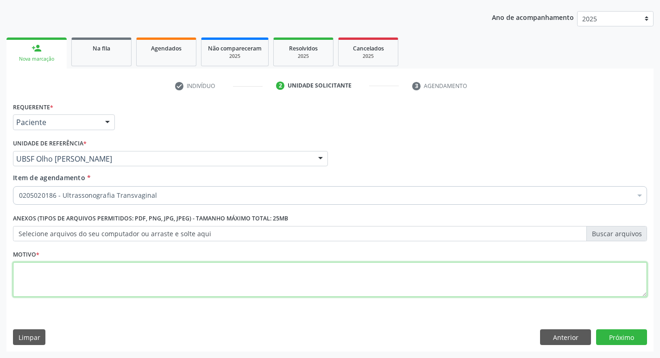
click at [69, 273] on textarea at bounding box center [330, 279] width 634 height 35
type textarea "AVALIACAO"
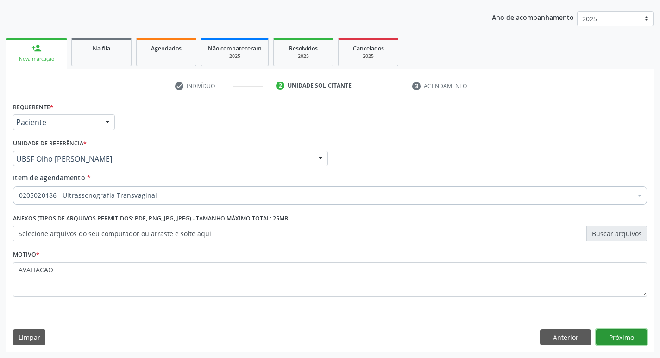
click at [622, 335] on button "Próximo" at bounding box center [621, 337] width 51 height 16
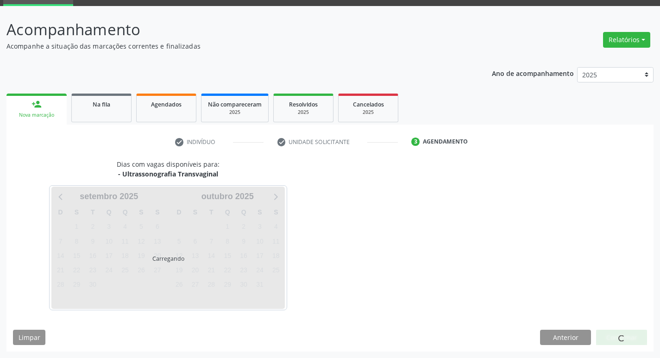
scroll to position [45, 0]
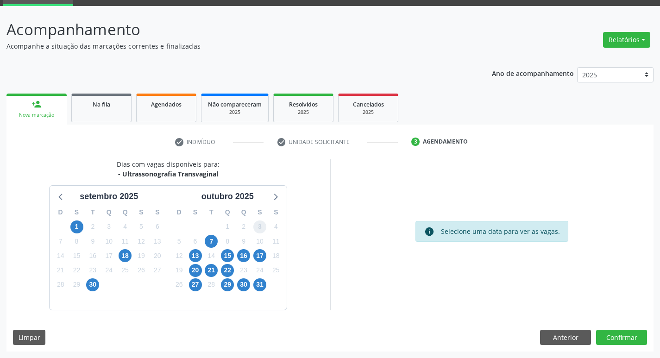
click at [256, 226] on span "3" at bounding box center [259, 226] width 13 height 13
click at [609, 334] on button "Confirmar" at bounding box center [621, 338] width 51 height 16
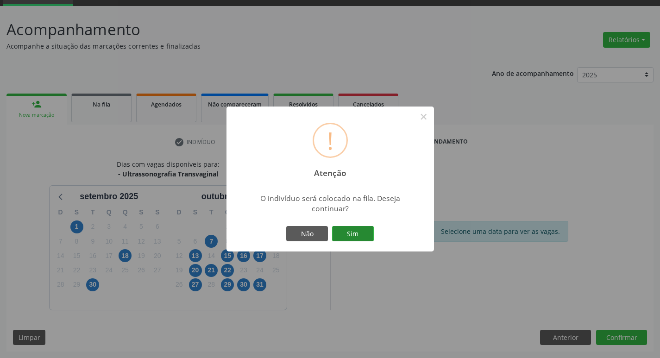
click at [359, 236] on button "Sim" at bounding box center [353, 234] width 42 height 16
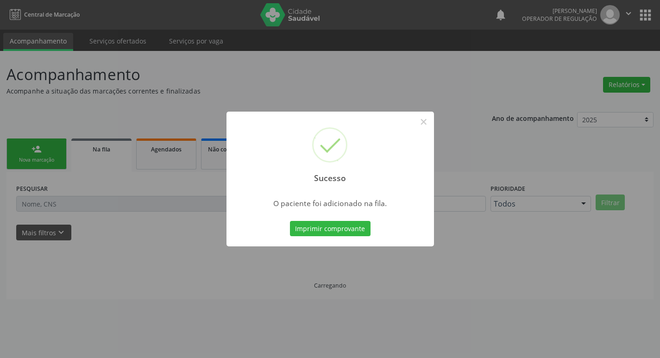
scroll to position [0, 0]
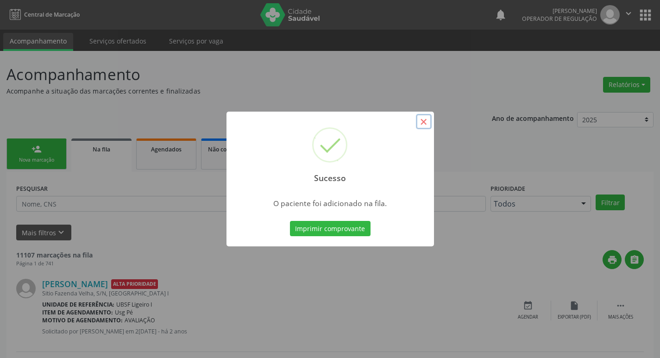
click at [422, 125] on button "×" at bounding box center [424, 122] width 16 height 16
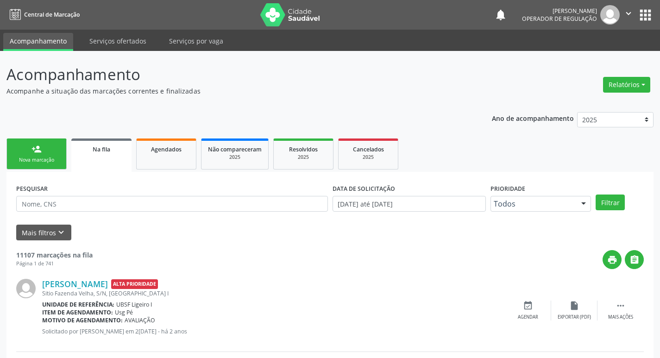
click at [43, 160] on div "Nova marcação" at bounding box center [36, 160] width 46 height 7
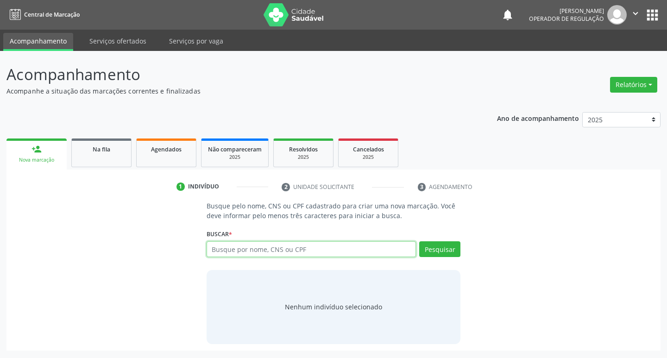
click at [272, 248] on input "text" at bounding box center [312, 249] width 210 height 16
click at [247, 247] on input "text" at bounding box center [312, 249] width 210 height 16
type input "700008856562302"
click at [451, 250] on button "Pesquisar" at bounding box center [439, 249] width 41 height 16
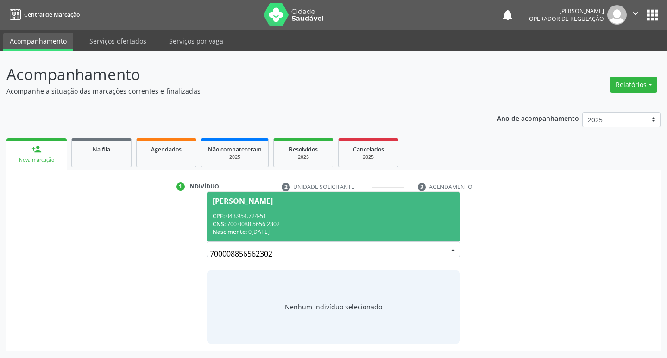
click at [273, 202] on div "Josicleide Pereira Cardoso" at bounding box center [243, 200] width 60 height 7
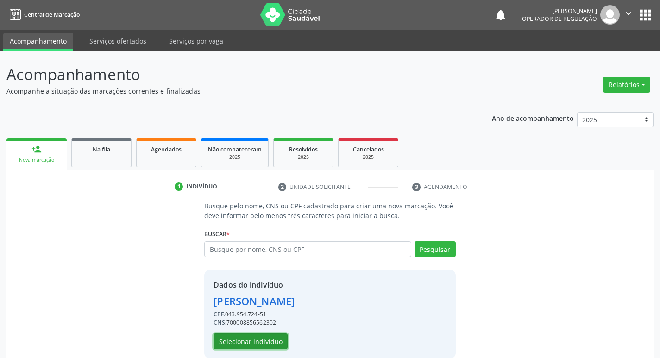
click at [262, 344] on button "Selecionar indivíduo" at bounding box center [251, 342] width 74 height 16
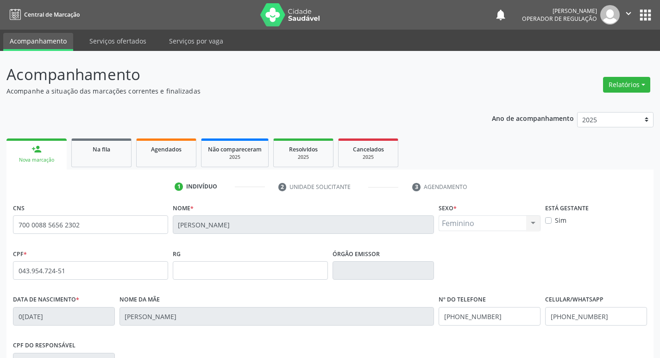
scroll to position [144, 0]
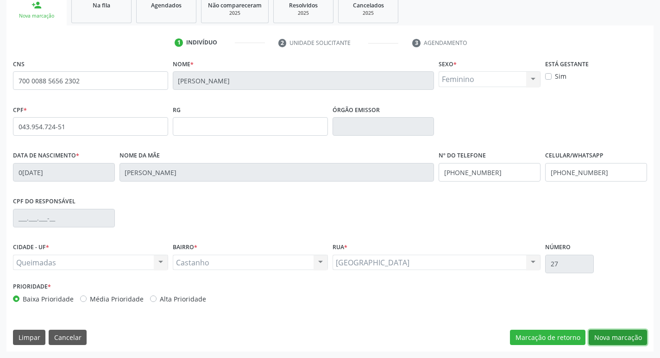
click at [625, 340] on button "Nova marcação" at bounding box center [618, 338] width 58 height 16
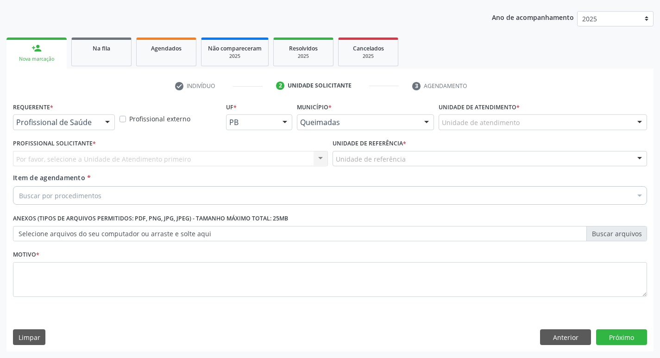
click at [103, 121] on div at bounding box center [108, 123] width 14 height 16
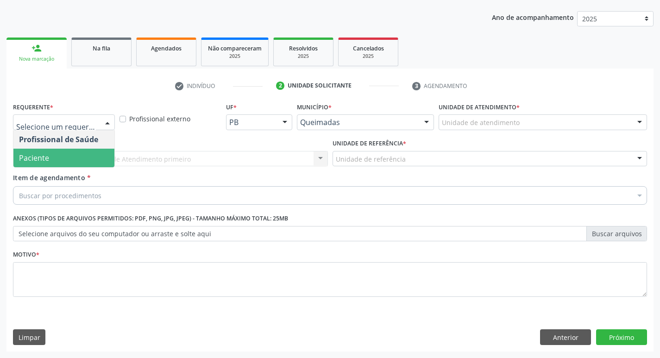
click at [82, 156] on span "Paciente" at bounding box center [63, 158] width 101 height 19
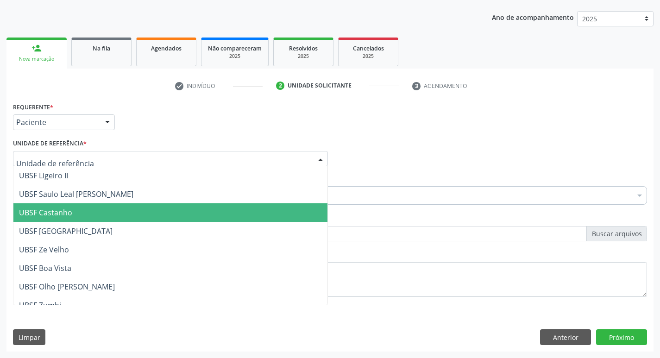
click at [62, 214] on span "UBSF Castanho" at bounding box center [45, 213] width 53 height 10
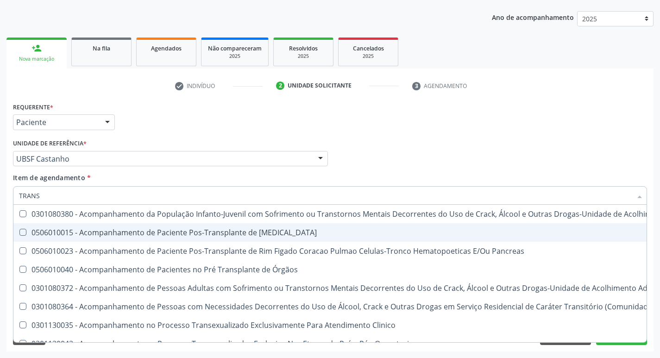
type input "transvagina"
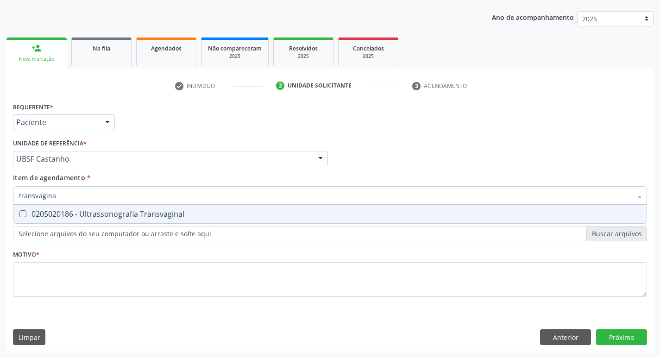
click at [22, 211] on Transvaginal at bounding box center [22, 213] width 7 height 7
click at [19, 211] on Transvaginal "checkbox" at bounding box center [16, 214] width 6 height 6
checkbox Transvaginal "true"
click at [445, 184] on div "Item de agendamento * transvagina Desfazer seleção 0205020186 - Ultrassonografi…" at bounding box center [330, 187] width 634 height 29
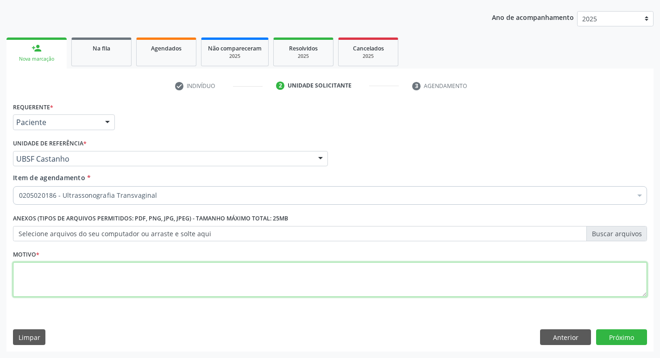
click at [41, 278] on textarea at bounding box center [330, 279] width 634 height 35
type textarea "AVALIACAO"
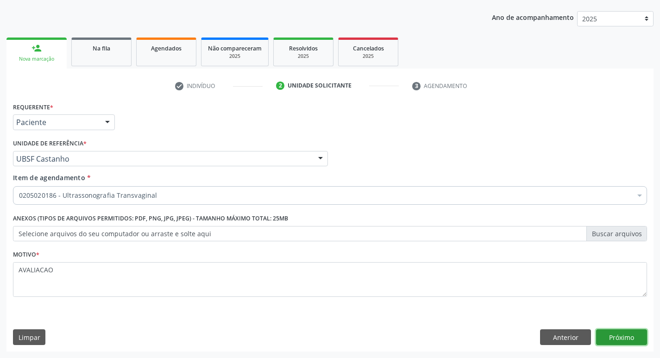
click at [610, 339] on button "Próximo" at bounding box center [621, 337] width 51 height 16
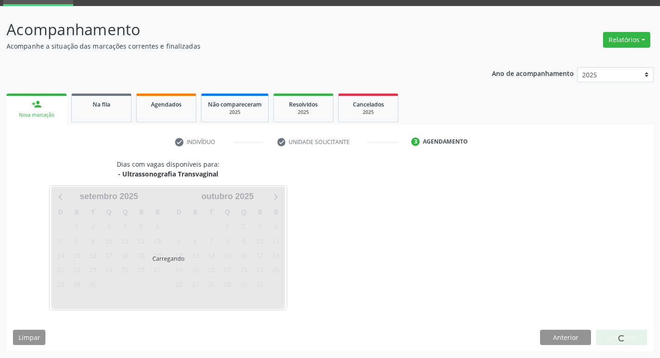
scroll to position [45, 0]
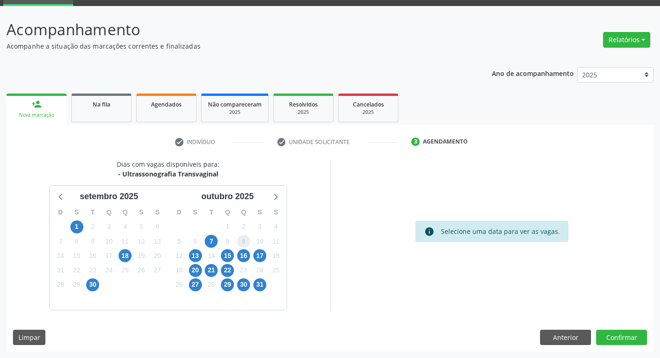
click at [241, 237] on span "9" at bounding box center [243, 241] width 13 height 13
click at [621, 331] on button "Confirmar" at bounding box center [621, 338] width 51 height 16
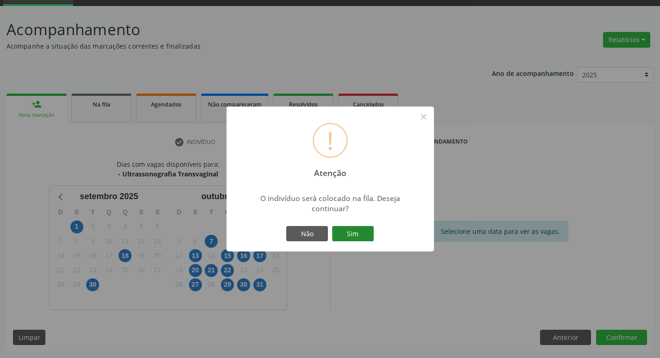
click at [361, 235] on button "Sim" at bounding box center [353, 234] width 42 height 16
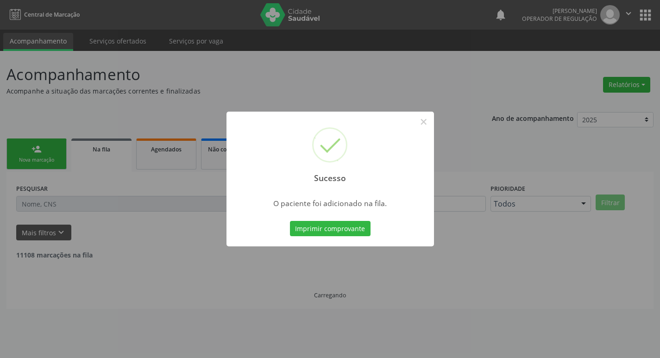
scroll to position [0, 0]
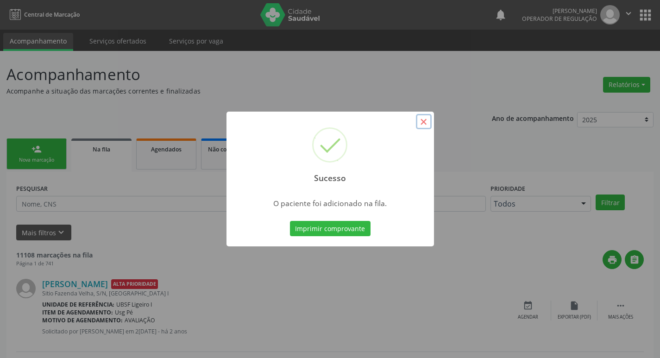
click at [423, 123] on button "×" at bounding box center [424, 122] width 16 height 16
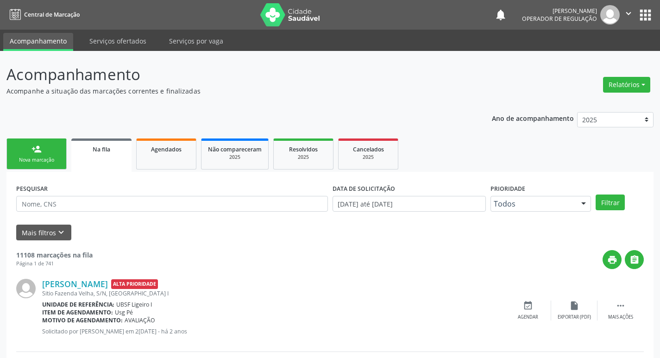
click at [55, 159] on div "Nova marcação" at bounding box center [36, 160] width 46 height 7
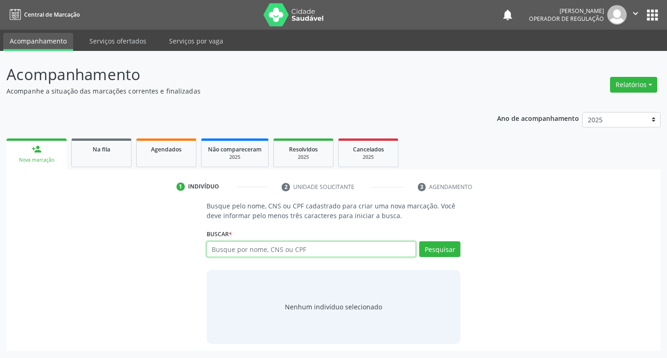
click at [232, 249] on input "text" at bounding box center [312, 249] width 210 height 16
type input "700001290510703"
click at [429, 247] on button "Pesquisar" at bounding box center [439, 249] width 41 height 16
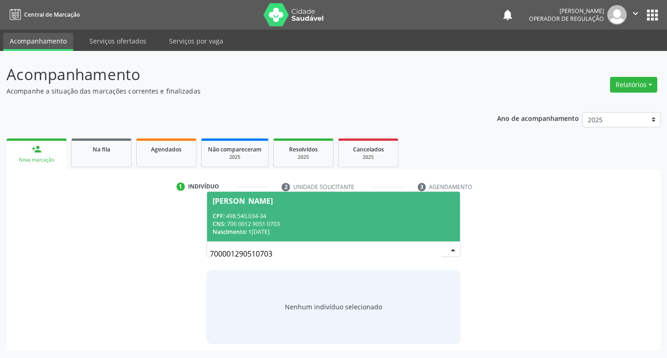
click at [273, 201] on div "Maria do Socorro Rodrigues" at bounding box center [243, 200] width 60 height 7
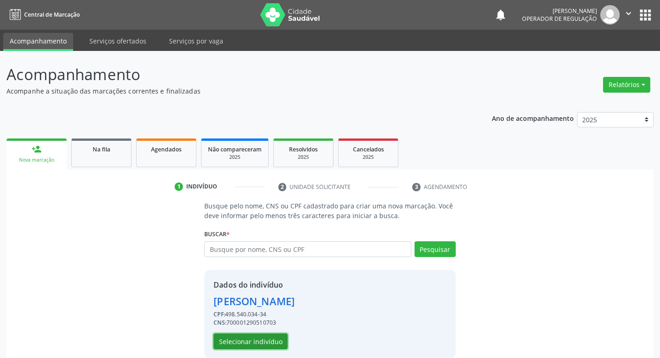
click at [256, 340] on button "Selecionar indivíduo" at bounding box center [251, 342] width 74 height 16
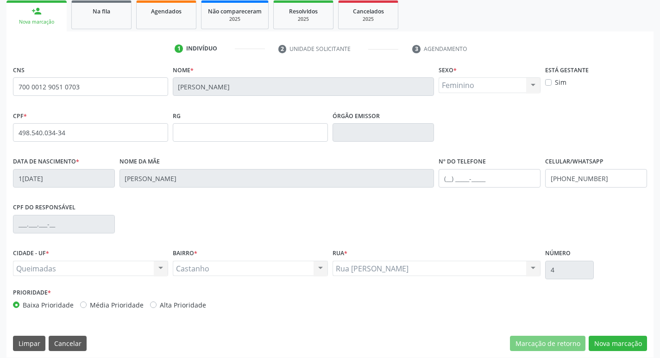
scroll to position [144, 0]
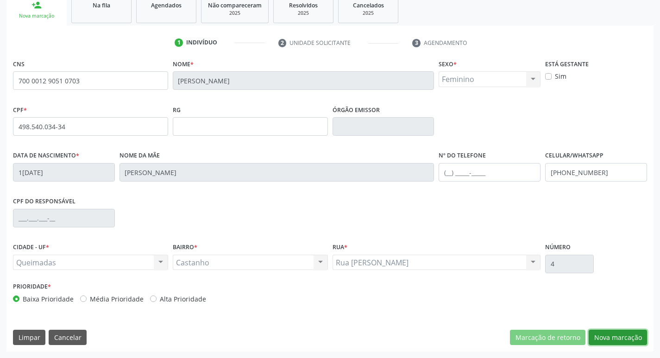
click at [613, 340] on button "Nova marcação" at bounding box center [618, 338] width 58 height 16
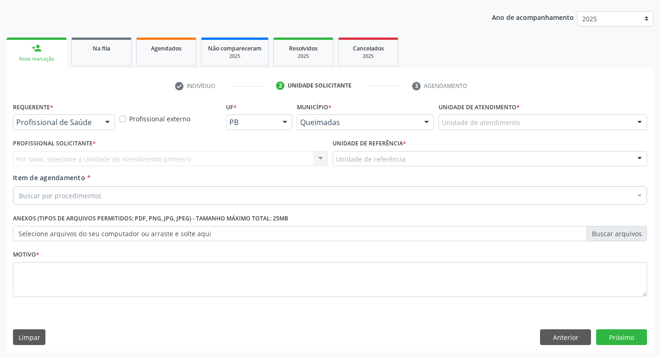
scroll to position [101, 0]
click at [113, 119] on div at bounding box center [108, 123] width 14 height 16
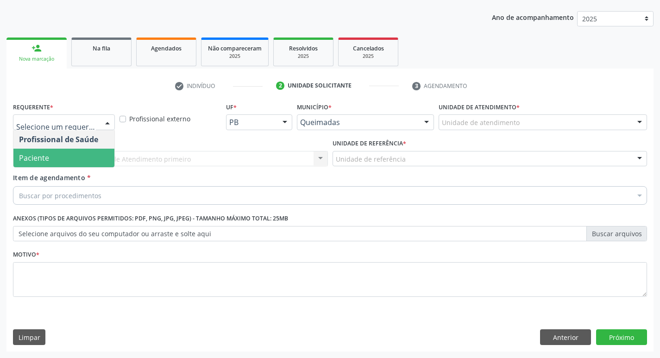
click at [91, 152] on span "Paciente" at bounding box center [63, 158] width 101 height 19
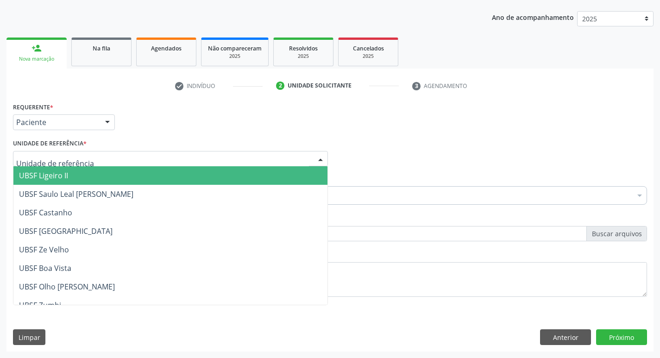
click at [90, 155] on div at bounding box center [170, 159] width 315 height 16
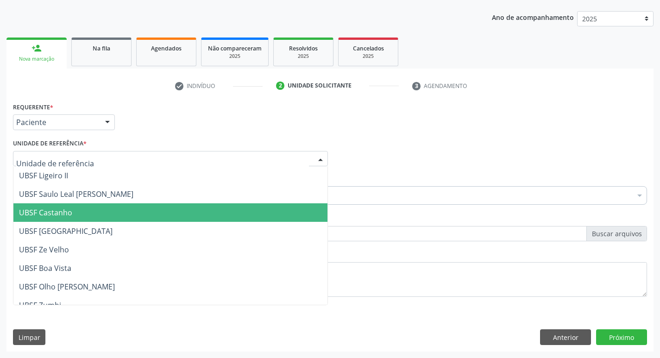
click at [72, 208] on span "UBSF Castanho" at bounding box center [170, 212] width 314 height 19
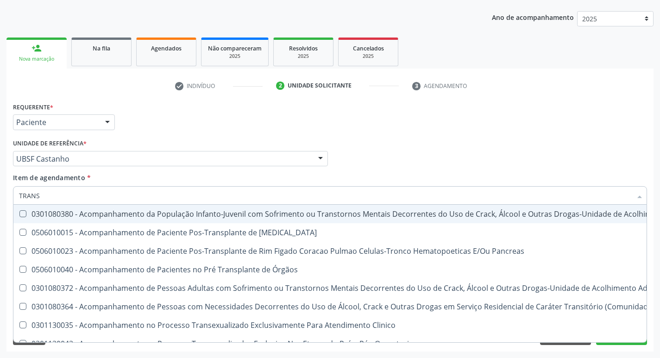
type input "transvagina"
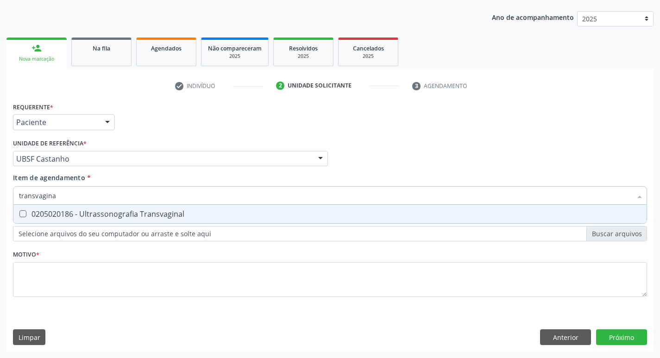
click at [23, 208] on span "0205020186 - Ultrassonografia Transvaginal" at bounding box center [329, 214] width 633 height 19
checkbox Transvaginal "true"
click at [405, 157] on div "Profissional Solicitante Por favor, selecione a Unidade de Atendimento primeiro…" at bounding box center [330, 155] width 639 height 36
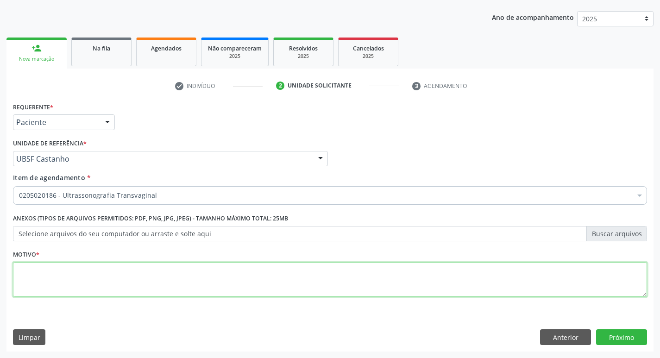
click at [59, 287] on textarea at bounding box center [330, 279] width 634 height 35
type textarea "AVALIACAO"
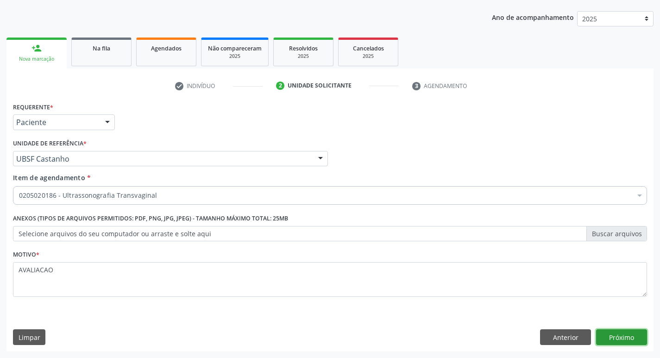
click at [628, 341] on button "Próximo" at bounding box center [621, 337] width 51 height 16
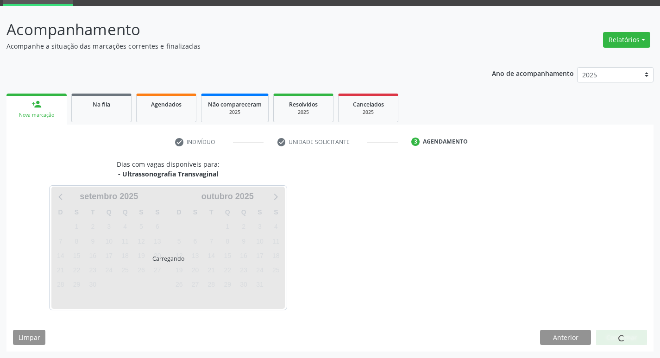
scroll to position [45, 0]
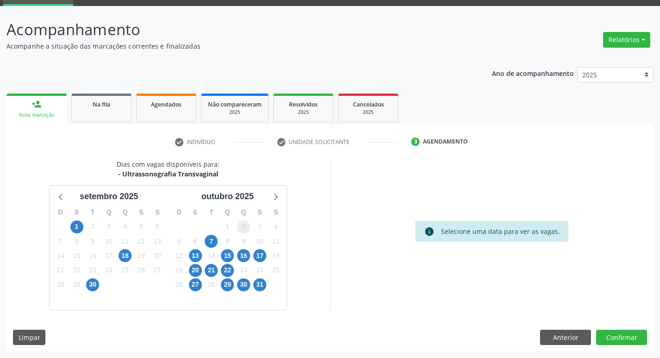
click at [243, 226] on span "2" at bounding box center [243, 226] width 13 height 13
click at [619, 333] on button "Confirmar" at bounding box center [621, 338] width 51 height 16
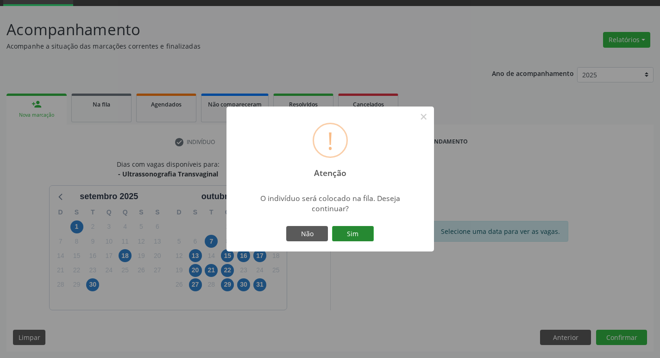
click at [346, 227] on button "Sim" at bounding box center [353, 234] width 42 height 16
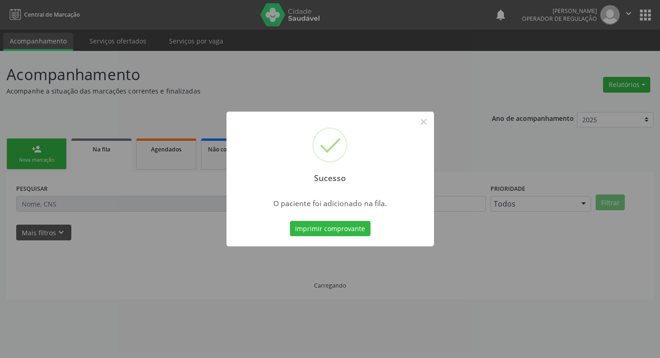
scroll to position [0, 0]
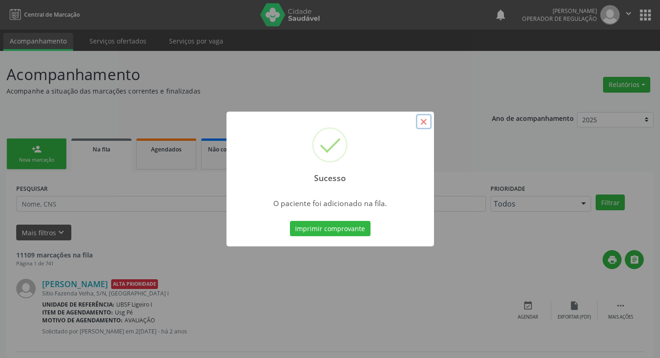
click at [419, 123] on button "×" at bounding box center [424, 122] width 16 height 16
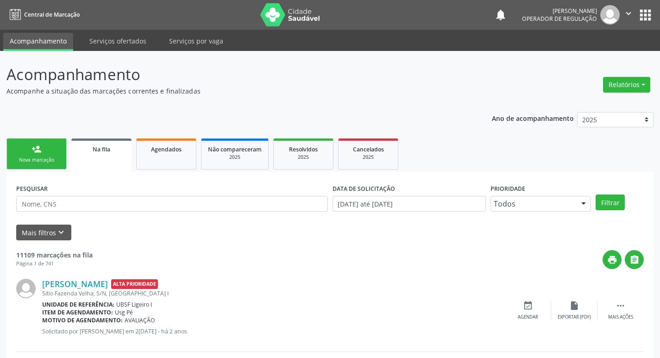
click at [55, 159] on div "Nova marcação" at bounding box center [36, 160] width 46 height 7
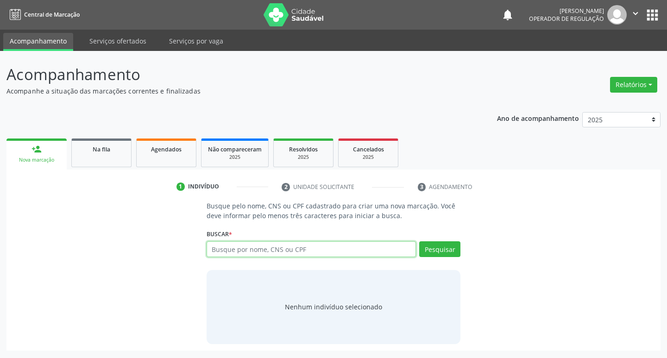
click at [226, 249] on input "text" at bounding box center [312, 249] width 210 height 16
type input "707601282039896"
click at [437, 251] on button "Pesquisar" at bounding box center [439, 249] width 41 height 16
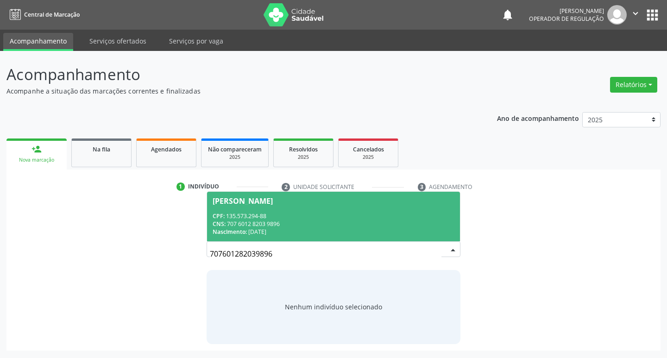
click at [253, 198] on div "[PERSON_NAME]" at bounding box center [243, 200] width 60 height 7
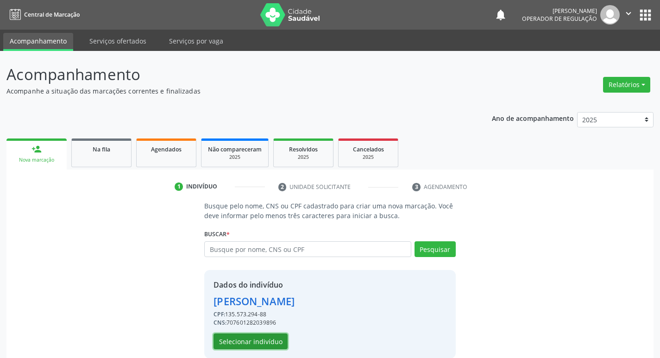
click at [262, 342] on button "Selecionar indivíduo" at bounding box center [251, 342] width 74 height 16
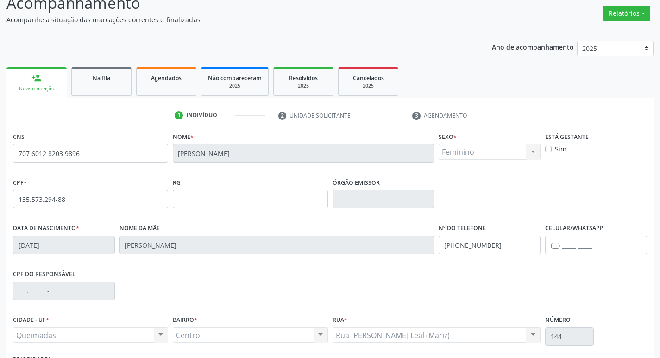
scroll to position [144, 0]
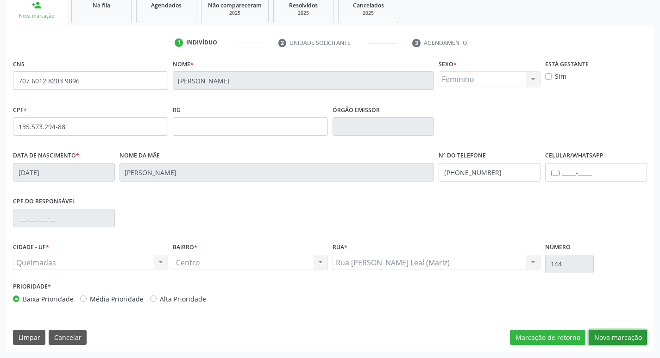
click at [608, 335] on button "Nova marcação" at bounding box center [618, 338] width 58 height 16
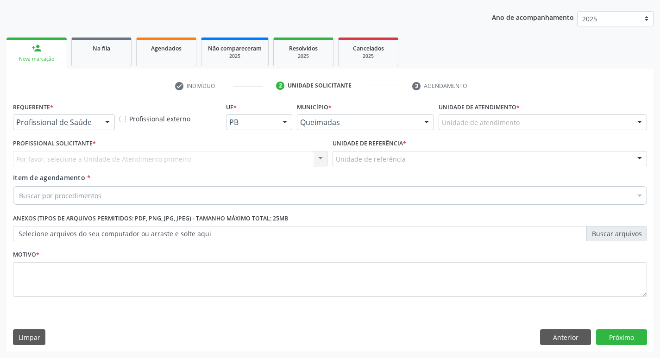
click at [110, 122] on div at bounding box center [108, 123] width 14 height 16
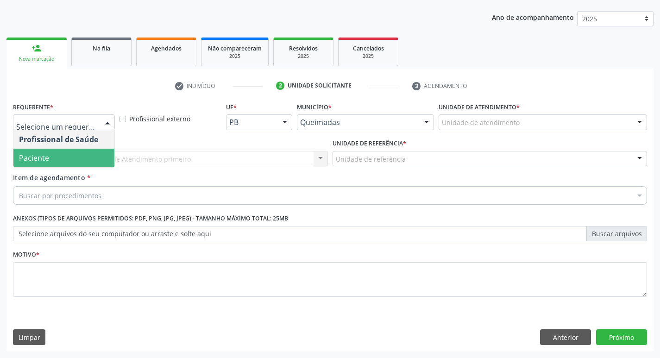
click at [90, 156] on span "Paciente" at bounding box center [63, 158] width 101 height 19
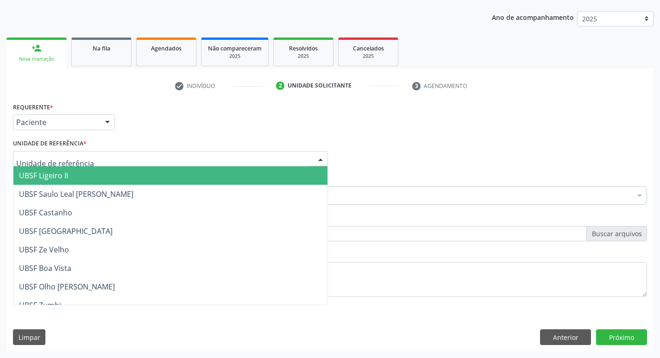
click at [90, 157] on div at bounding box center [170, 159] width 315 height 16
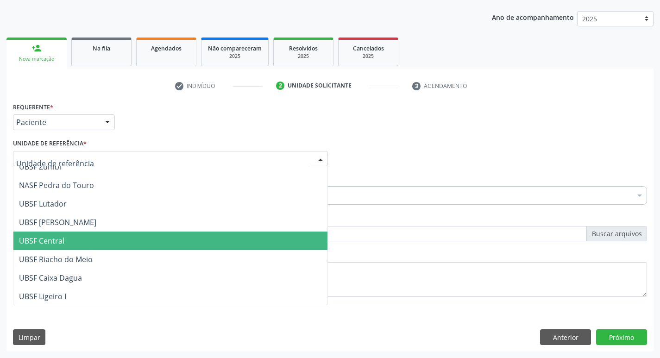
scroll to position [139, 0]
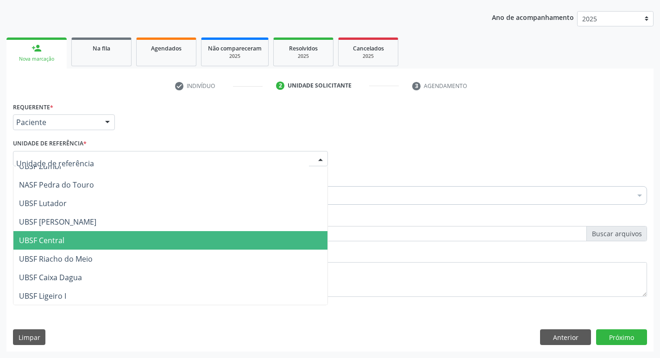
click at [76, 240] on span "UBSF Central" at bounding box center [170, 240] width 314 height 19
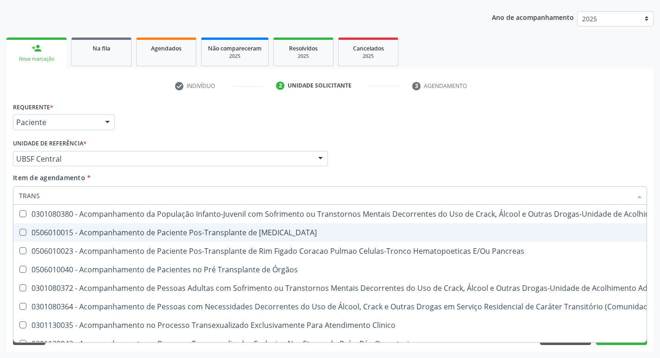
type input "transvagina"
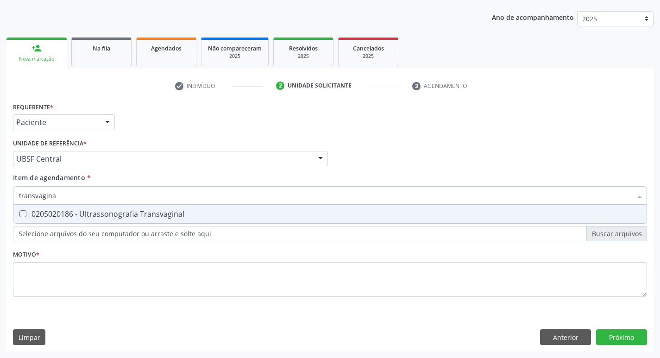
click at [24, 216] on Transvaginal at bounding box center [22, 213] width 7 height 7
click at [19, 216] on Transvaginal "checkbox" at bounding box center [16, 214] width 6 height 6
checkbox Transvaginal "true"
click at [364, 171] on div "Profissional Solicitante Por favor, selecione a Unidade de Atendimento primeiro…" at bounding box center [330, 155] width 639 height 36
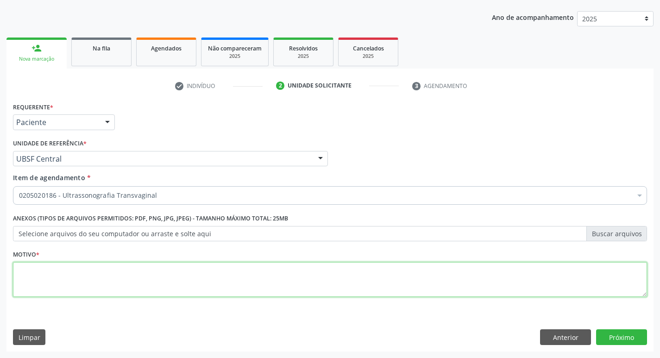
click at [38, 277] on textarea at bounding box center [330, 279] width 634 height 35
type textarea "AVALIACAO"
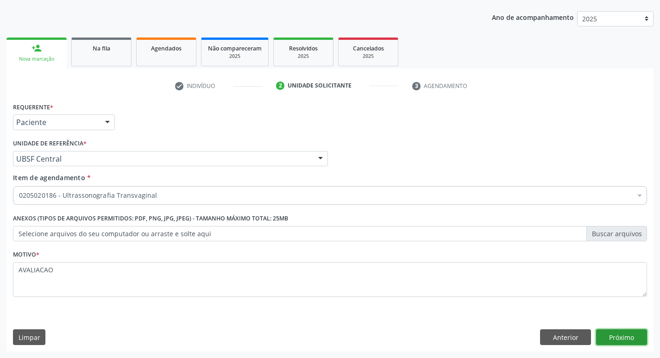
click at [620, 342] on button "Próximo" at bounding box center [621, 337] width 51 height 16
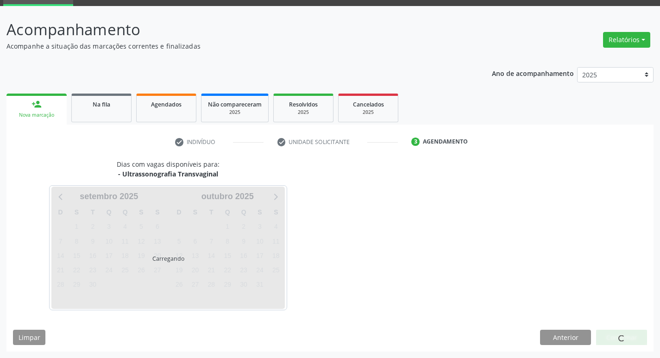
scroll to position [45, 0]
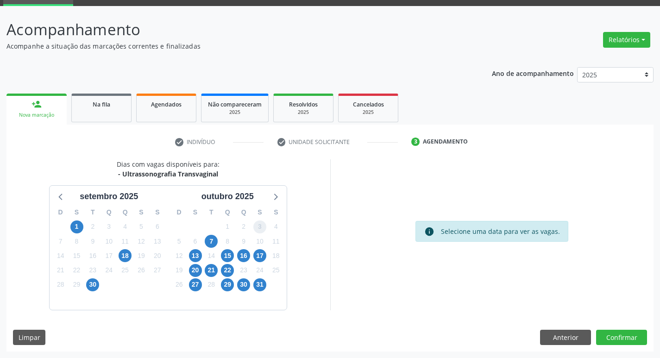
click at [262, 226] on span "3" at bounding box center [259, 226] width 13 height 13
click at [622, 331] on button "Confirmar" at bounding box center [621, 338] width 51 height 16
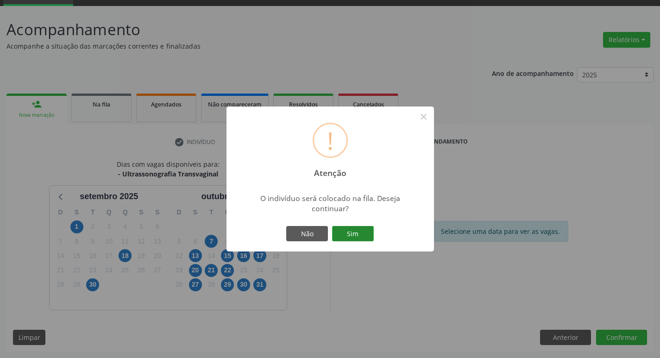
click at [362, 228] on button "Sim" at bounding box center [353, 234] width 42 height 16
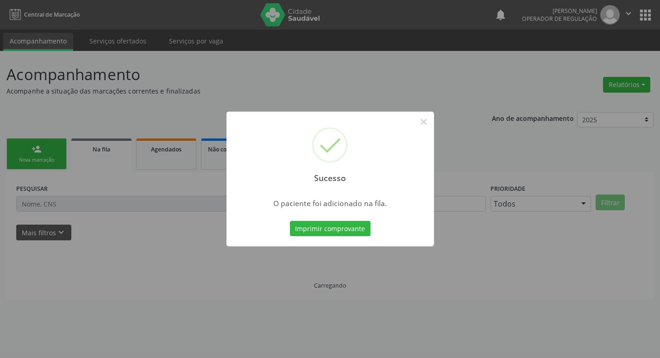
scroll to position [0, 0]
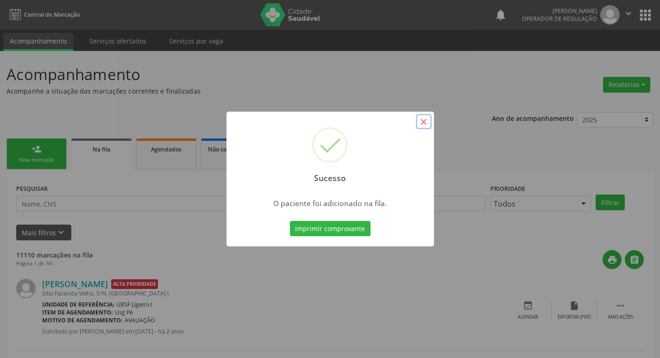
click at [431, 120] on button "×" at bounding box center [424, 122] width 16 height 16
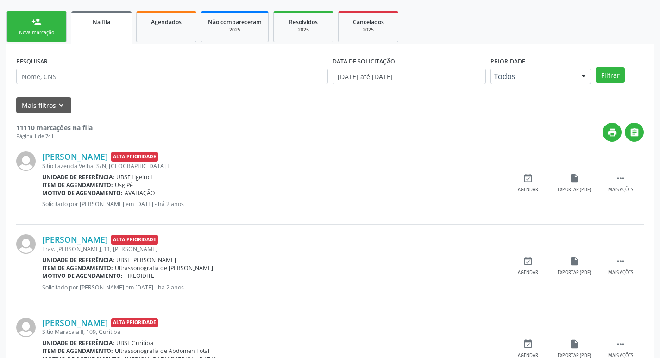
scroll to position [139, 0]
